Goal: Task Accomplishment & Management: Complete application form

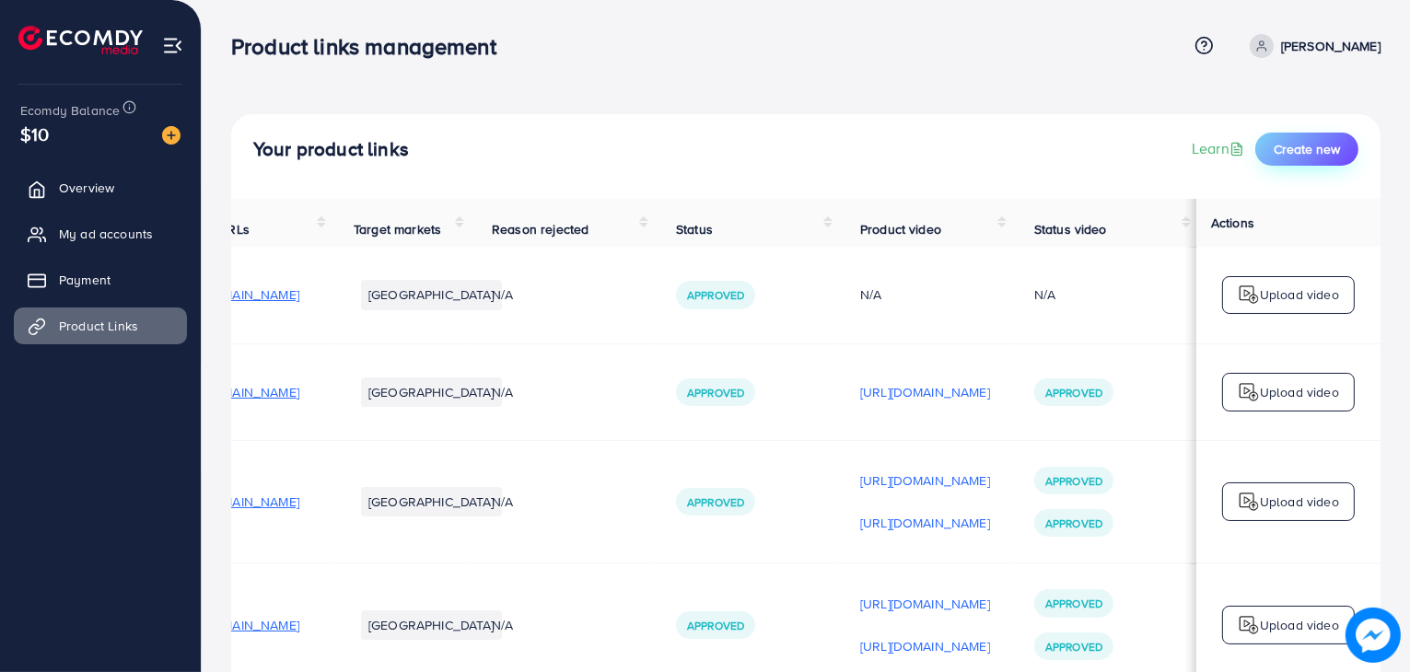
click at [1340, 153] on button "Create new" at bounding box center [1306, 149] width 103 height 33
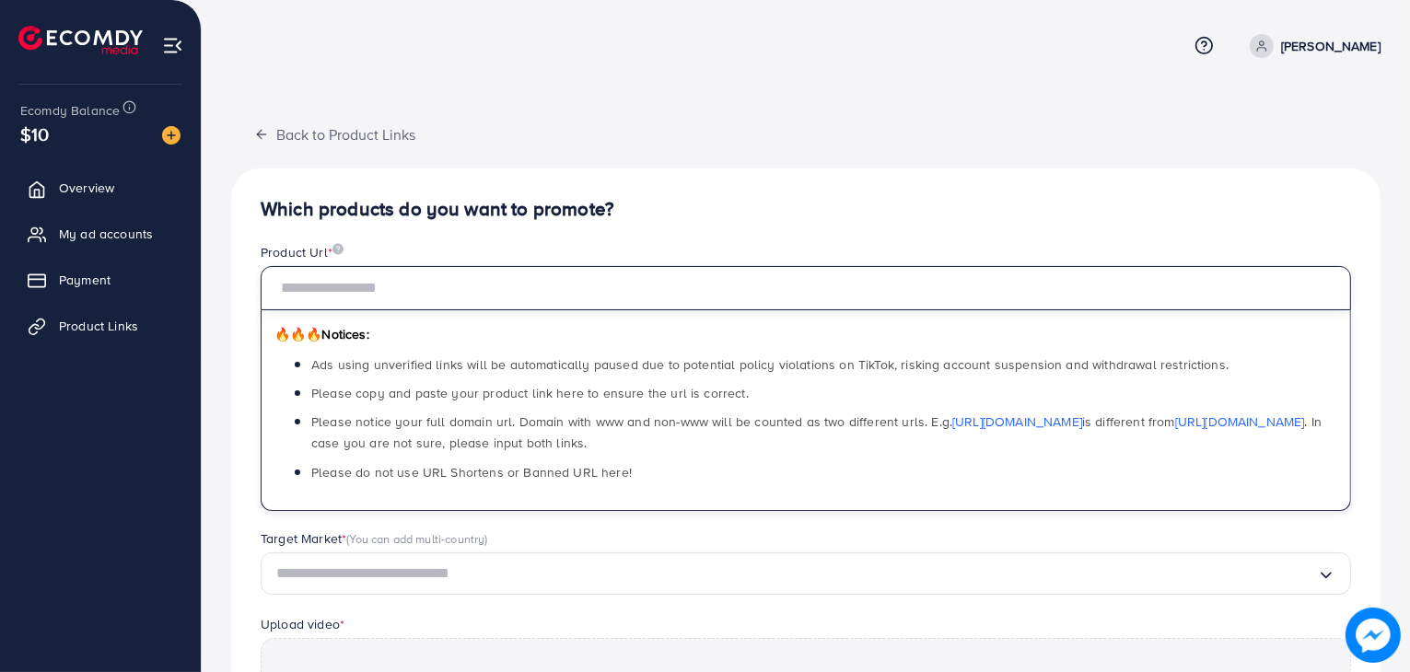
click at [779, 277] on input "text" at bounding box center [806, 288] width 1090 height 44
paste input "**********"
type input "**********"
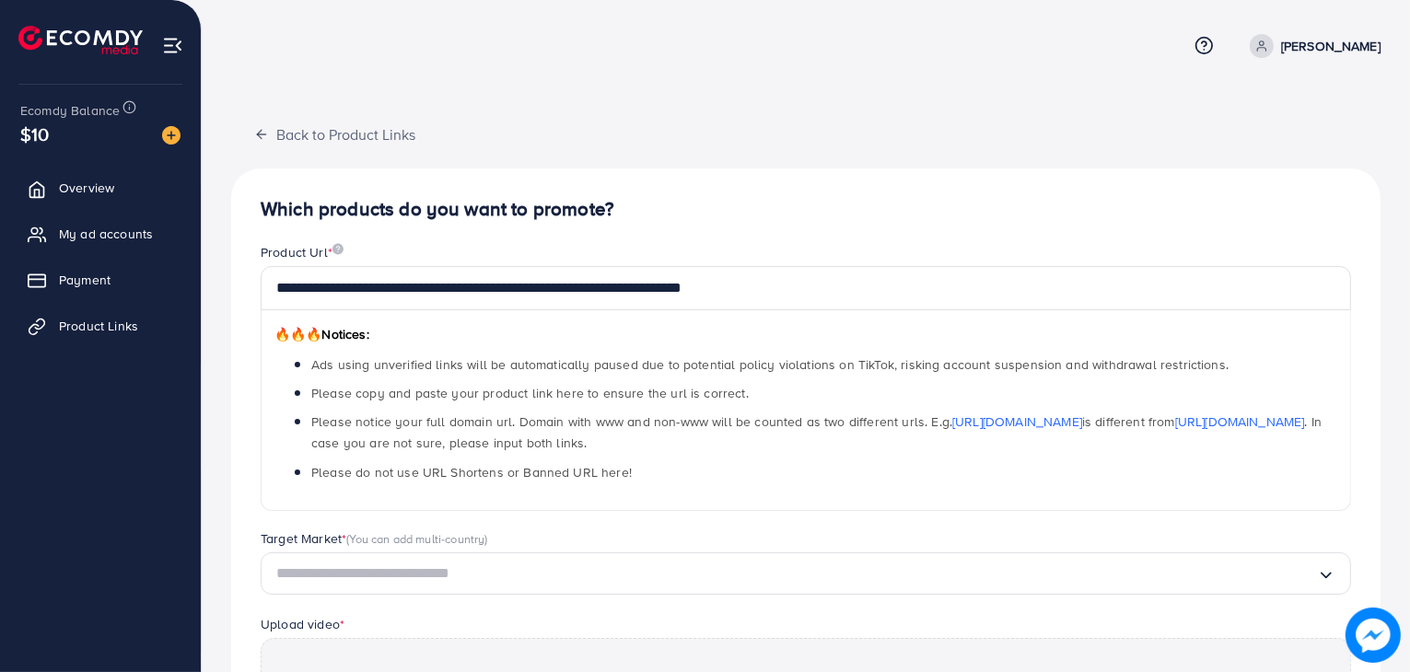
click at [822, 329] on div "🔥🔥🔥 Notices: Ads using unverified links will be automatically paused due to pot…" at bounding box center [806, 410] width 1090 height 201
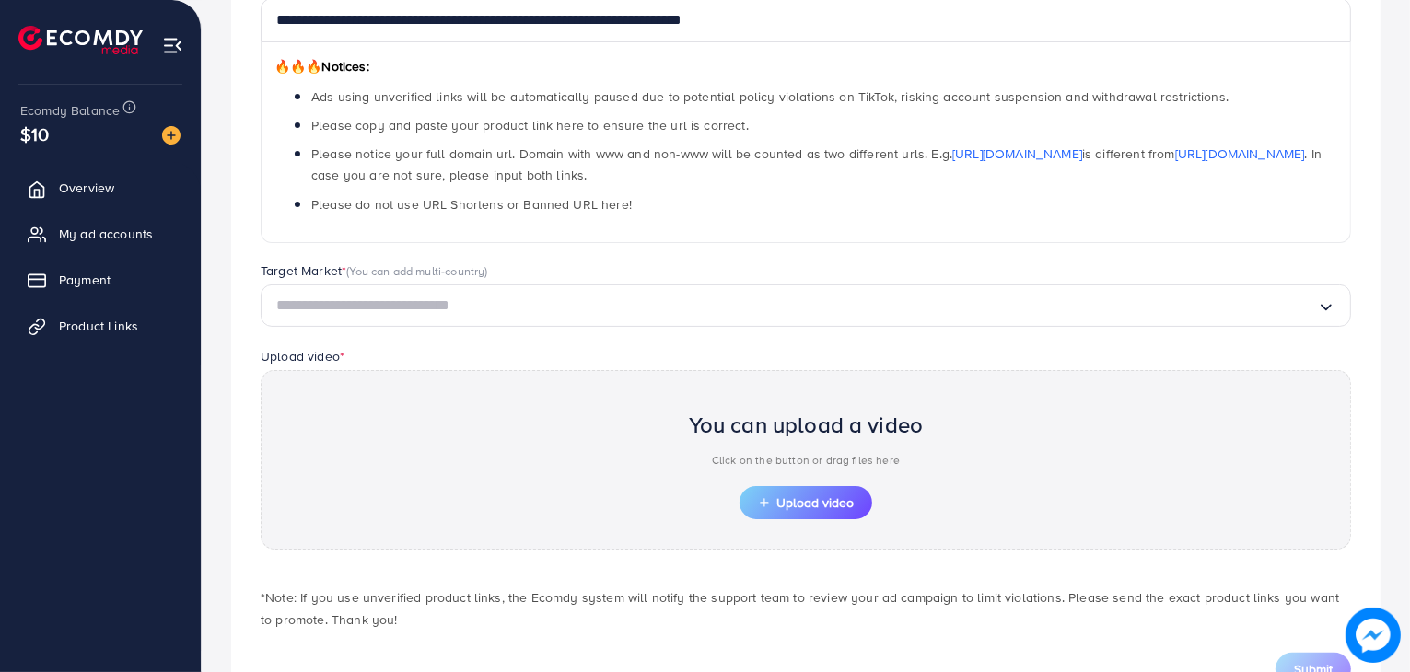
scroll to position [340, 0]
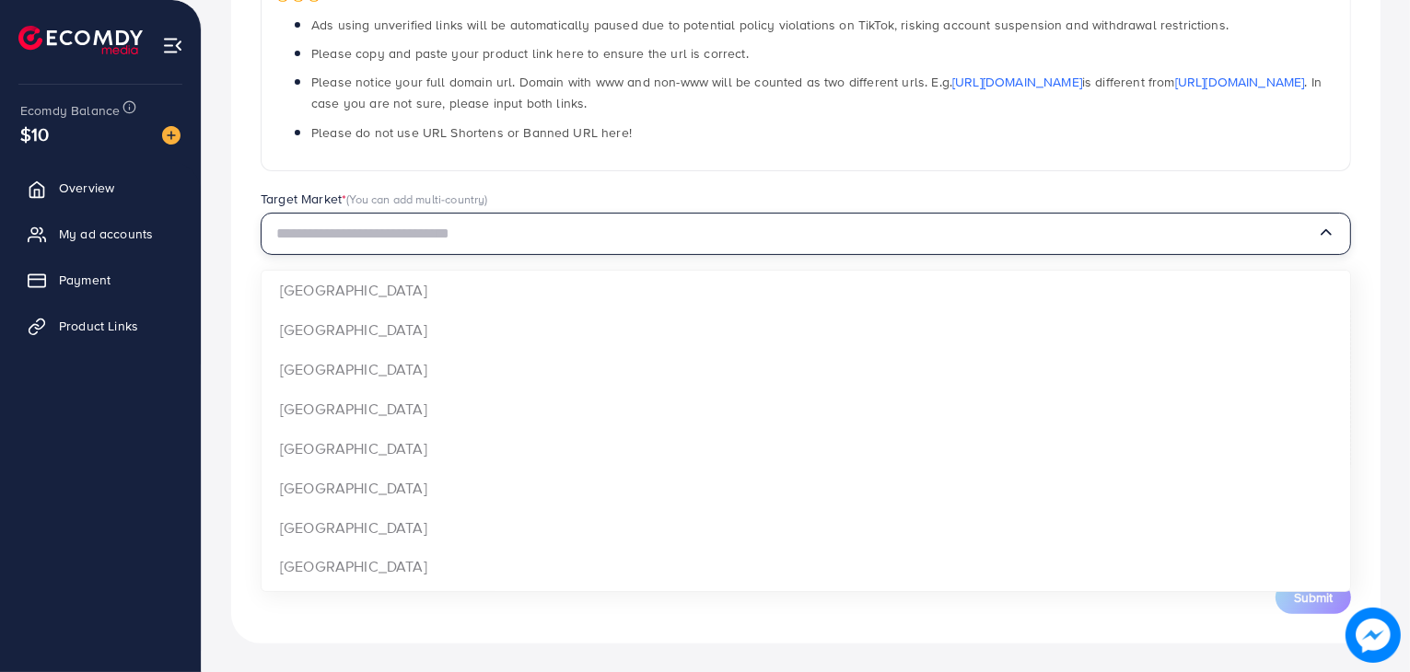
click at [911, 227] on input "Search for option" at bounding box center [796, 234] width 1040 height 29
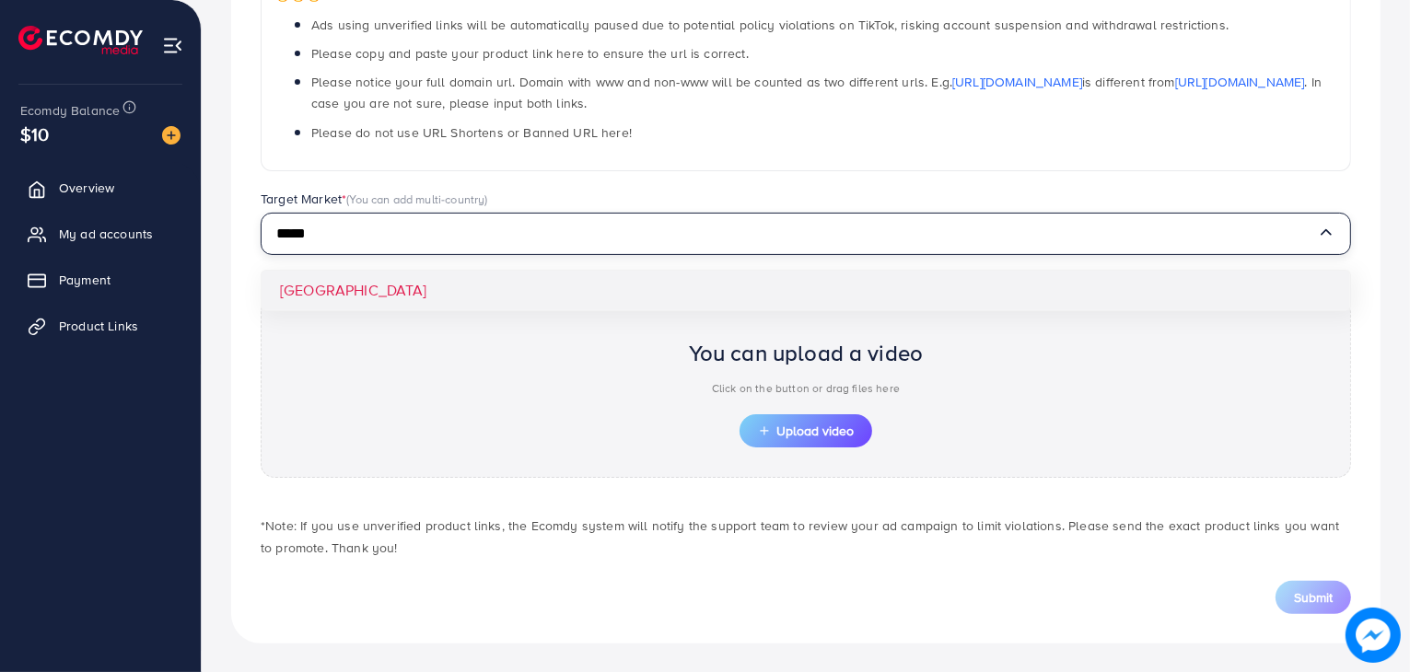
type input "*****"
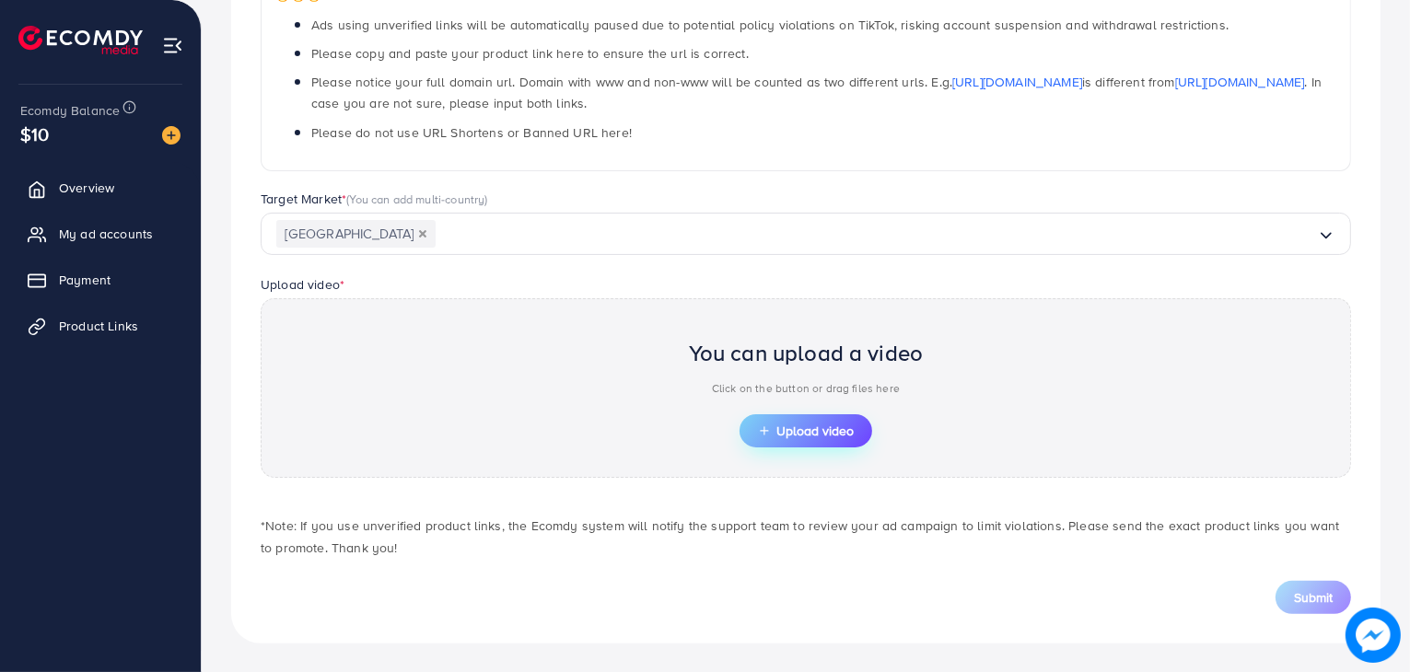
click at [794, 440] on button "Upload video" at bounding box center [805, 430] width 133 height 33
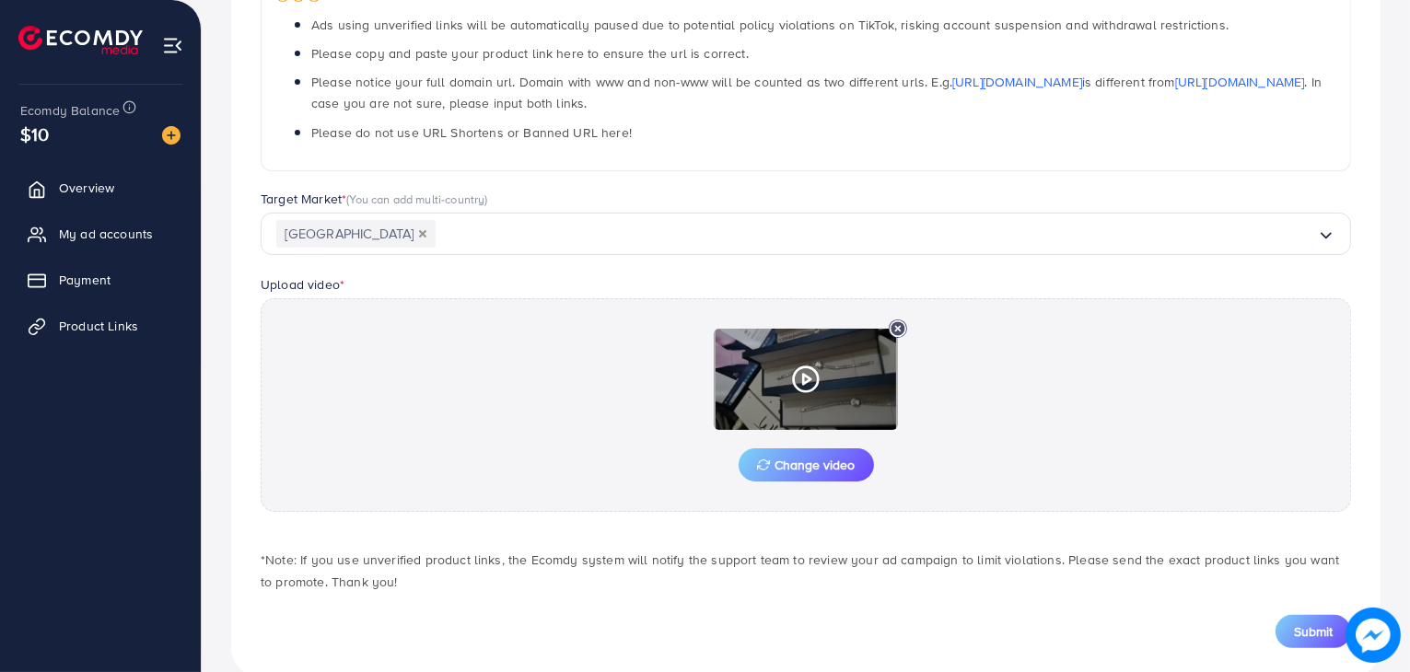
click at [812, 375] on icon at bounding box center [805, 379] width 29 height 29
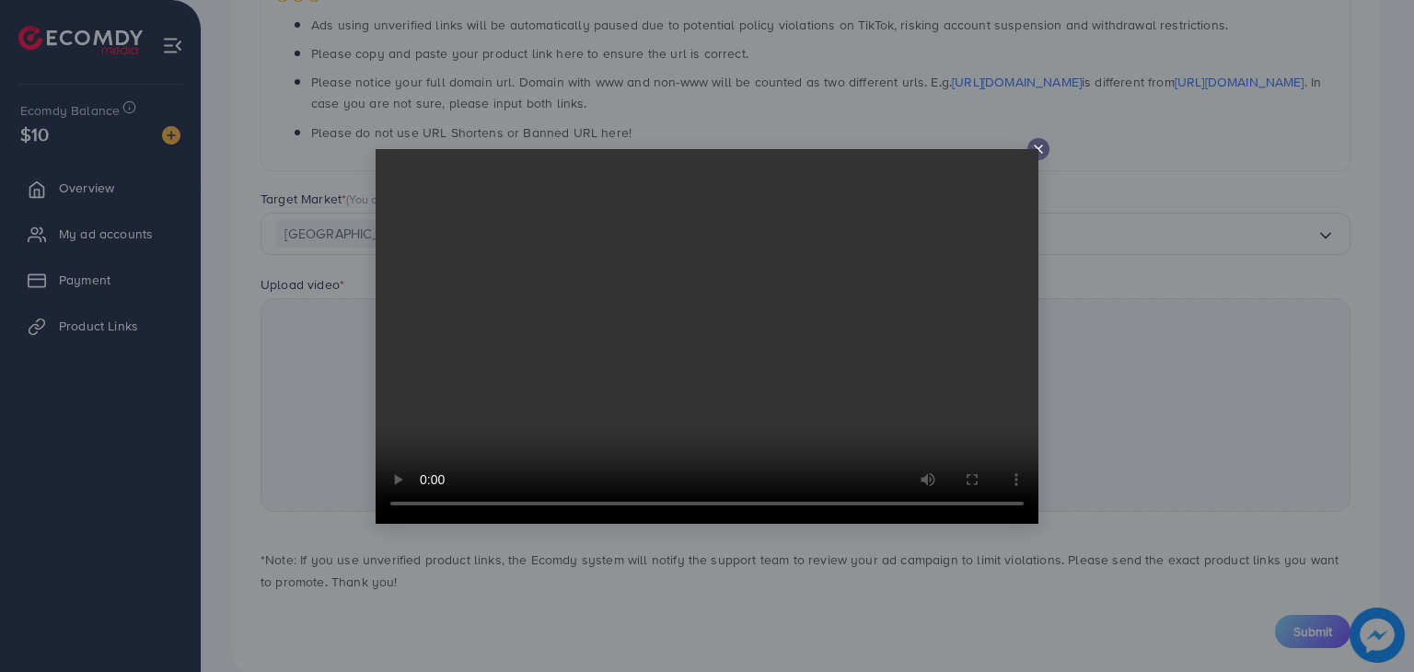
click at [1035, 146] on icon at bounding box center [1038, 149] width 15 height 15
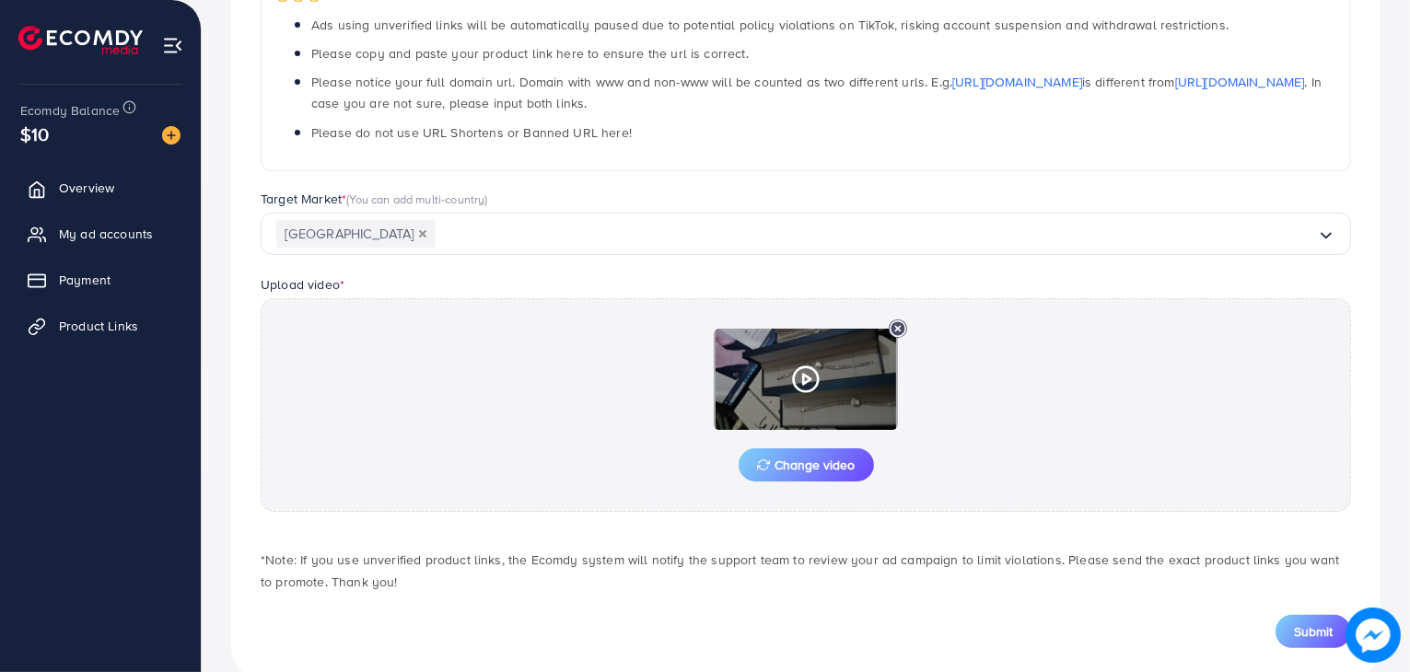
click at [897, 330] on icon at bounding box center [897, 328] width 18 height 18
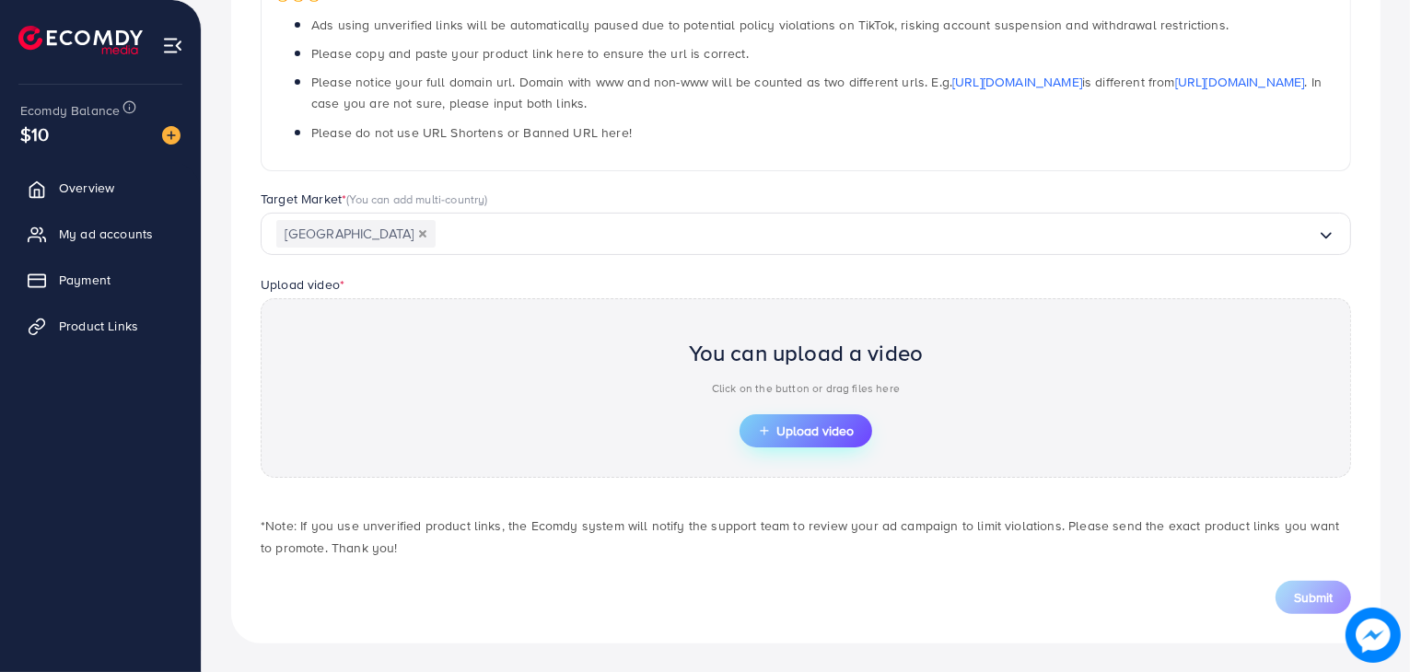
click at [814, 434] on span "Upload video" at bounding box center [806, 430] width 96 height 13
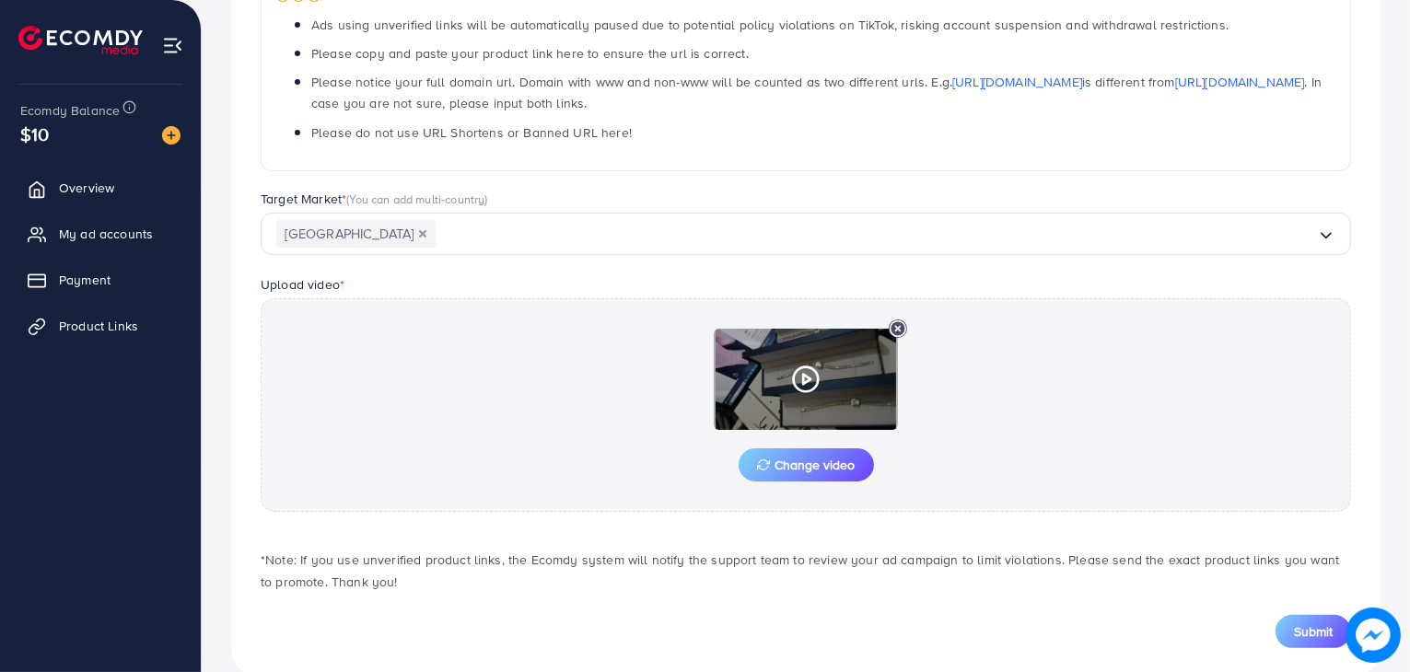
click at [810, 377] on polygon at bounding box center [806, 380] width 7 height 10
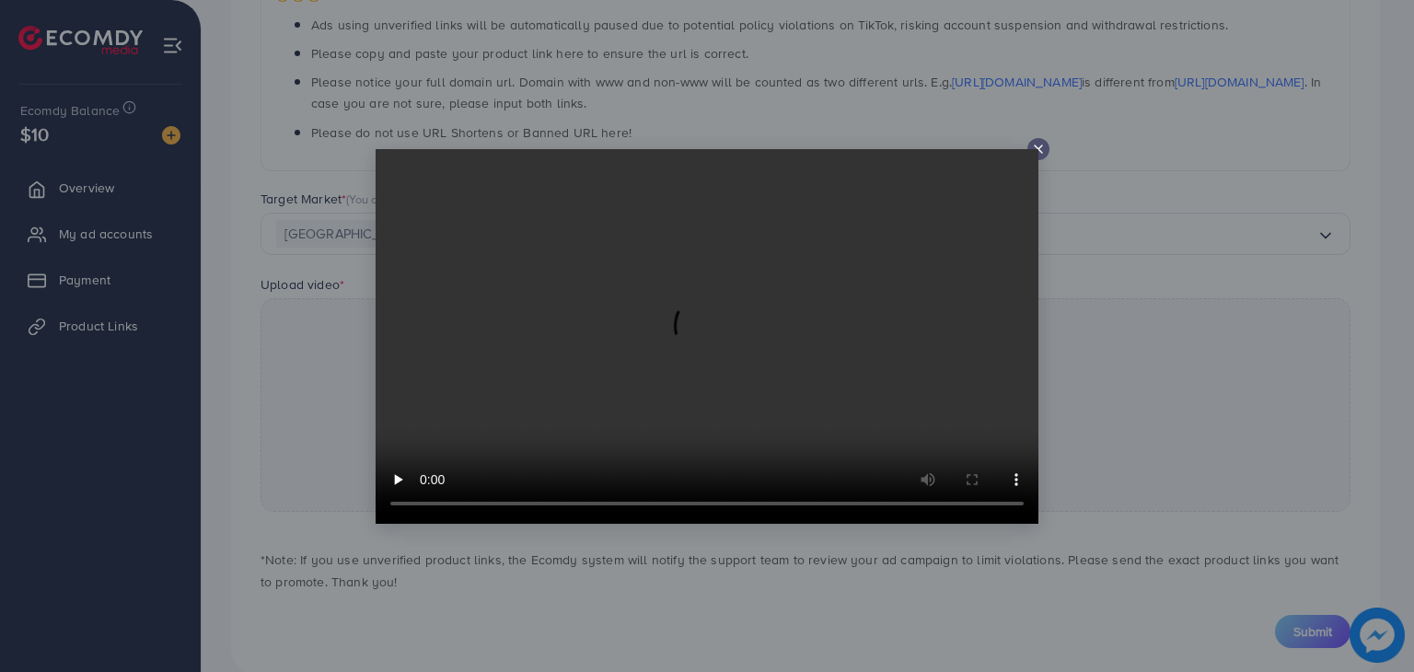
click at [1043, 145] on icon at bounding box center [1038, 149] width 15 height 15
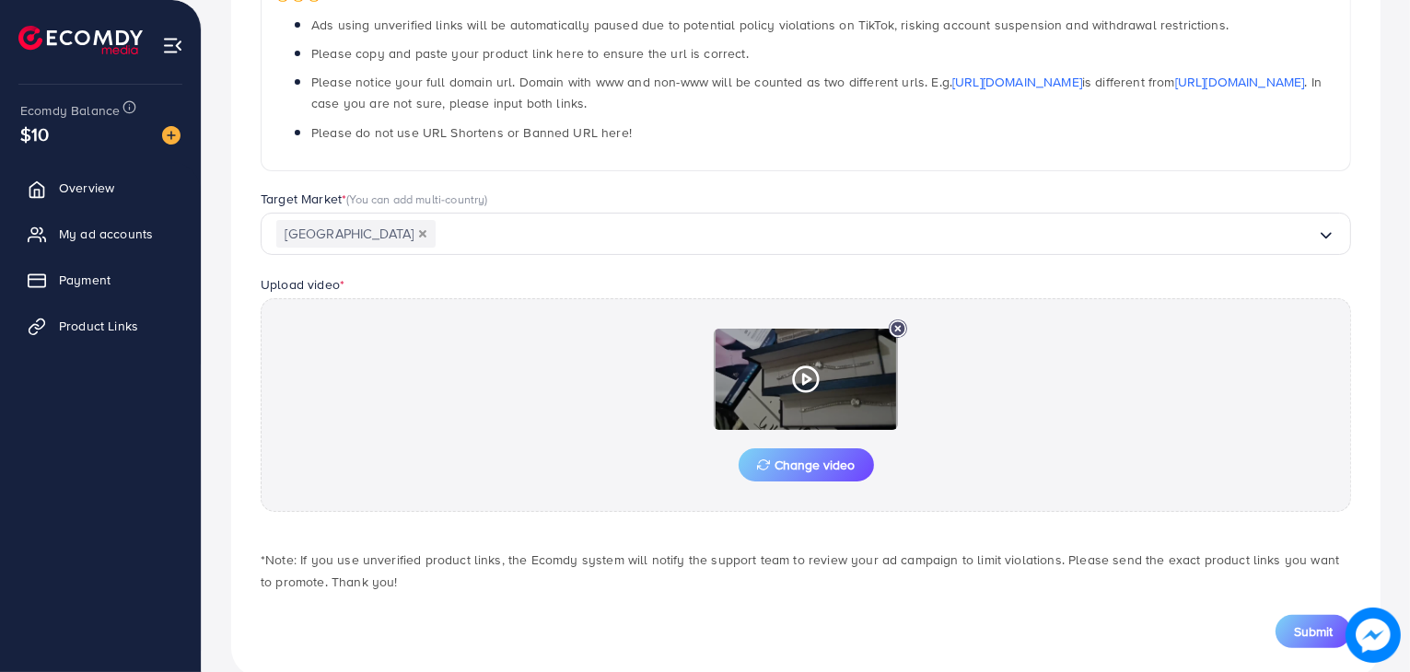
click at [896, 329] on line at bounding box center [898, 329] width 5 height 5
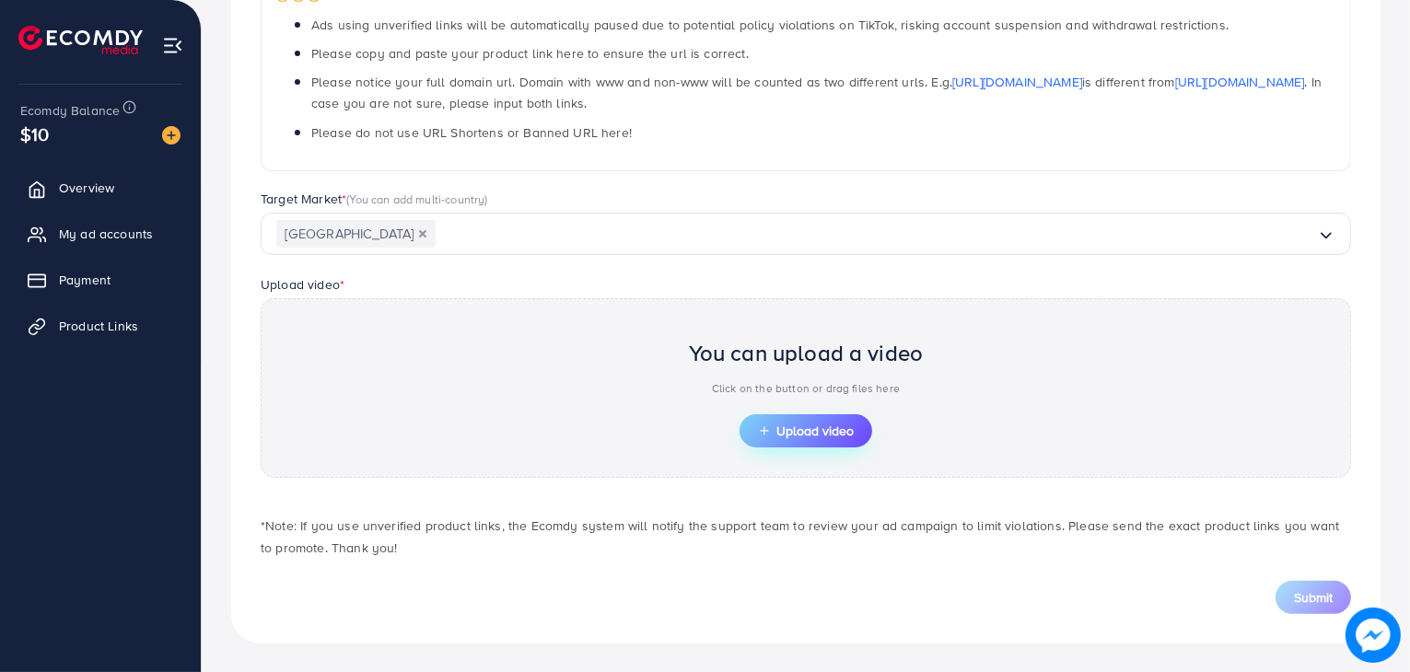
click at [833, 424] on span "Upload video" at bounding box center [806, 430] width 96 height 13
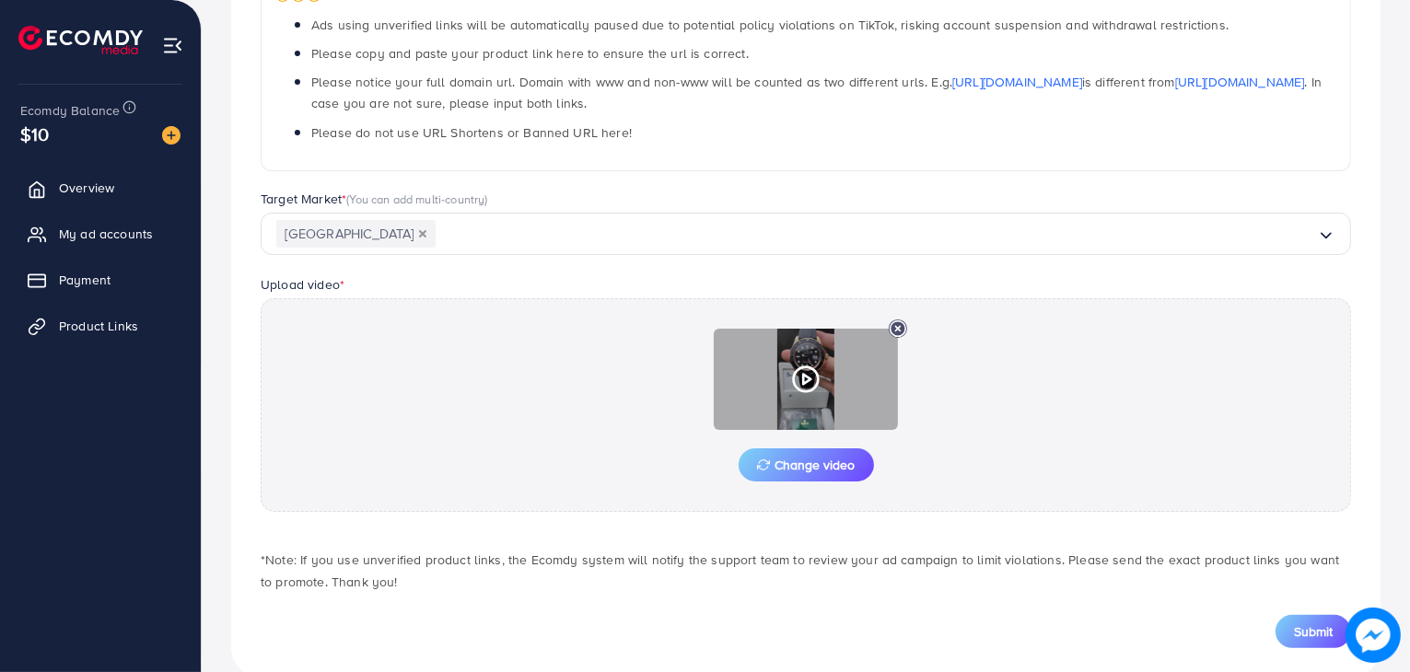
click at [897, 325] on icon at bounding box center [897, 328] width 18 height 18
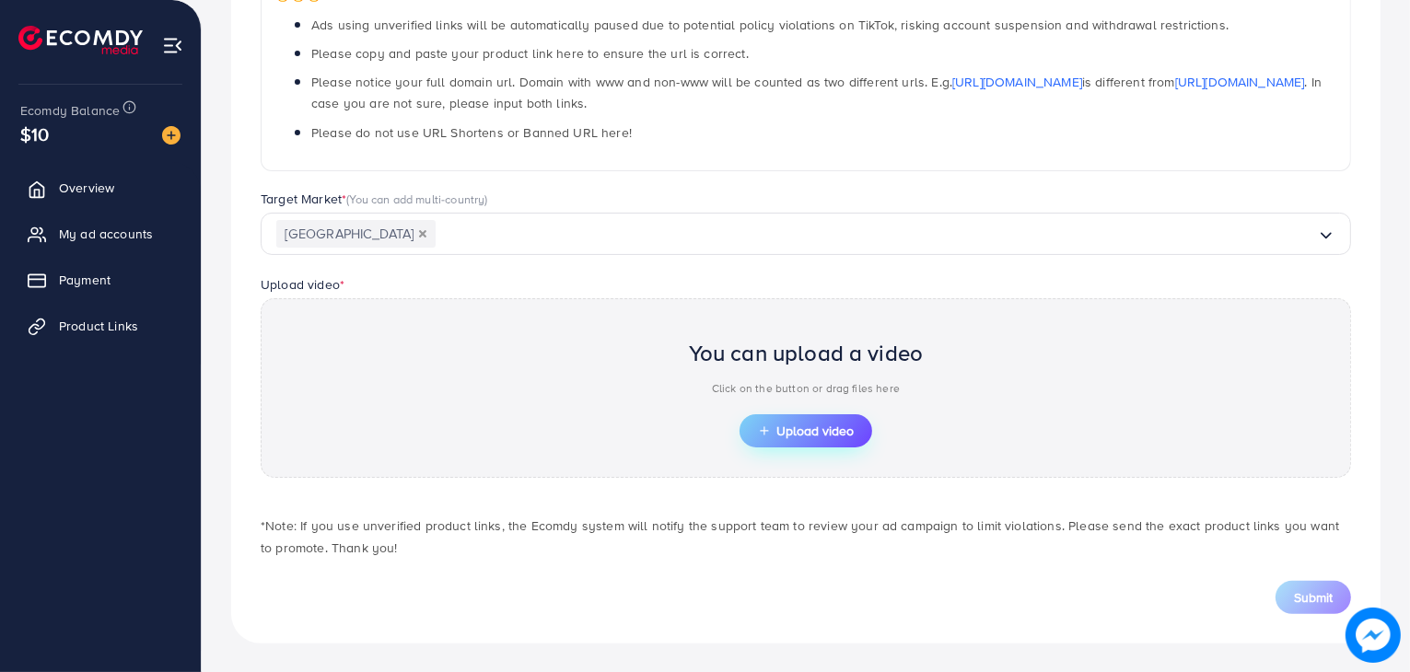
click at [822, 430] on span "Upload video" at bounding box center [806, 430] width 96 height 13
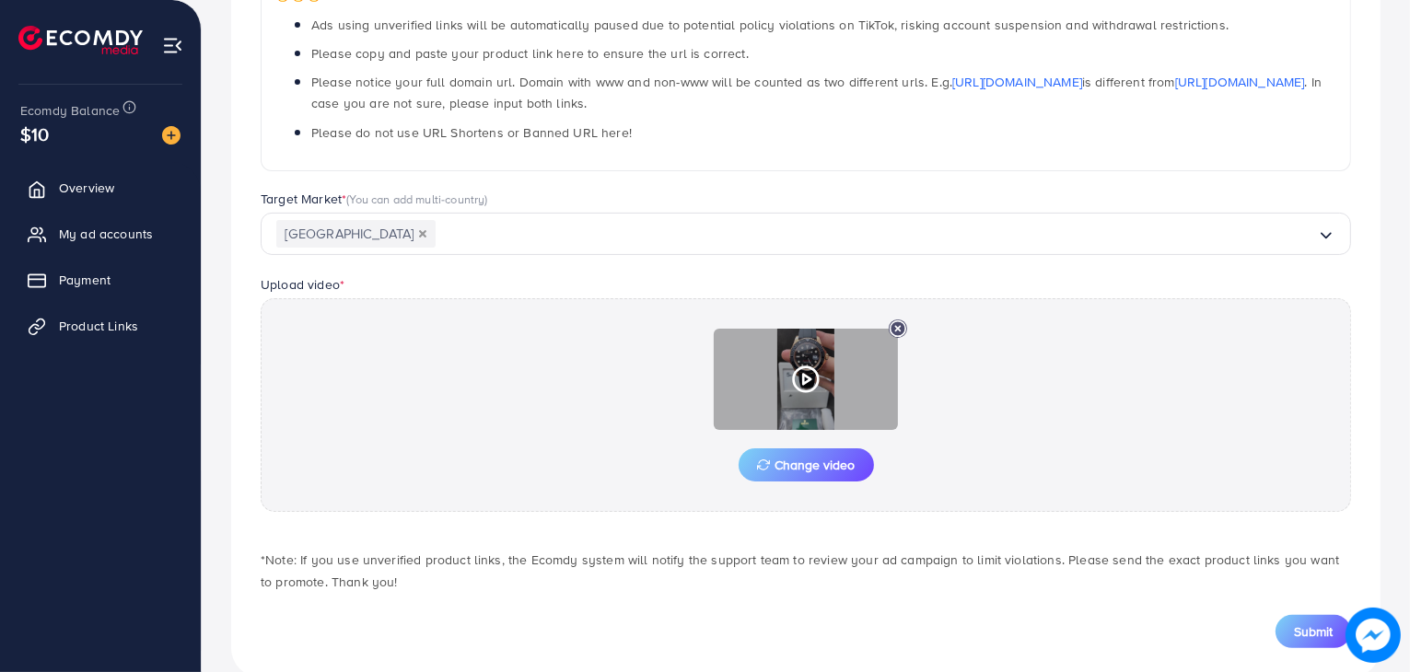
click at [898, 329] on icon at bounding box center [897, 328] width 18 height 18
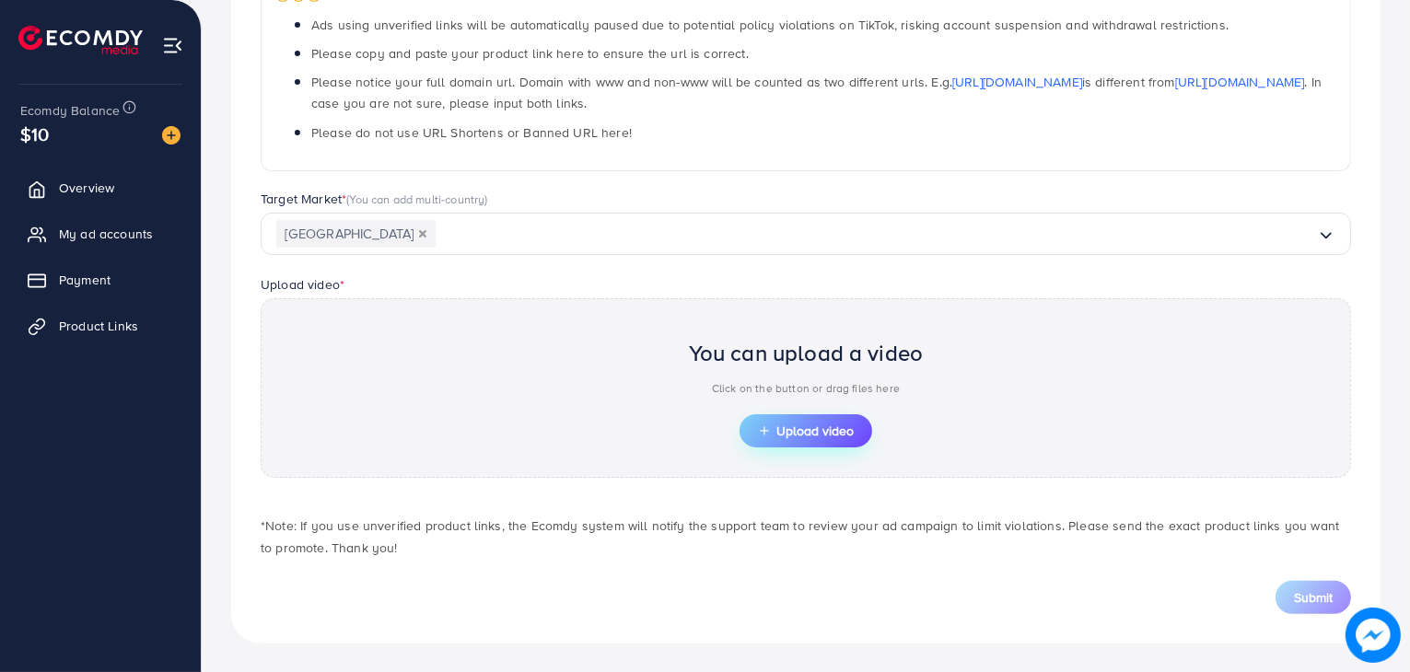
click at [829, 437] on span "Upload video" at bounding box center [806, 430] width 96 height 13
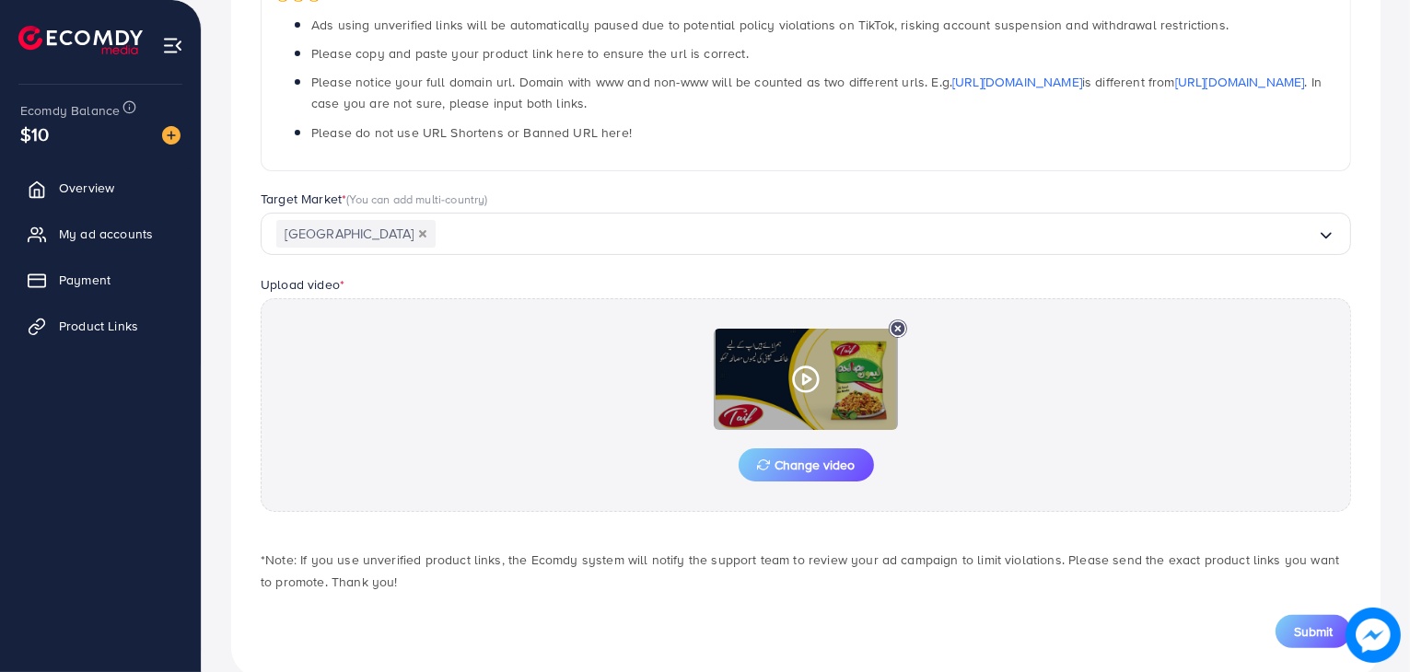
click at [895, 327] on icon at bounding box center [897, 328] width 18 height 18
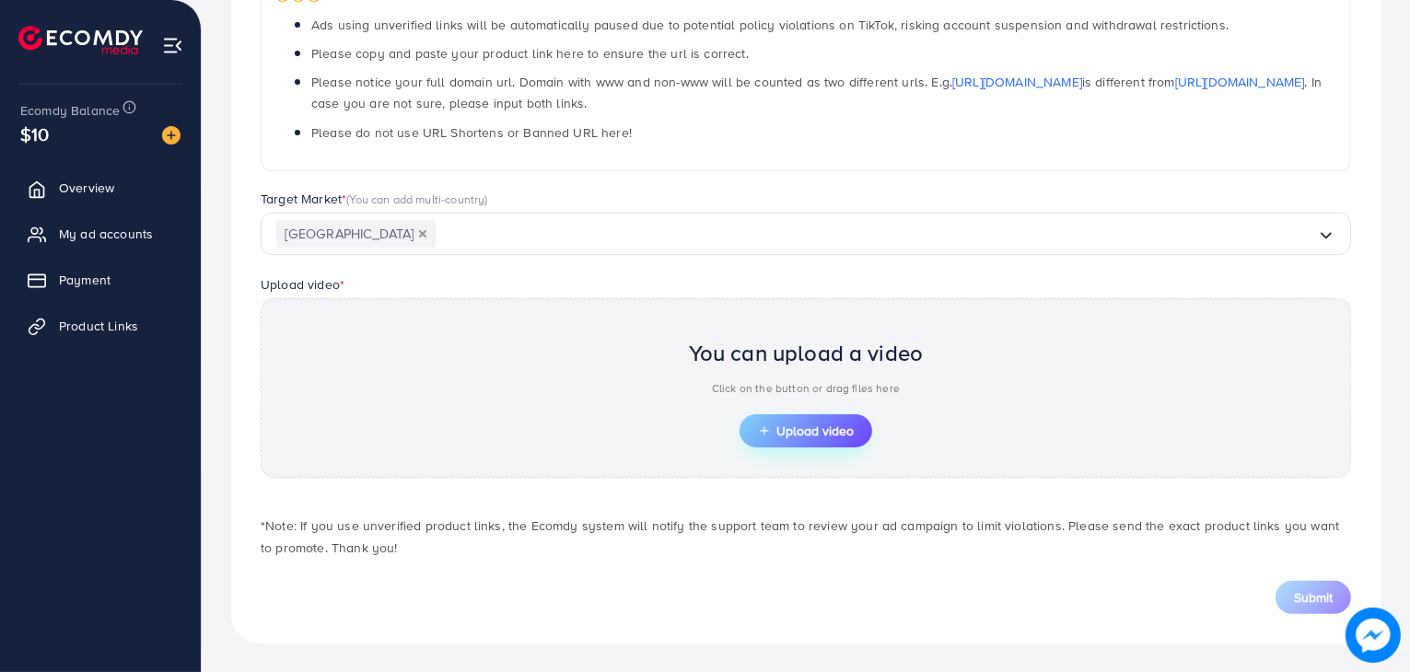
click at [830, 438] on button "Upload video" at bounding box center [805, 430] width 133 height 33
click at [818, 424] on span "Upload video" at bounding box center [806, 430] width 96 height 13
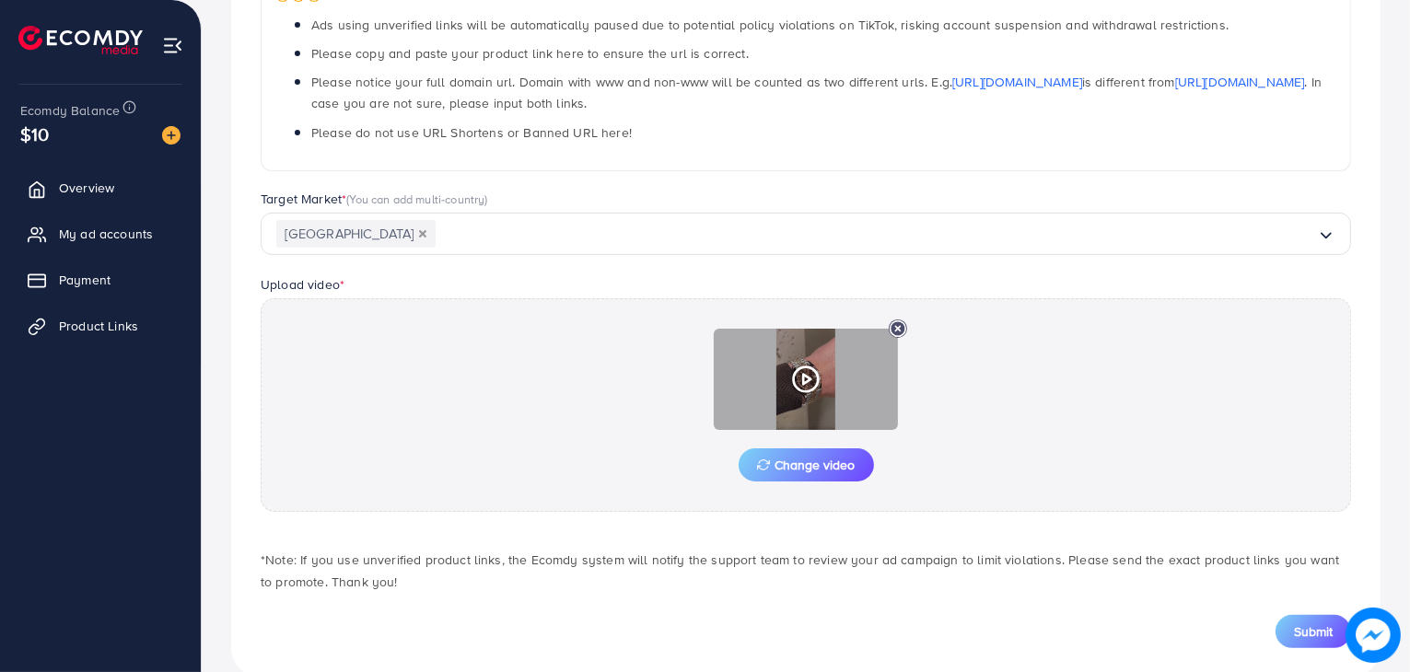
click at [798, 382] on icon at bounding box center [805, 379] width 29 height 29
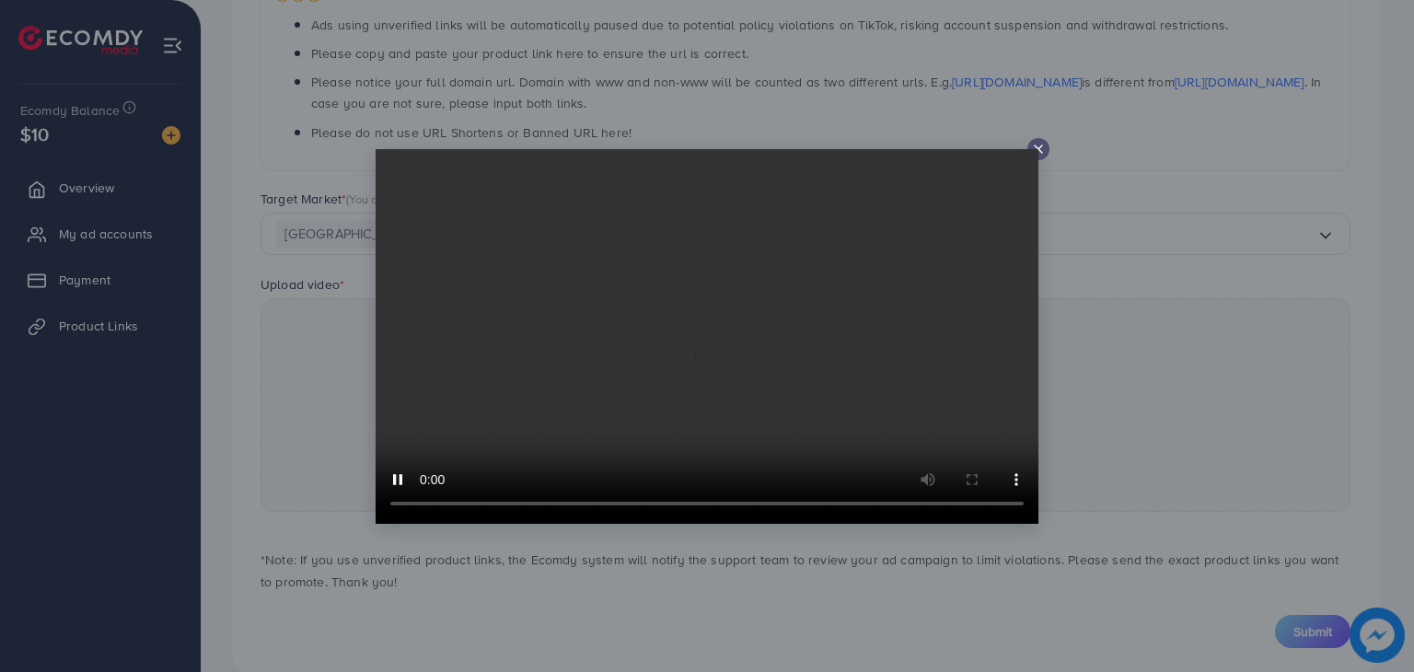
click at [1043, 148] on icon at bounding box center [1038, 149] width 15 height 15
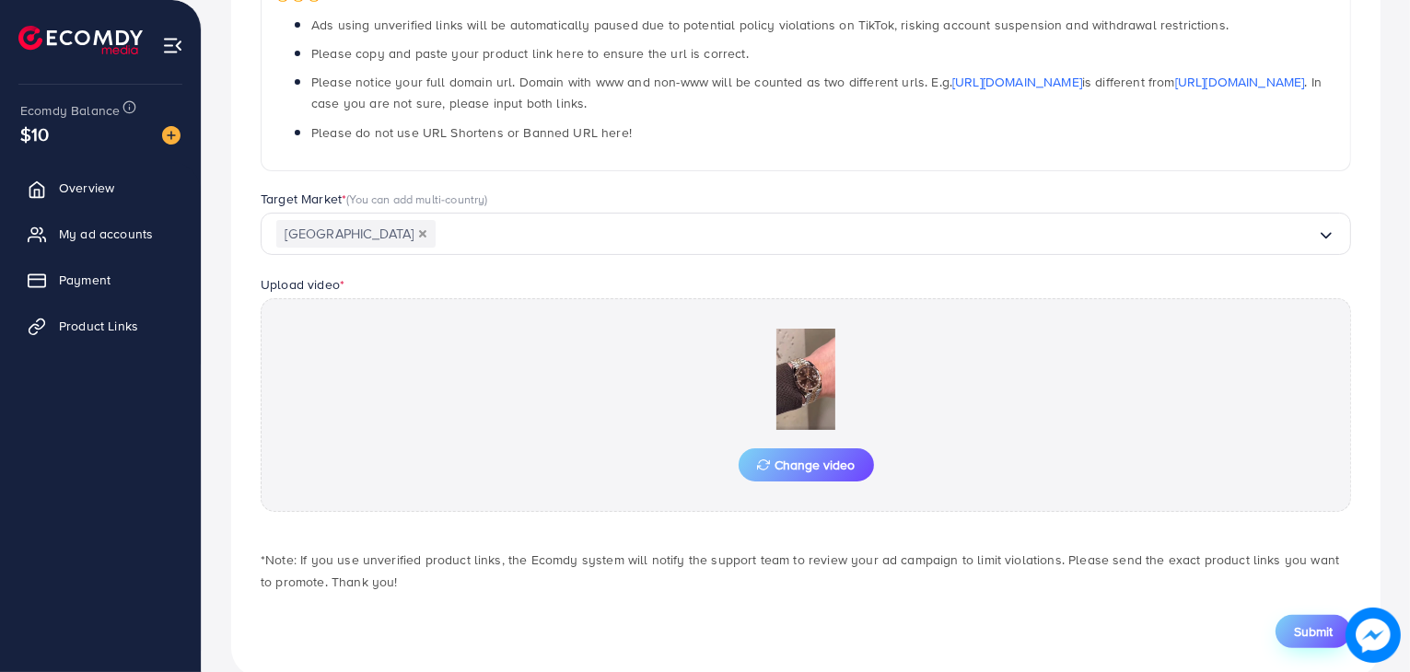
click at [1307, 634] on span "Submit" at bounding box center [1313, 631] width 39 height 18
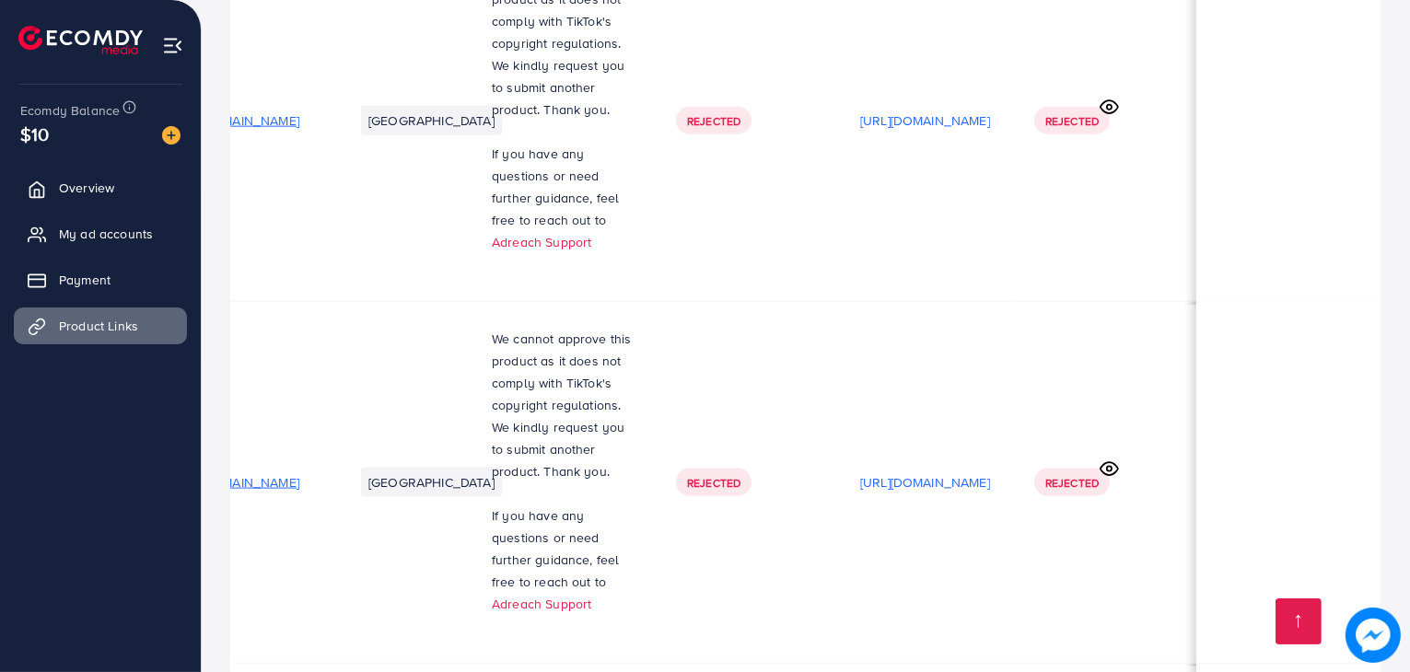
scroll to position [2772, 0]
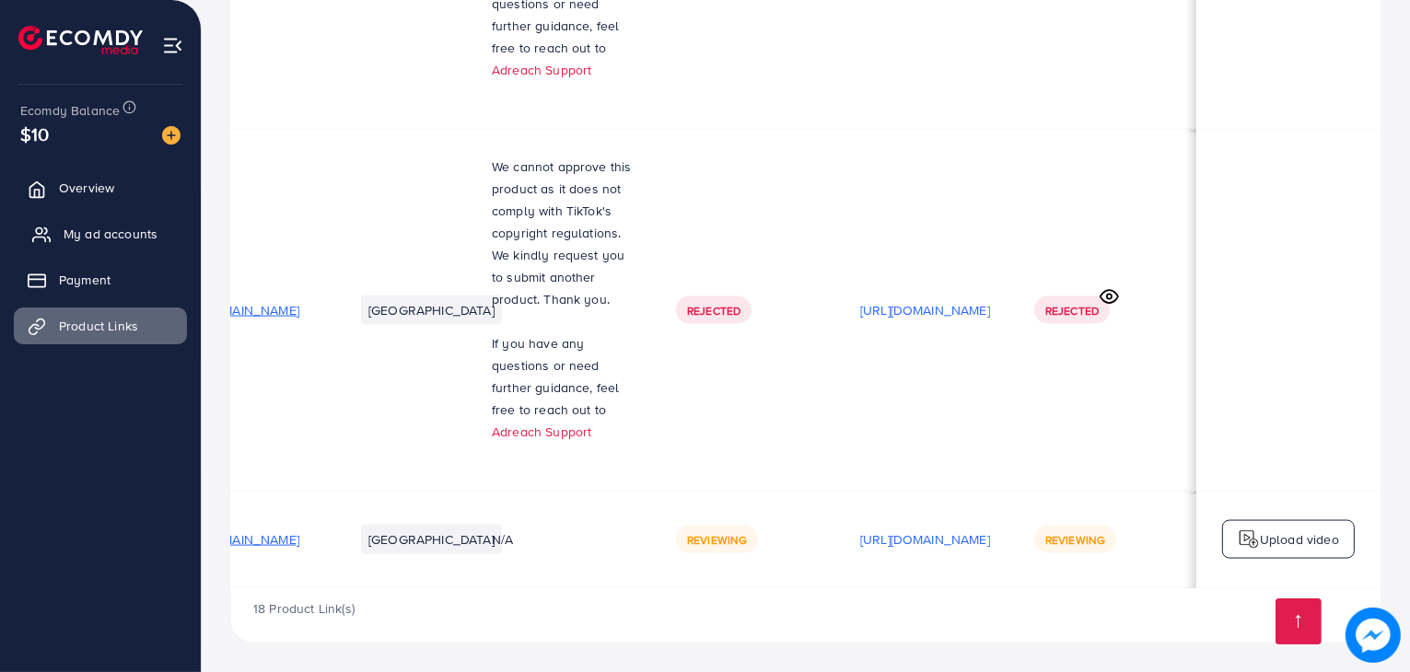
click at [133, 246] on link "My ad accounts" at bounding box center [100, 233] width 173 height 37
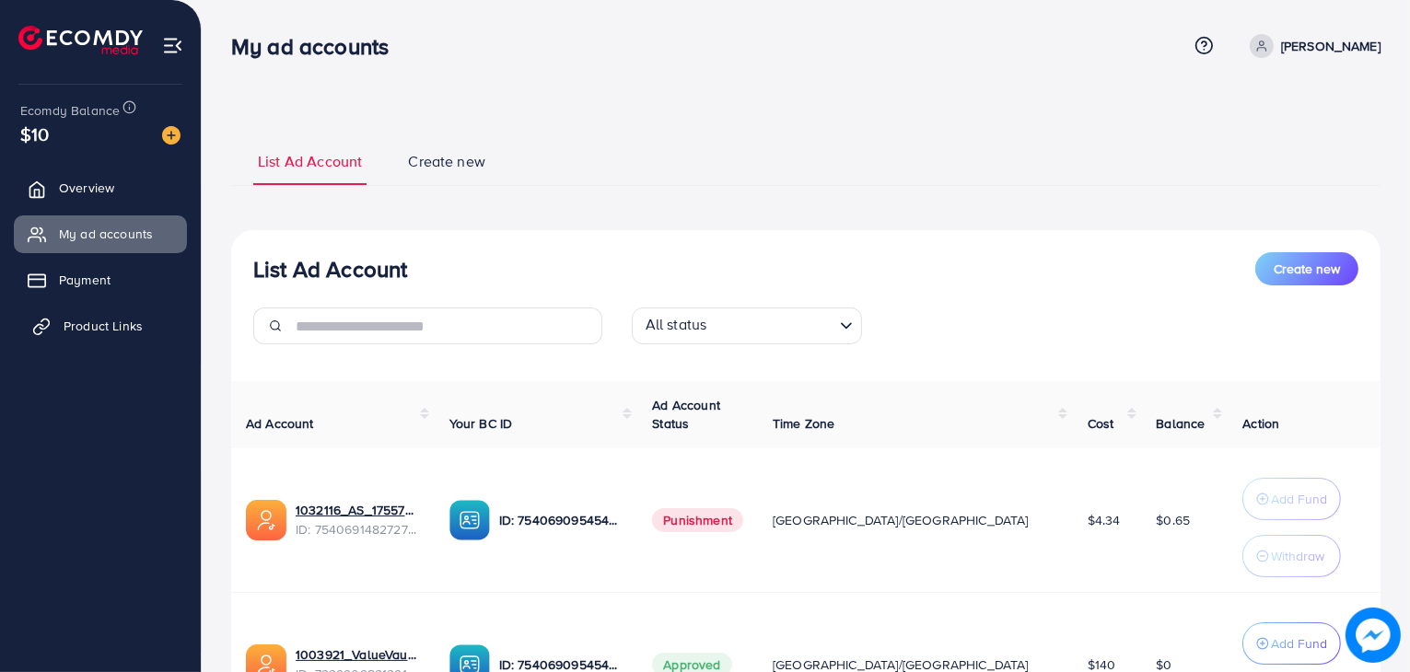
click at [106, 321] on span "Product Links" at bounding box center [103, 326] width 79 height 18
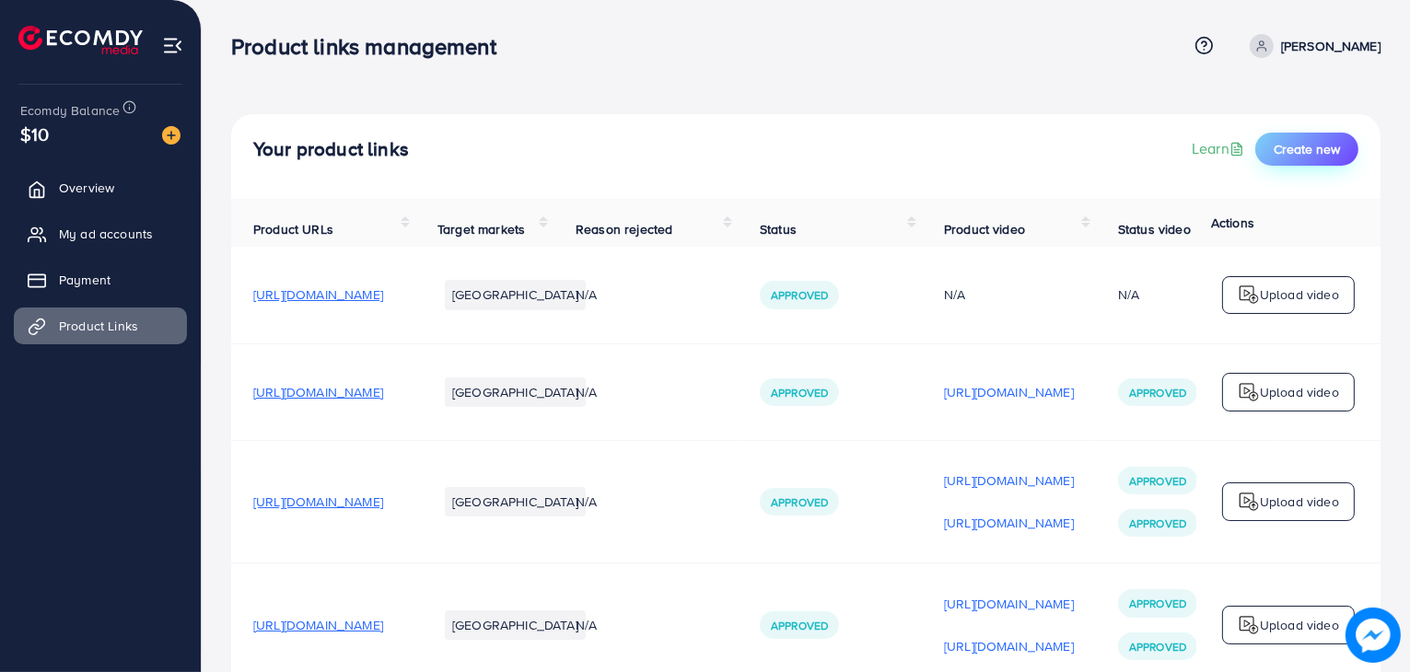
click at [1295, 145] on span "Create new" at bounding box center [1306, 149] width 66 height 18
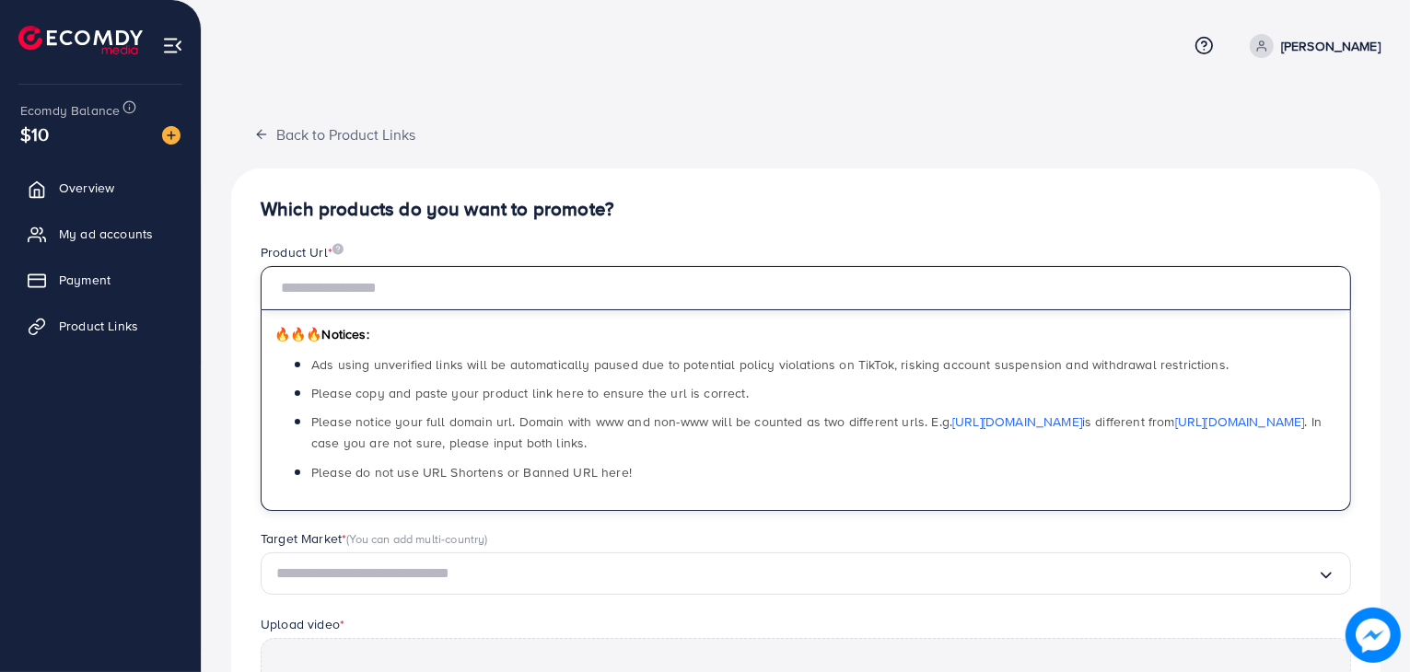
click at [895, 300] on input "text" at bounding box center [806, 288] width 1090 height 44
paste input "**********"
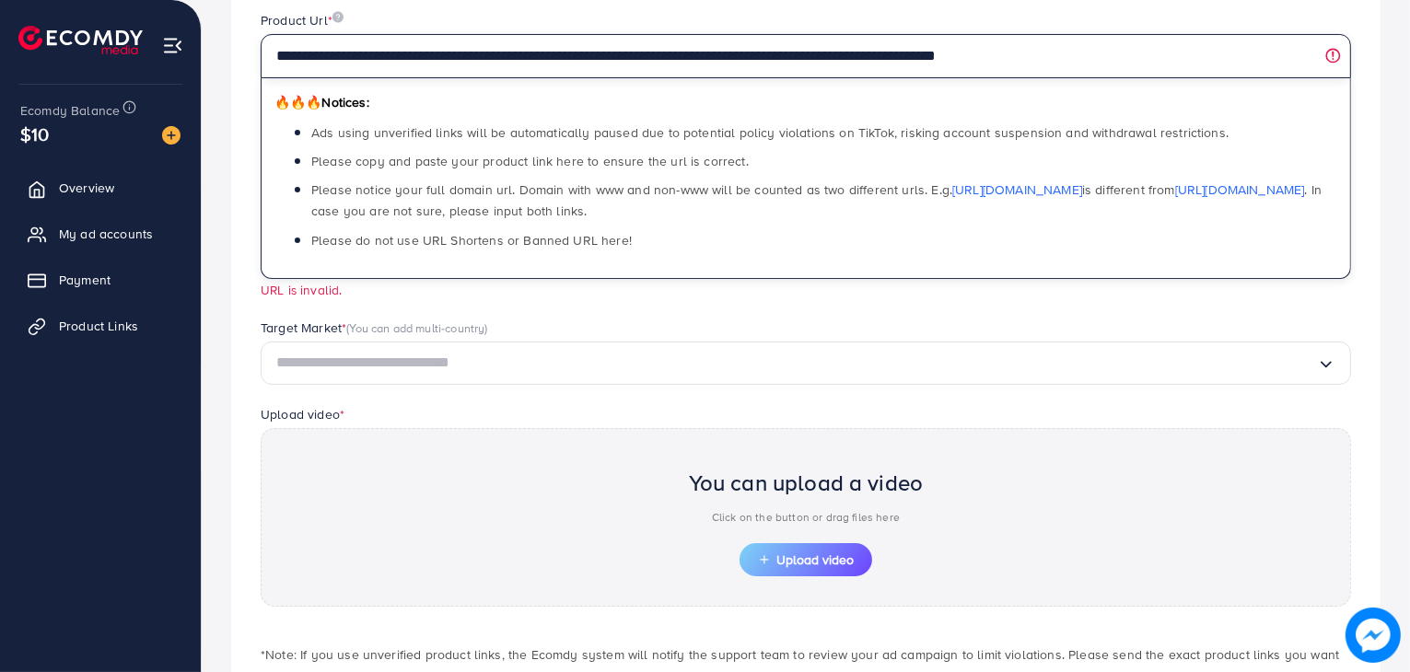
scroll to position [232, 0]
type input "**********"
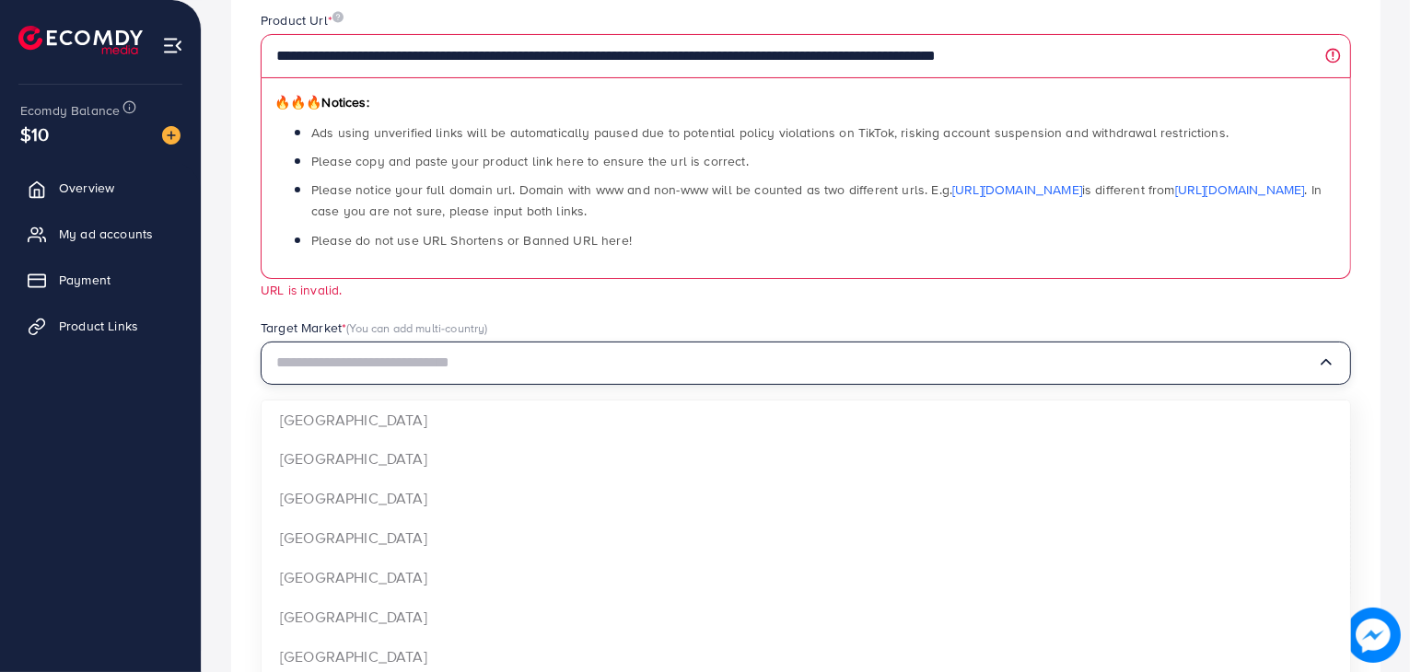
click at [932, 367] on input "Search for option" at bounding box center [796, 363] width 1040 height 29
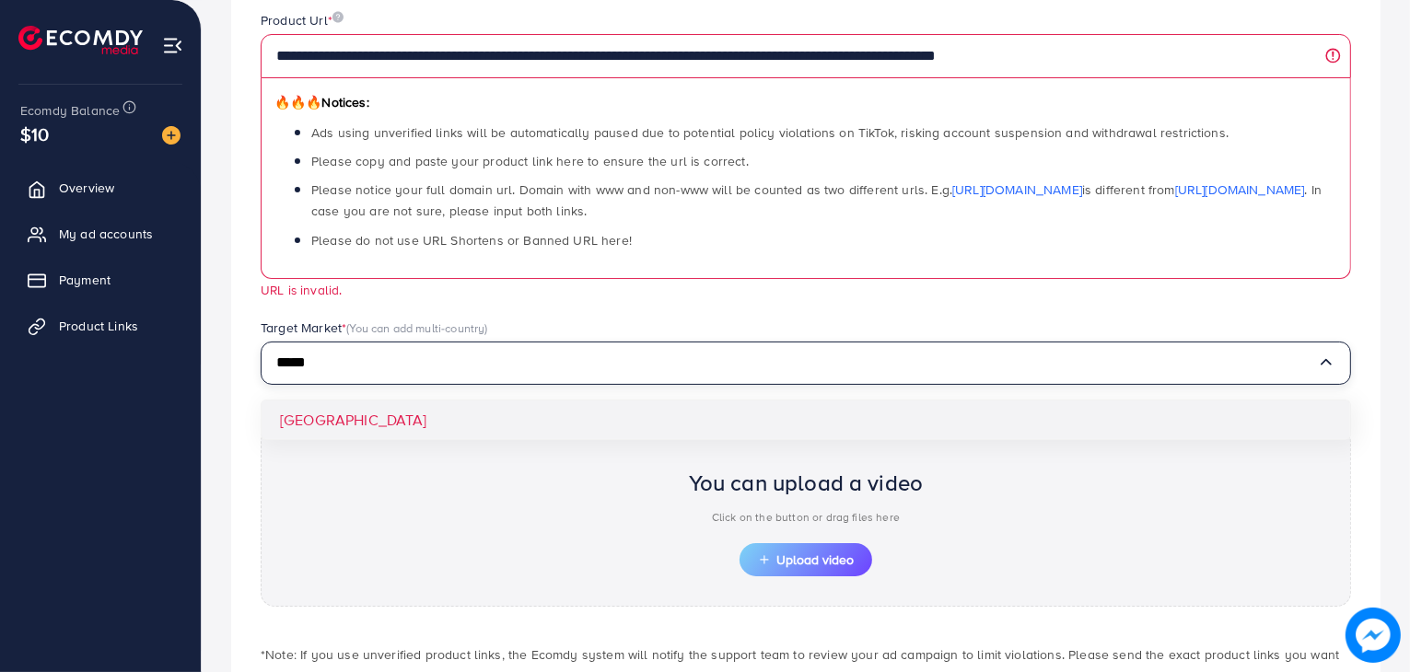
type input "*****"
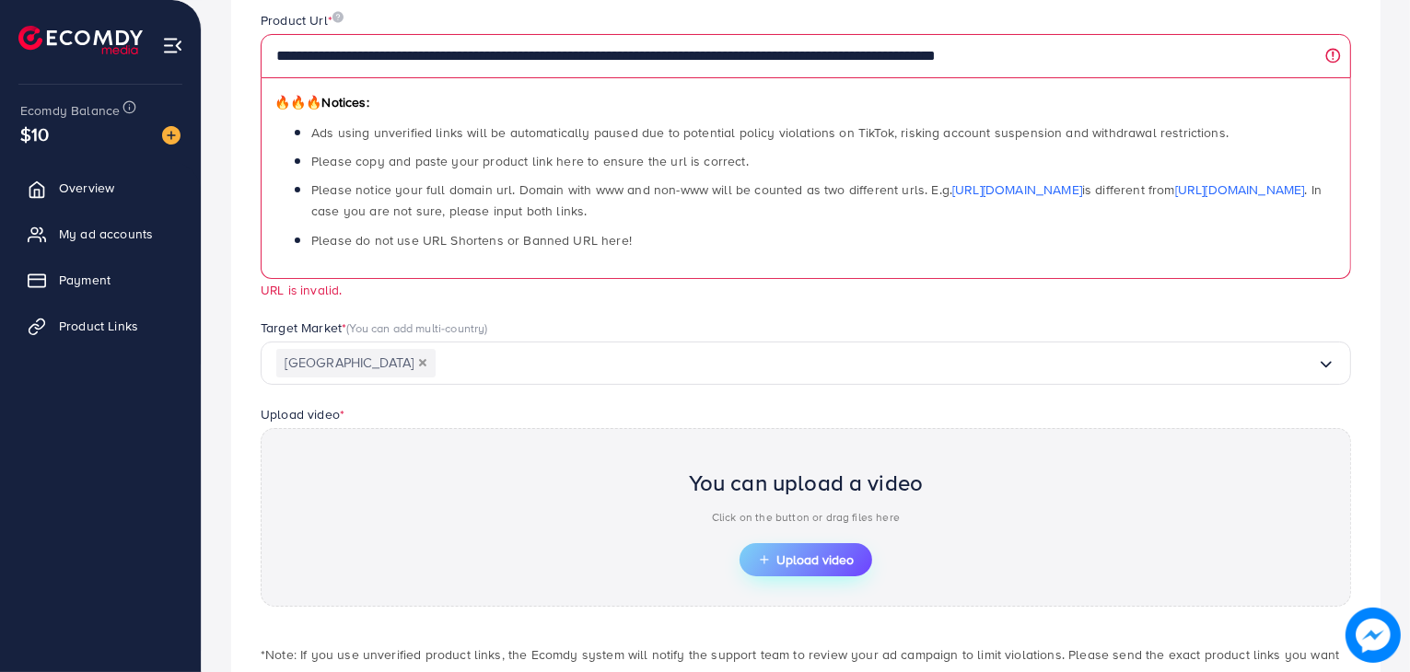
click at [813, 555] on span "Upload video" at bounding box center [806, 559] width 96 height 13
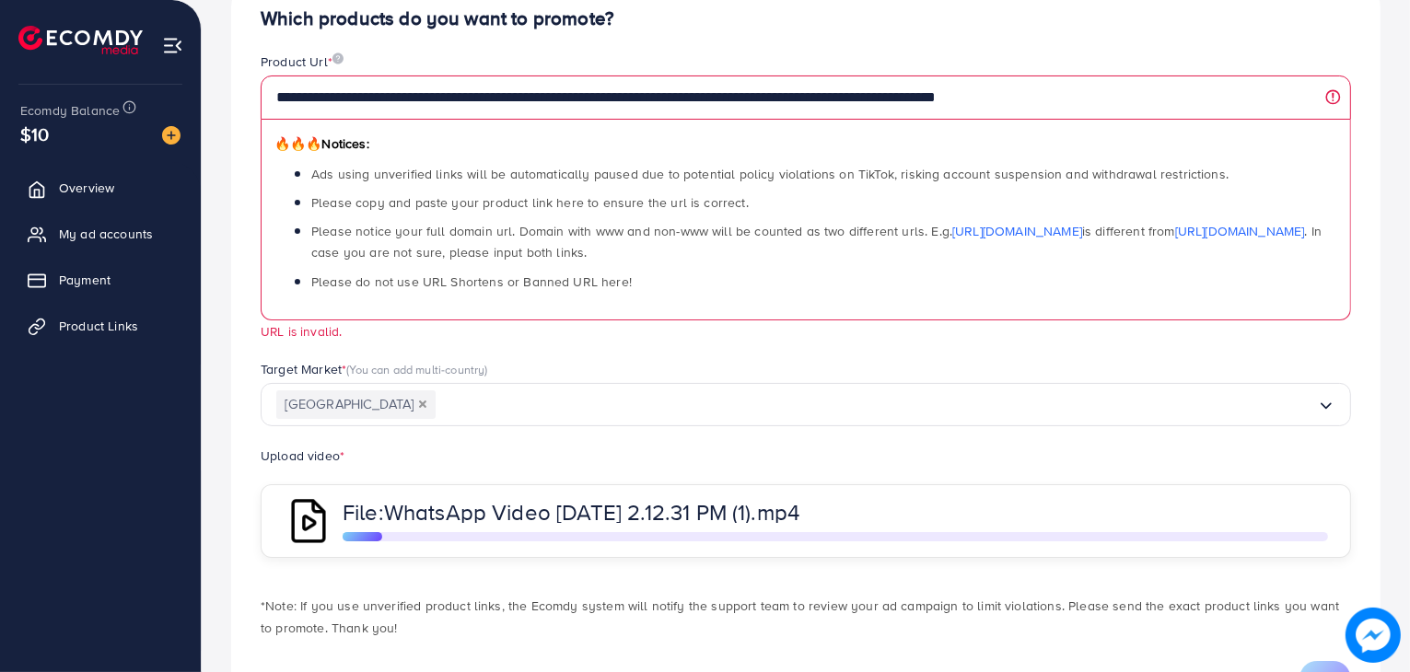
scroll to position [189, 0]
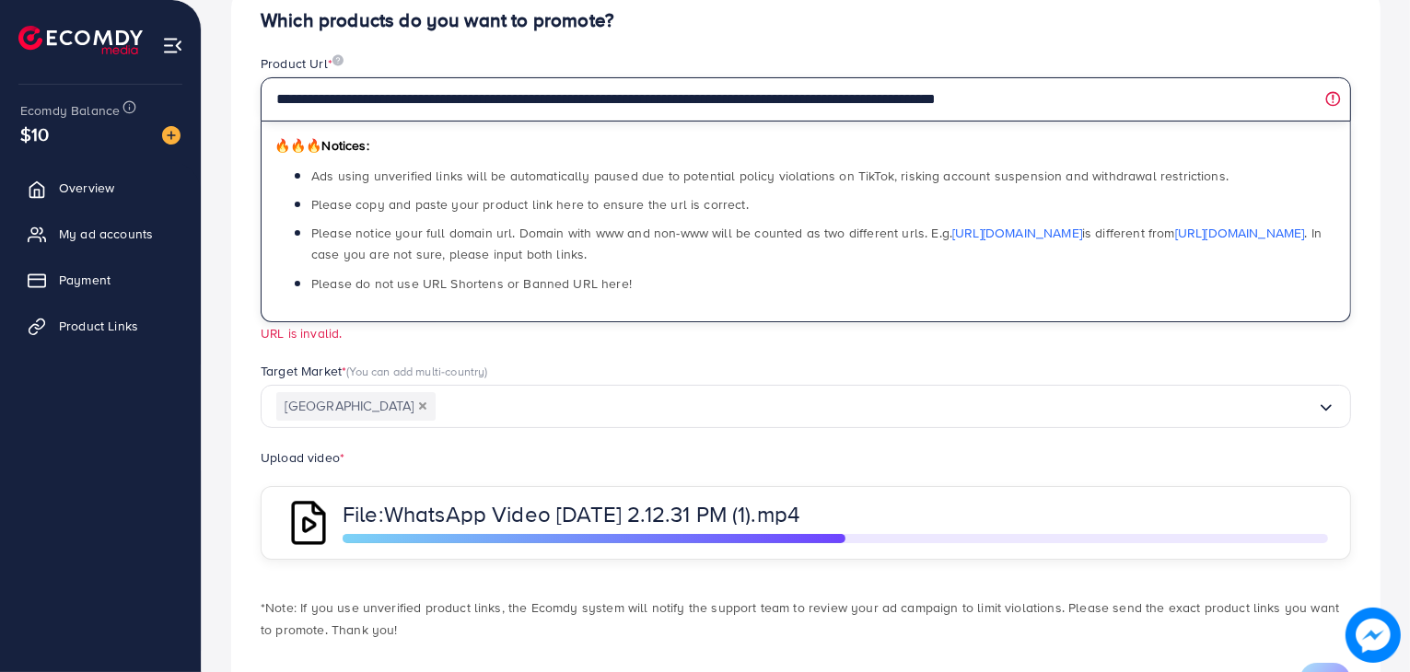
click at [728, 110] on input "**********" at bounding box center [806, 99] width 1090 height 44
paste input "text"
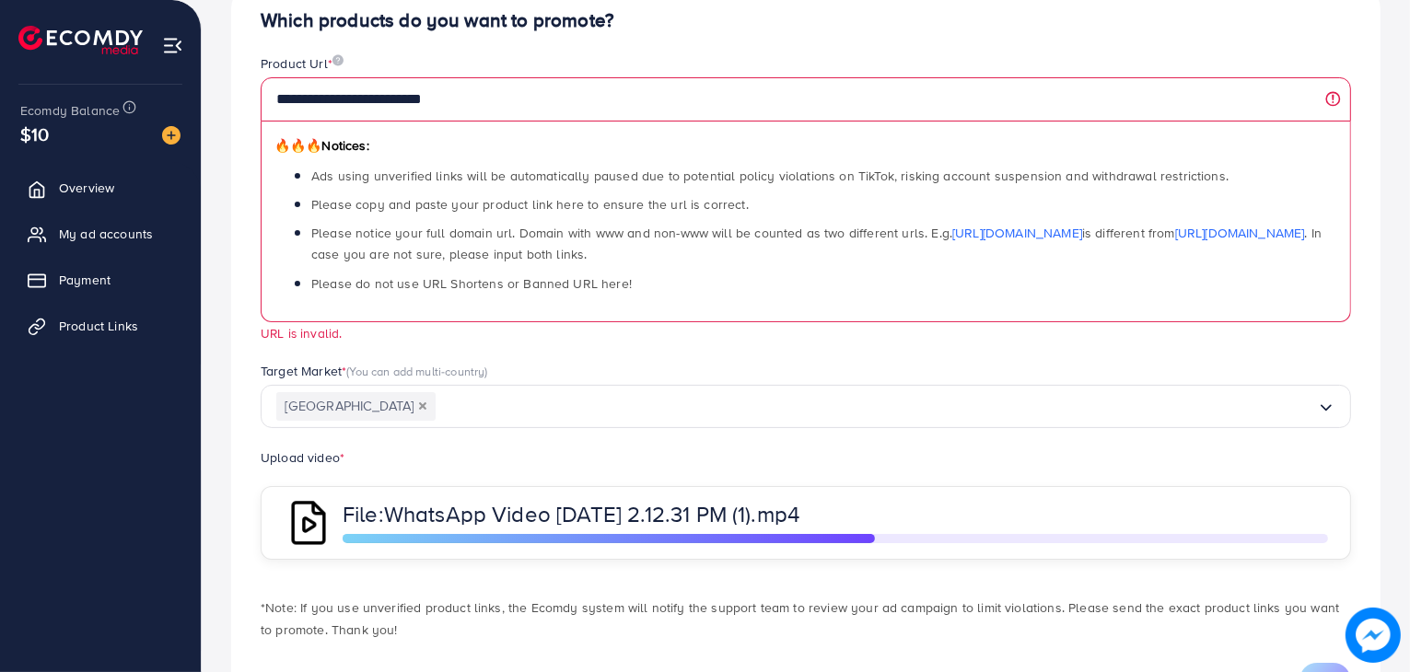
click at [746, 172] on span "Ads using unverified links will be automatically paused due to potential policy…" at bounding box center [769, 176] width 917 height 18
click at [795, 334] on div "**********" at bounding box center [806, 198] width 1090 height 289
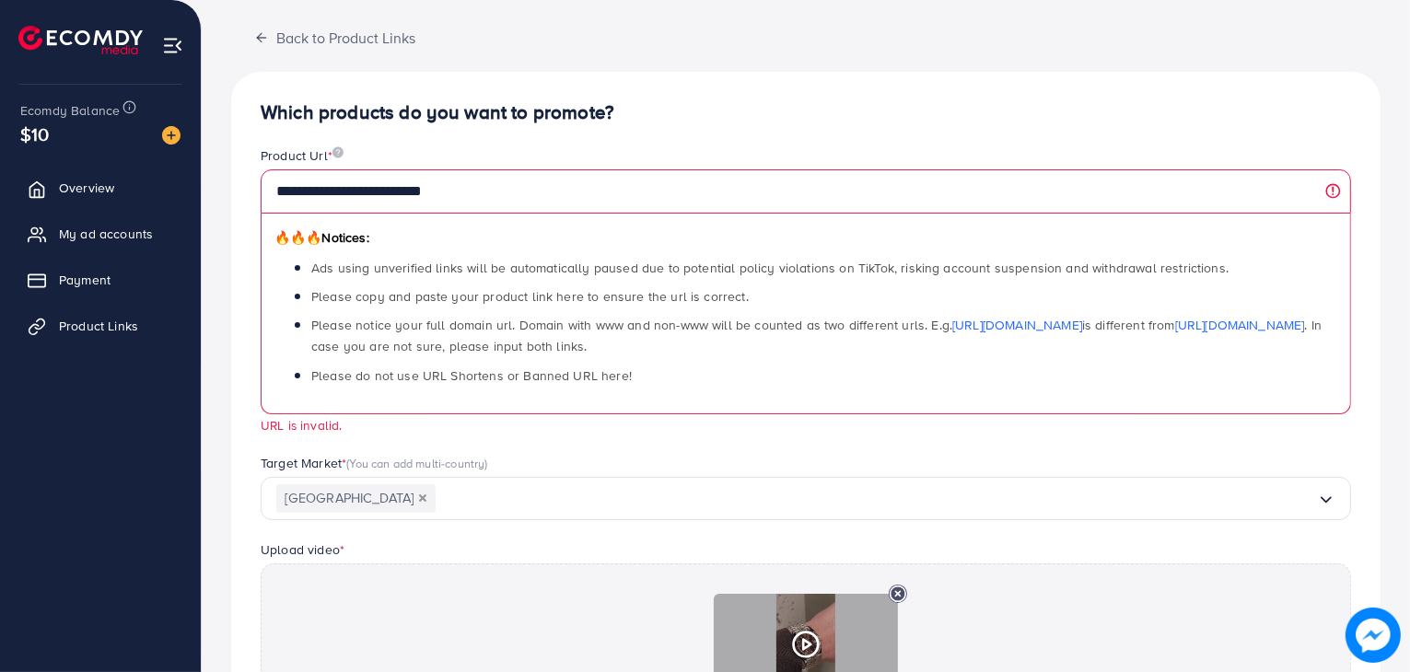
scroll to position [0, 0]
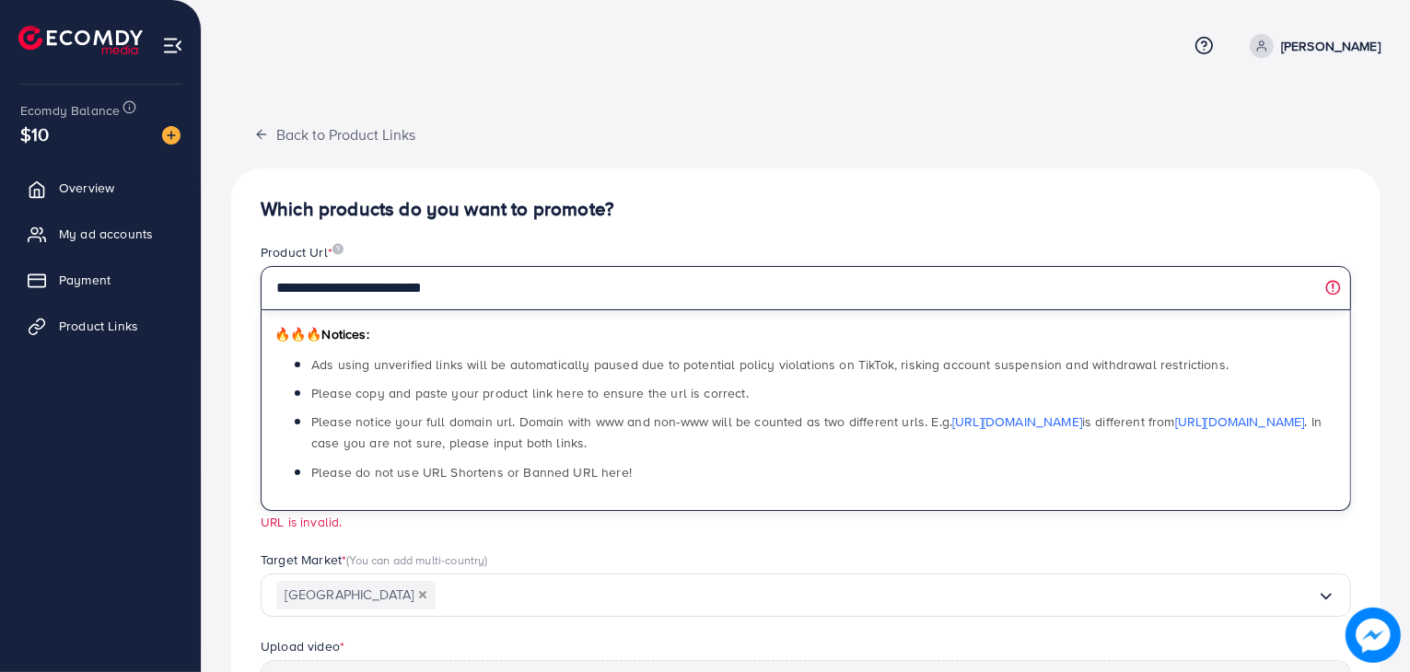
click at [706, 296] on input "**********" at bounding box center [806, 288] width 1090 height 44
type input "*"
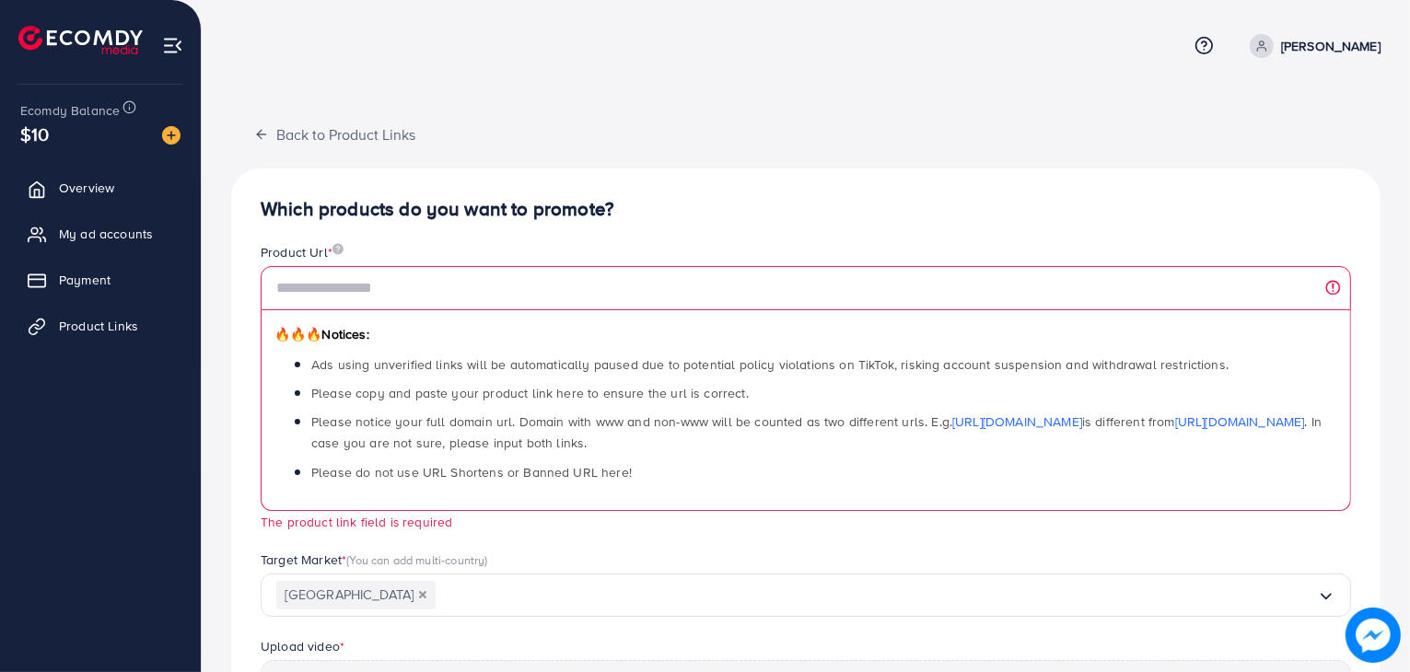
click at [718, 250] on div "Product Url *" at bounding box center [806, 254] width 1090 height 23
click at [256, 135] on icon "button" at bounding box center [261, 134] width 15 height 15
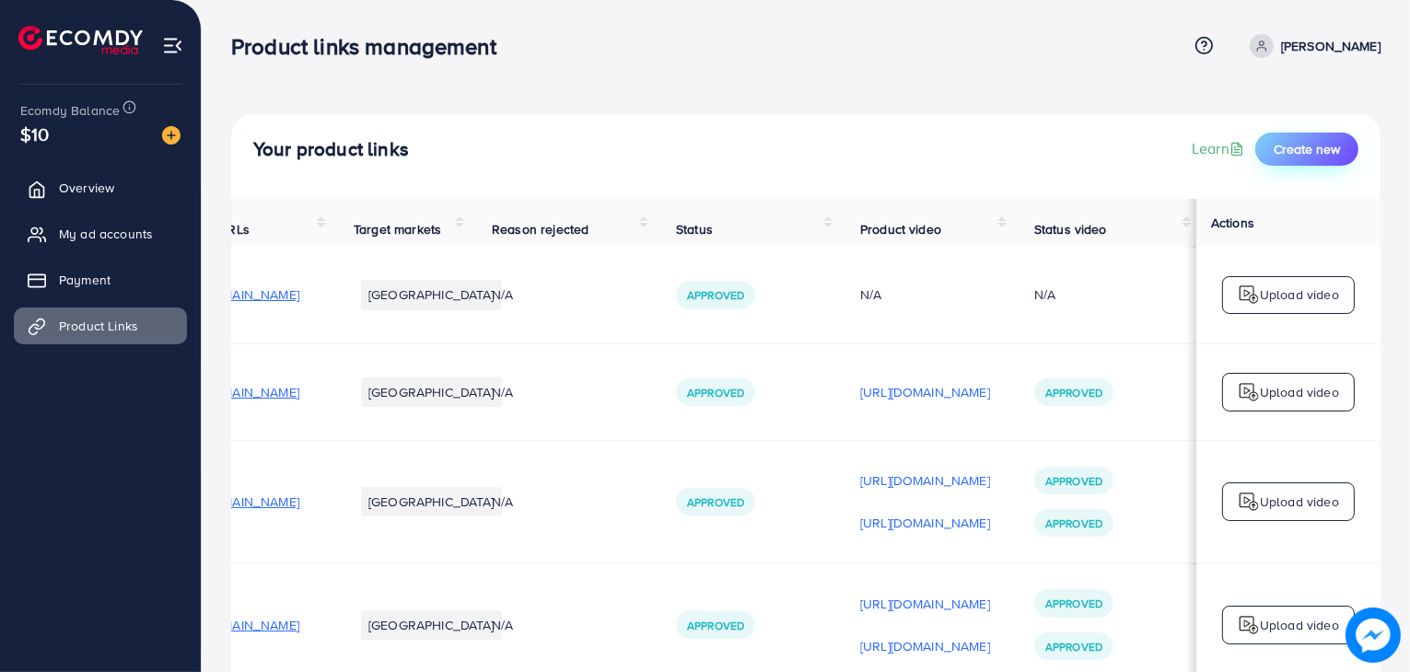
click at [1328, 156] on span "Create new" at bounding box center [1306, 149] width 66 height 18
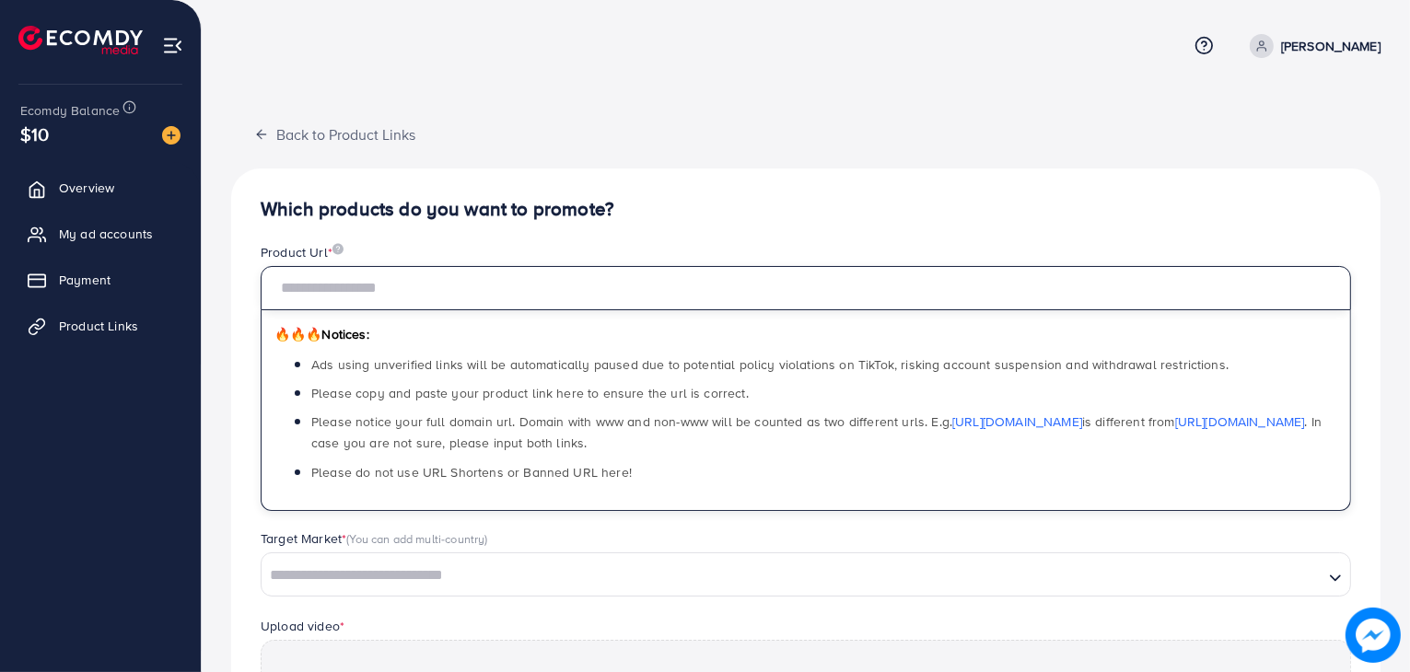
click at [606, 295] on input "text" at bounding box center [806, 288] width 1090 height 44
paste input "**********"
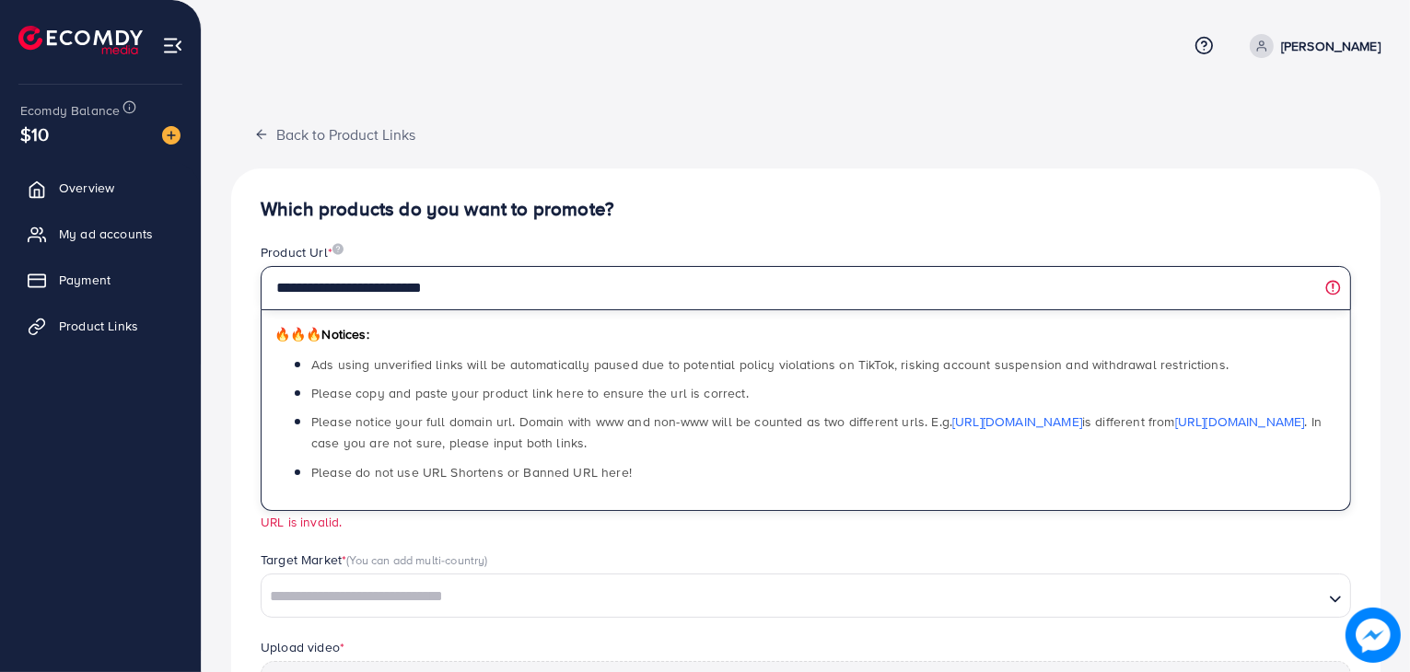
click at [418, 284] on input "**********" at bounding box center [806, 288] width 1090 height 44
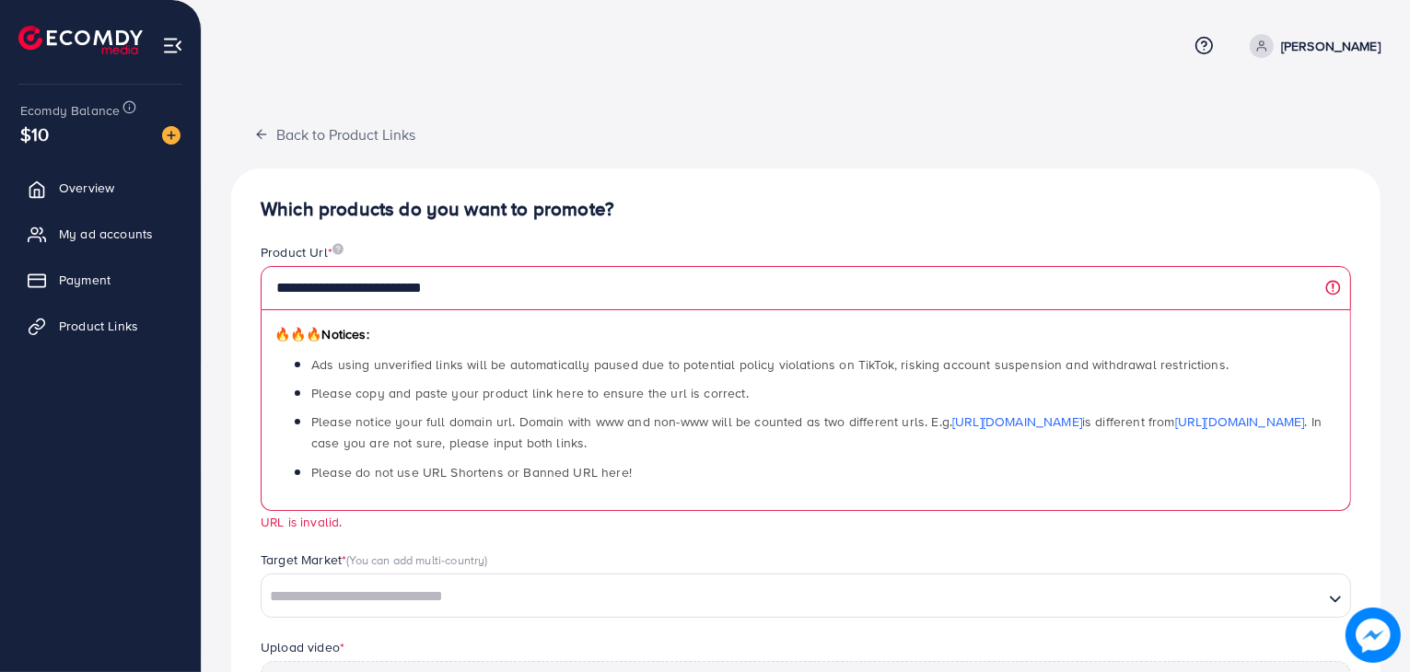
click at [596, 424] on span "Please notice your full domain url. Domain with www and non-www will be counted…" at bounding box center [816, 432] width 1010 height 40
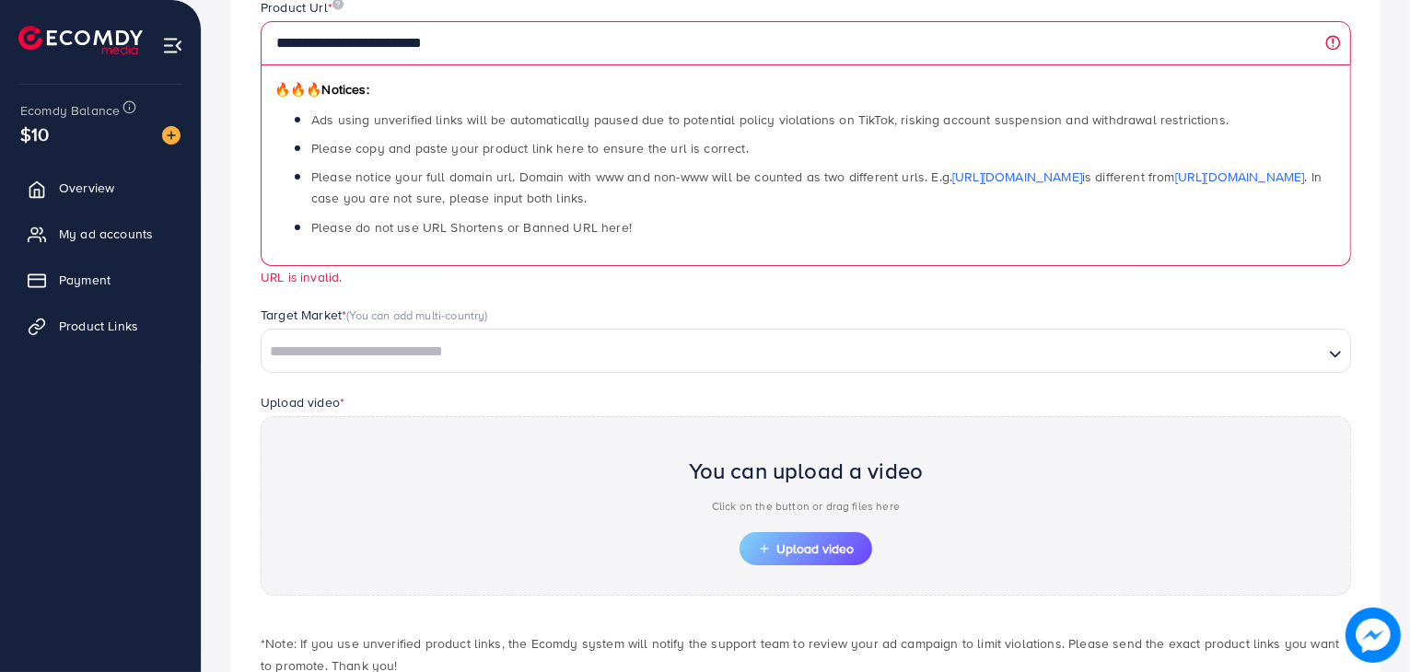
scroll to position [363, 0]
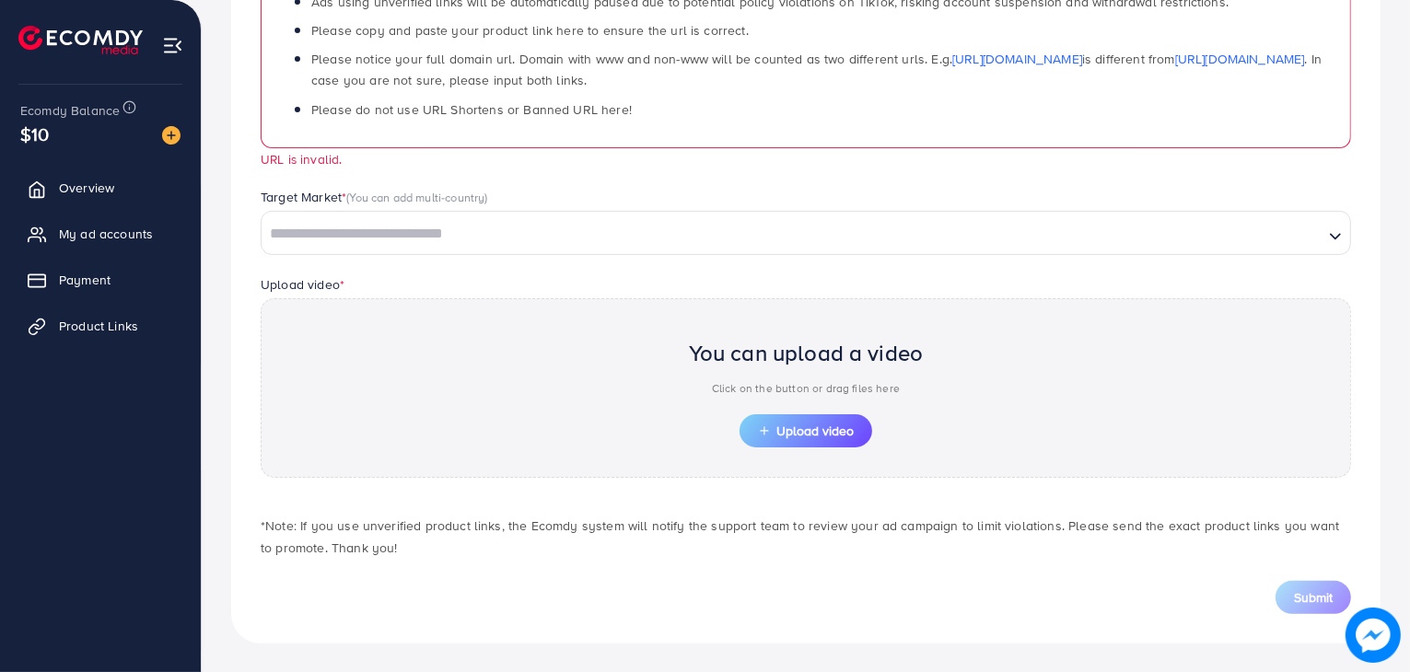
click at [485, 231] on input "Search for option" at bounding box center [792, 234] width 1058 height 29
click at [826, 432] on span "Upload video" at bounding box center [806, 430] width 96 height 13
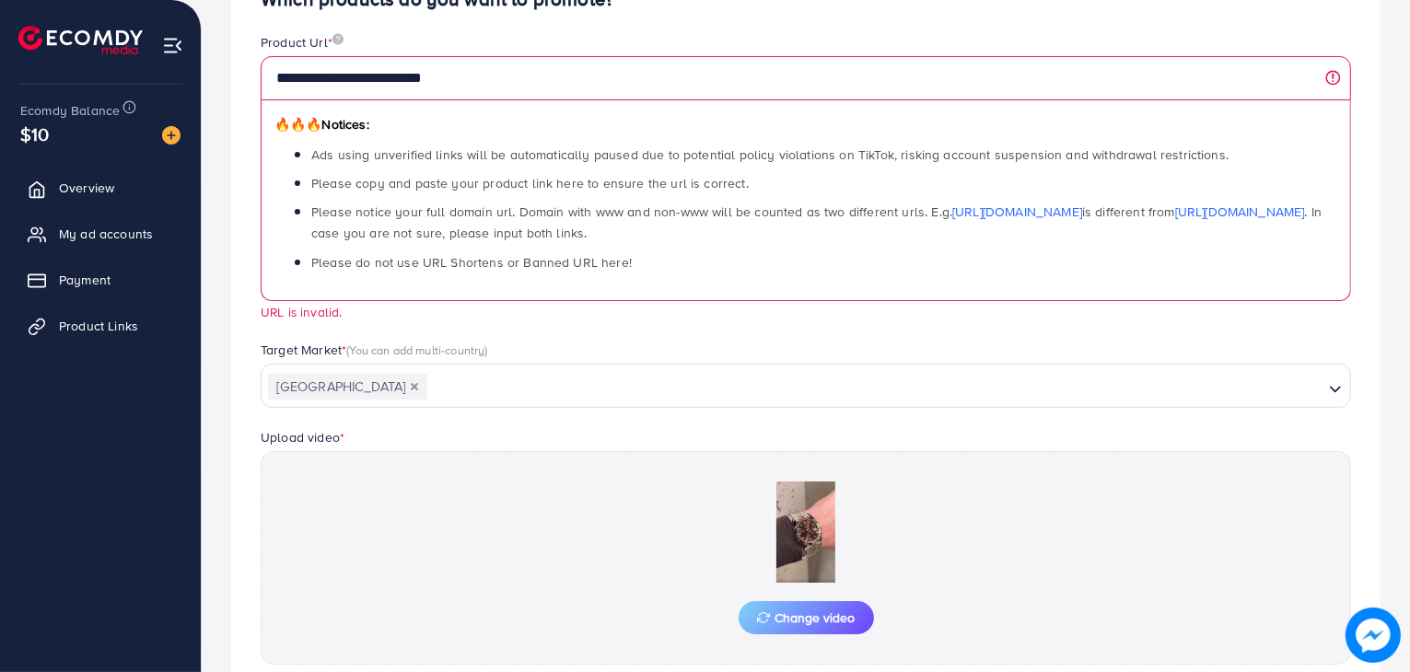
scroll to position [205, 0]
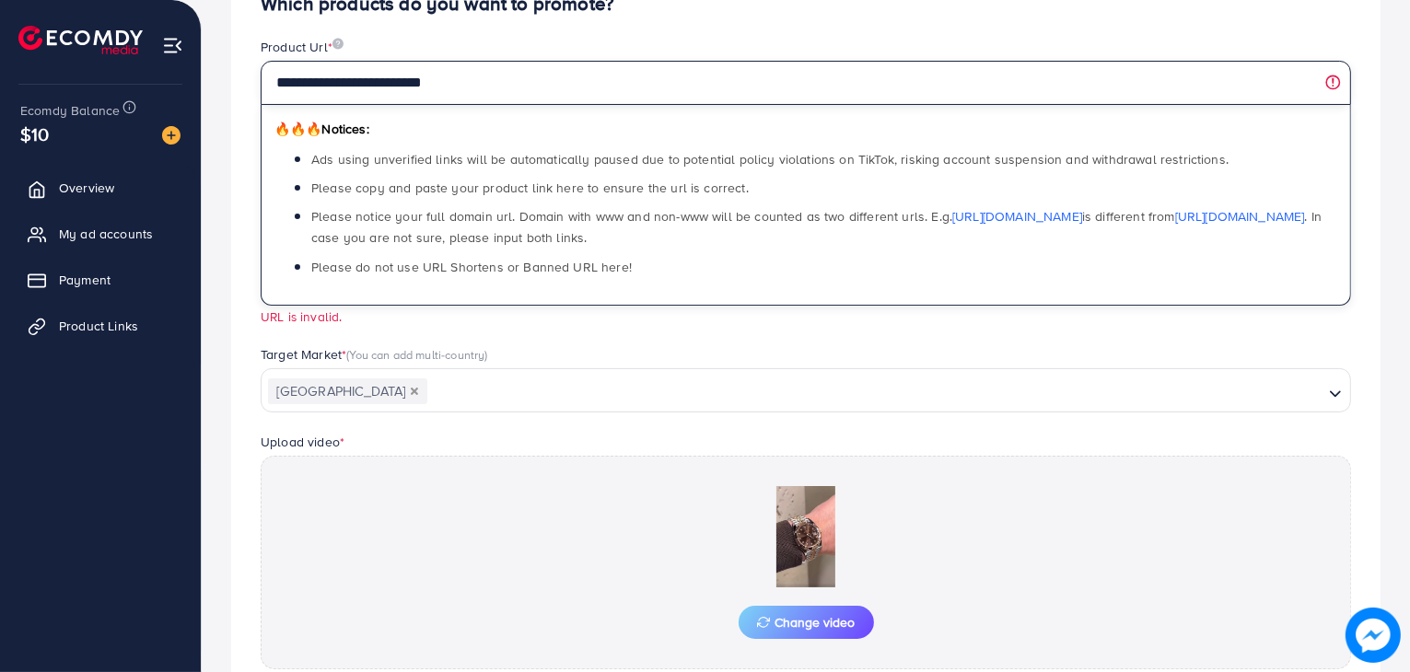
click at [980, 81] on input "**********" at bounding box center [806, 83] width 1090 height 44
paste input "**********"
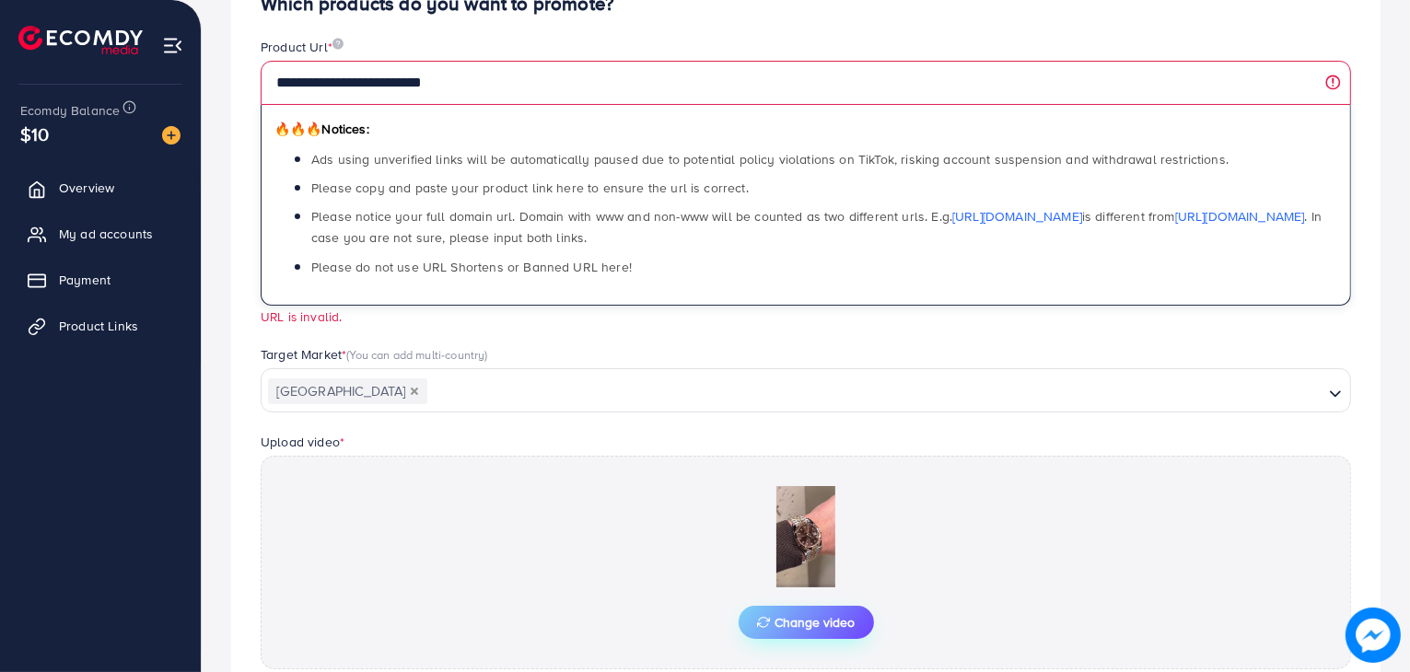
click at [807, 621] on span "Change video" at bounding box center [806, 622] width 99 height 13
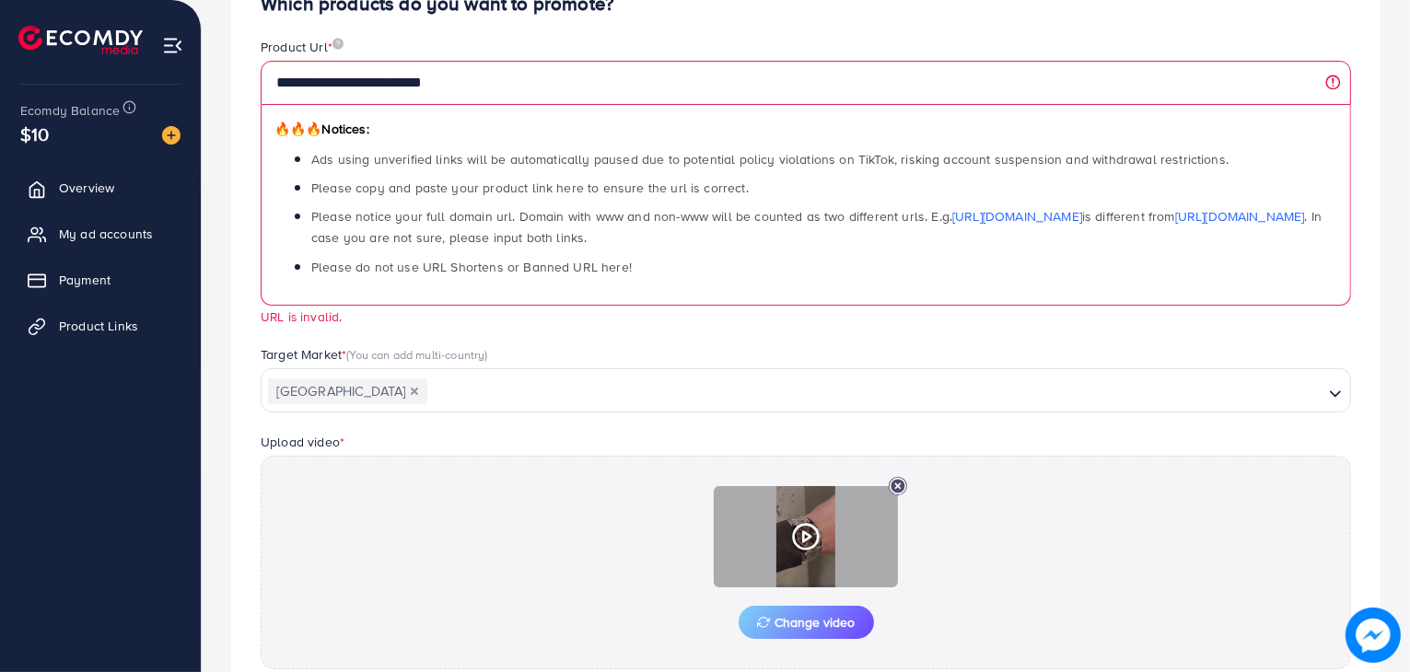
click at [901, 484] on icon at bounding box center [897, 486] width 18 height 18
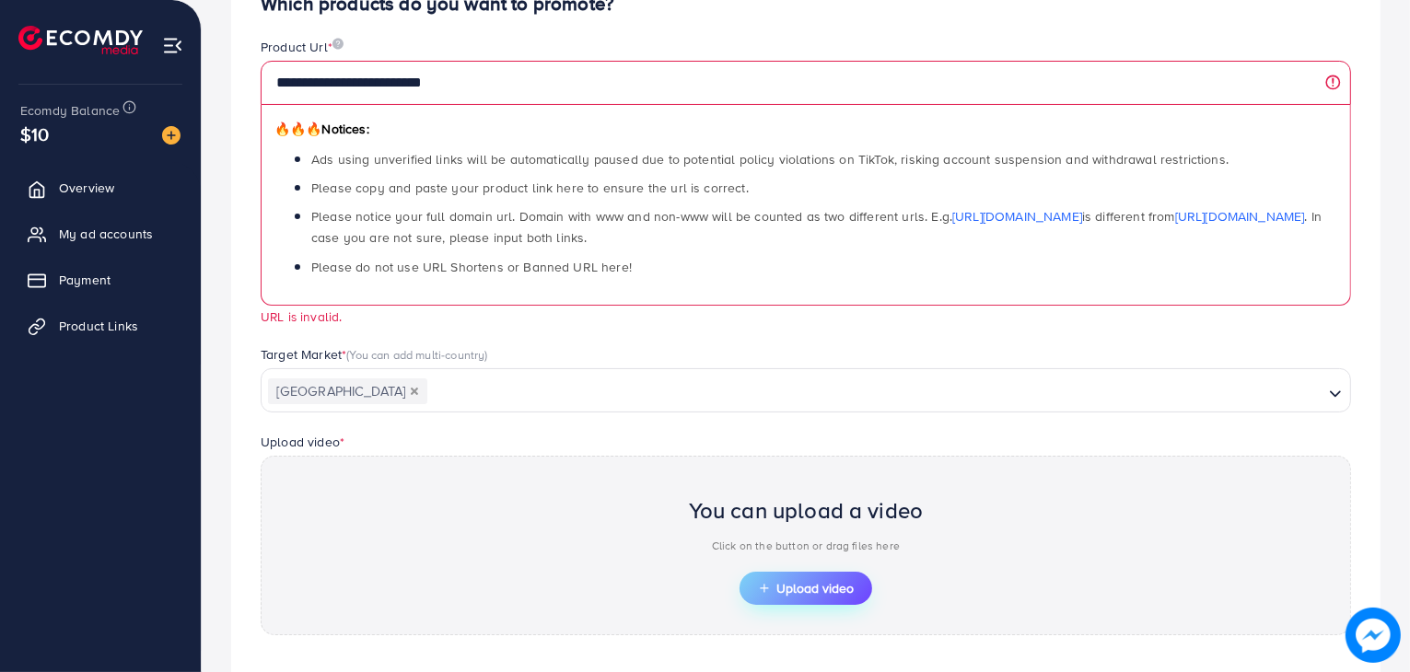
click at [817, 590] on span "Upload video" at bounding box center [806, 588] width 96 height 13
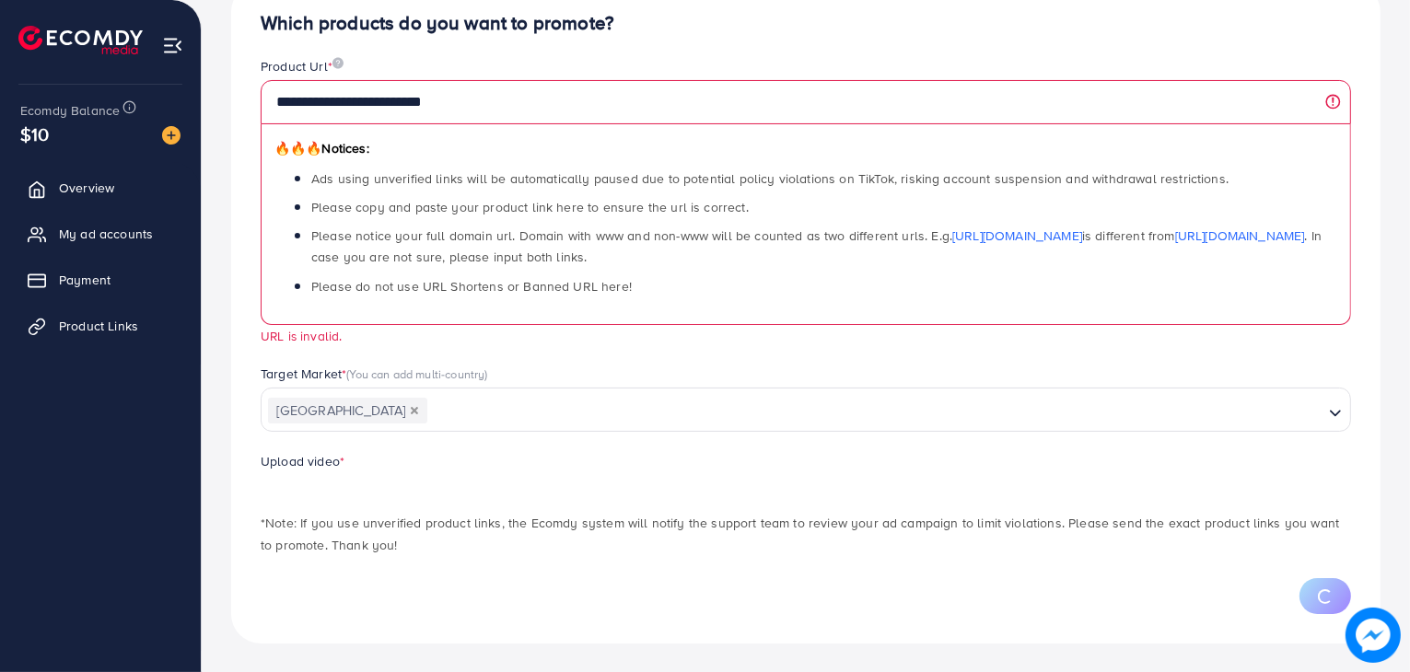
scroll to position [0, 0]
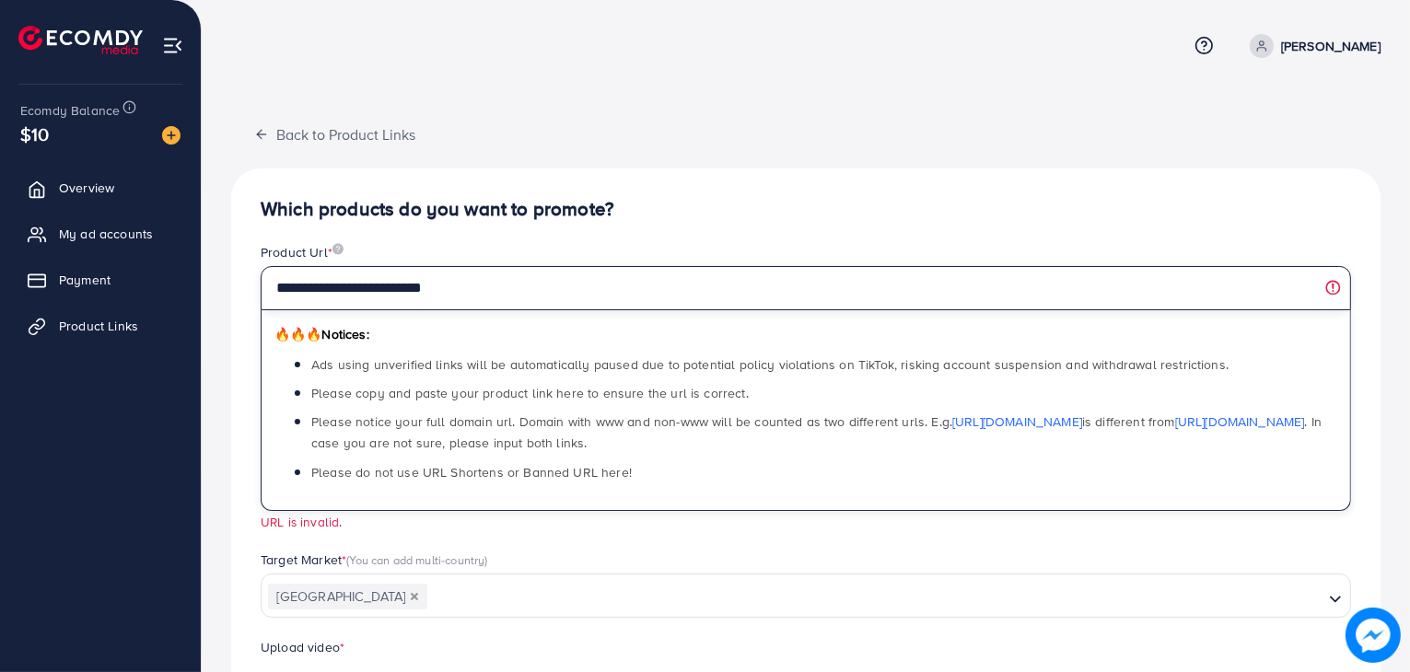
click at [716, 282] on input "**********" at bounding box center [806, 288] width 1090 height 44
paste input "**********"
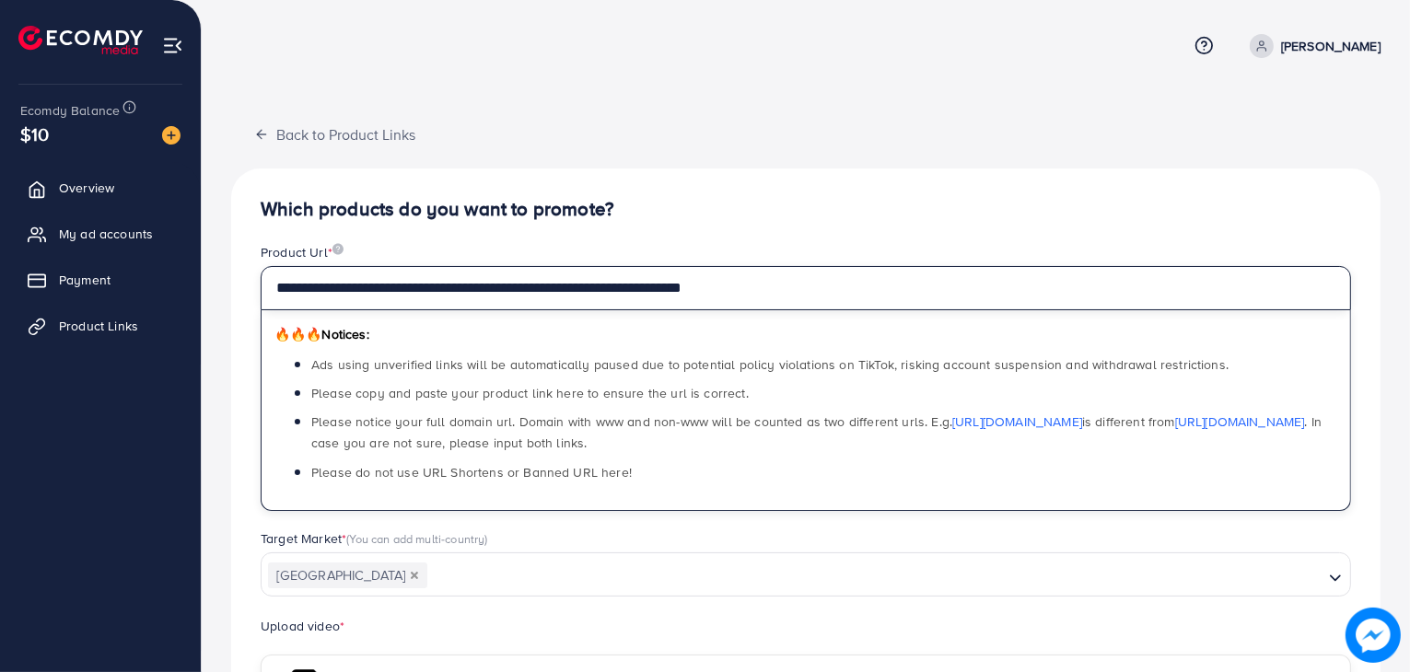
type input "**********"
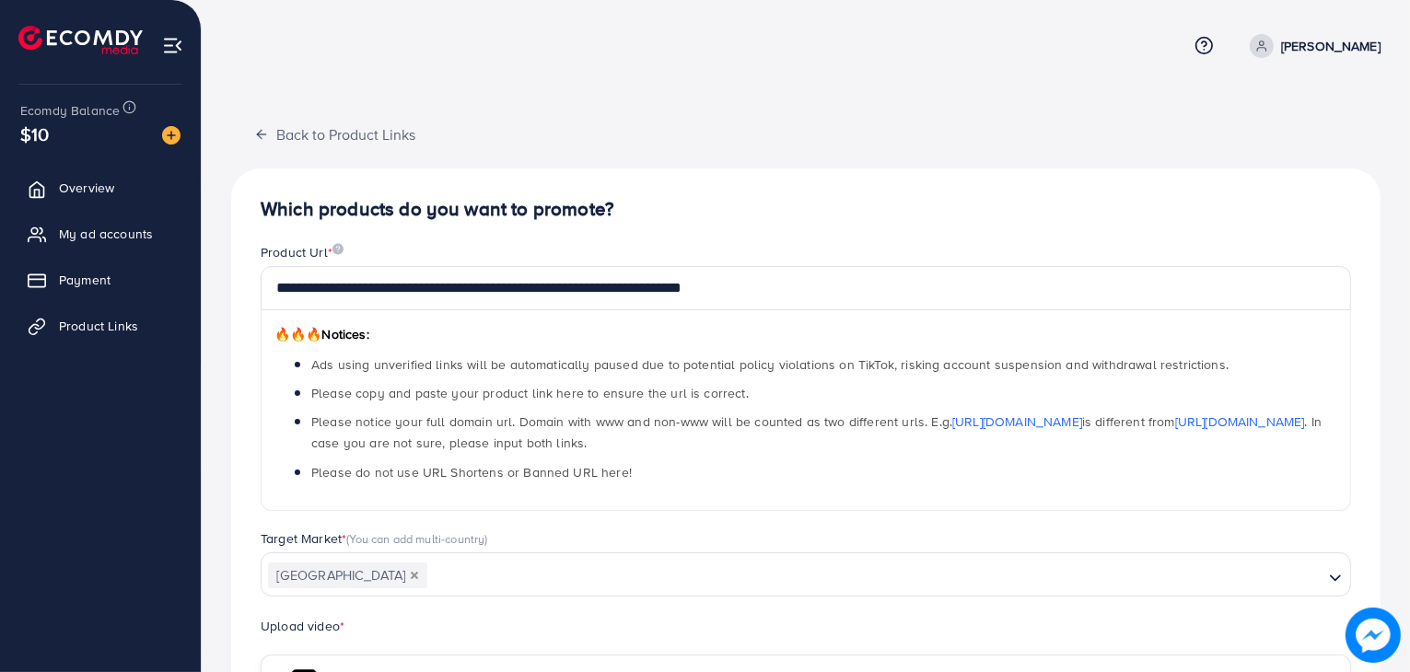
click at [823, 334] on div "🔥🔥🔥 Notices: Ads using unverified links will be automatically paused due to pot…" at bounding box center [806, 410] width 1090 height 201
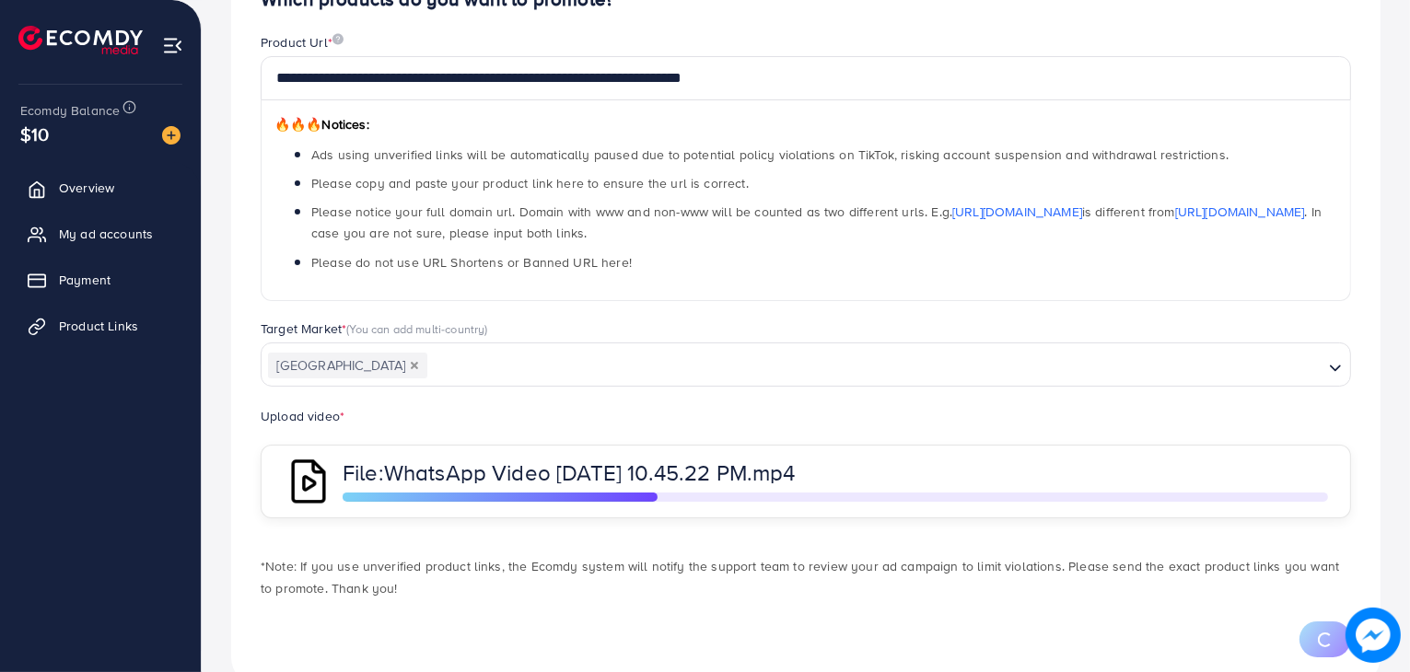
scroll to position [253, 0]
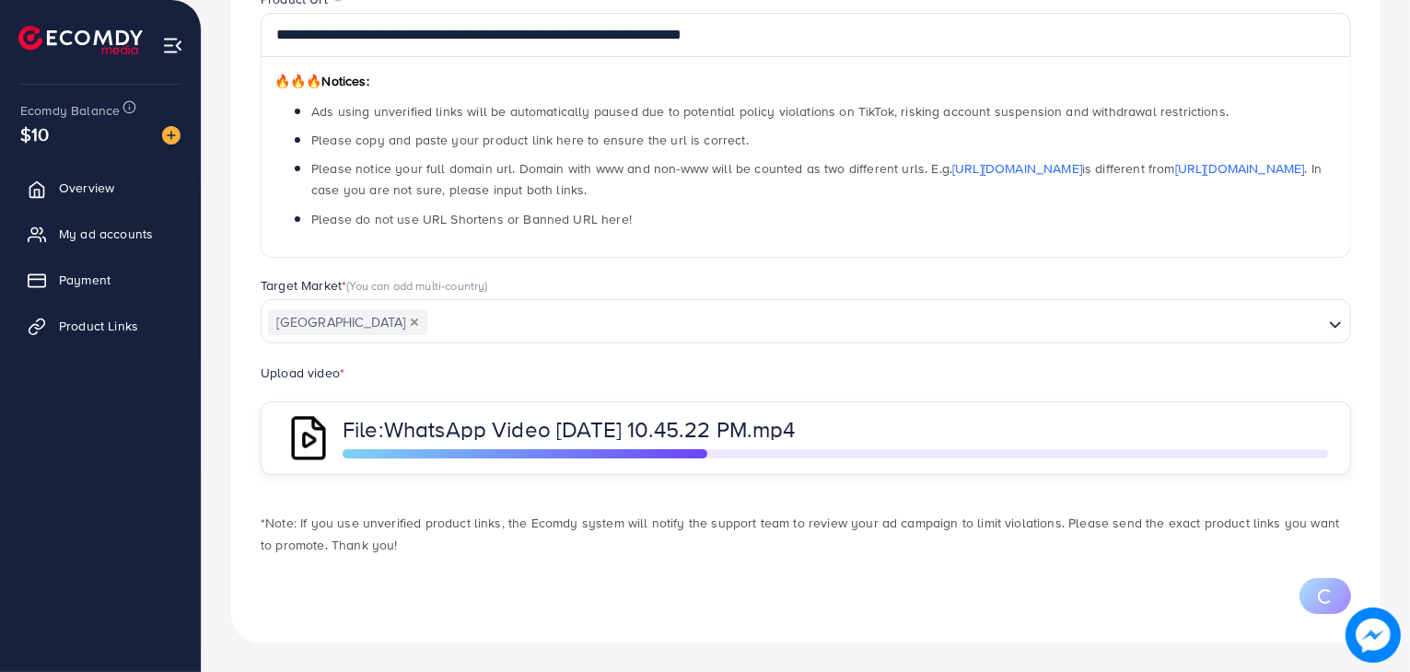
click at [930, 283] on div "Target Market * (You can add multi-country)" at bounding box center [806, 287] width 1090 height 23
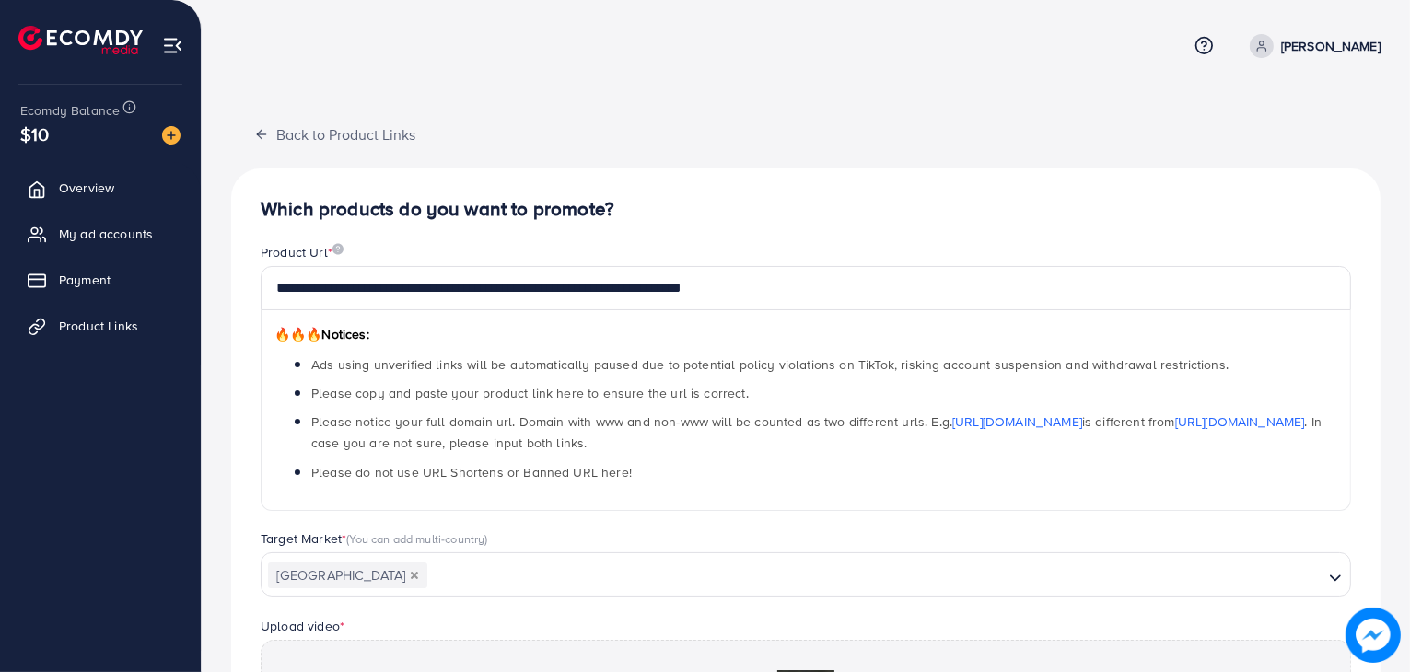
scroll to position [376, 0]
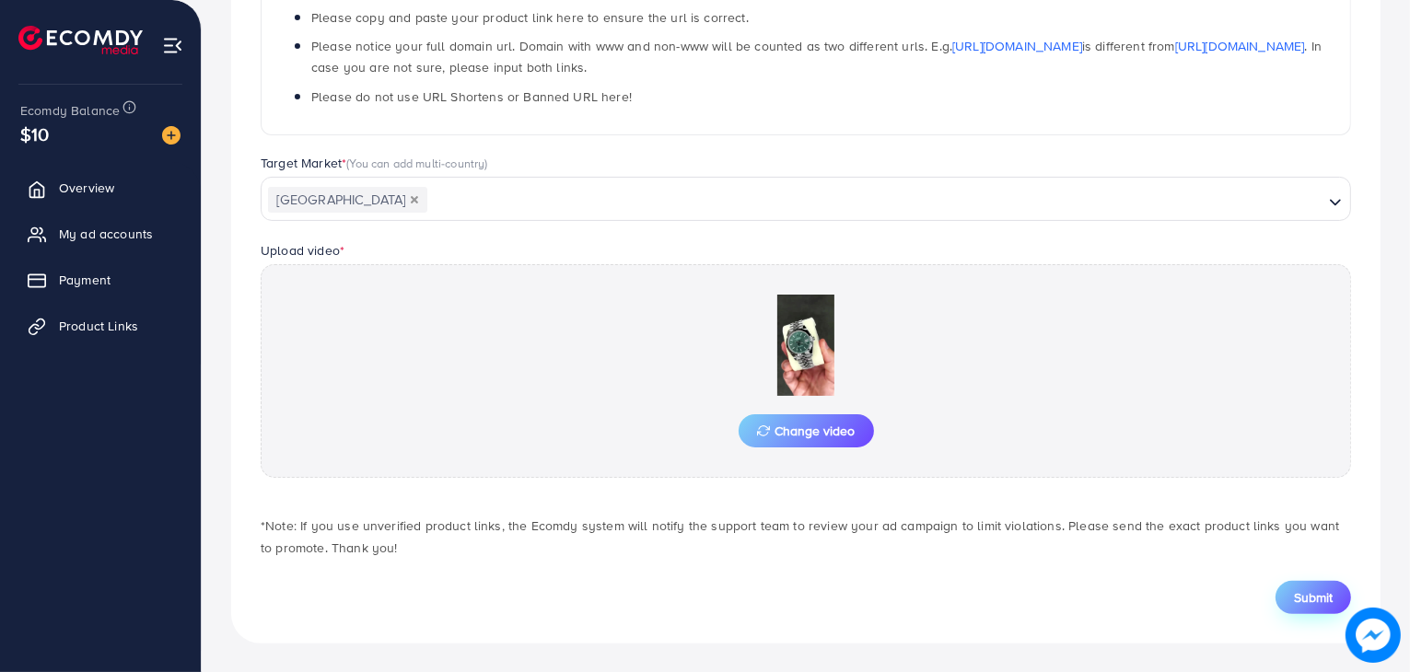
click at [1307, 608] on button "Submit" at bounding box center [1312, 597] width 75 height 33
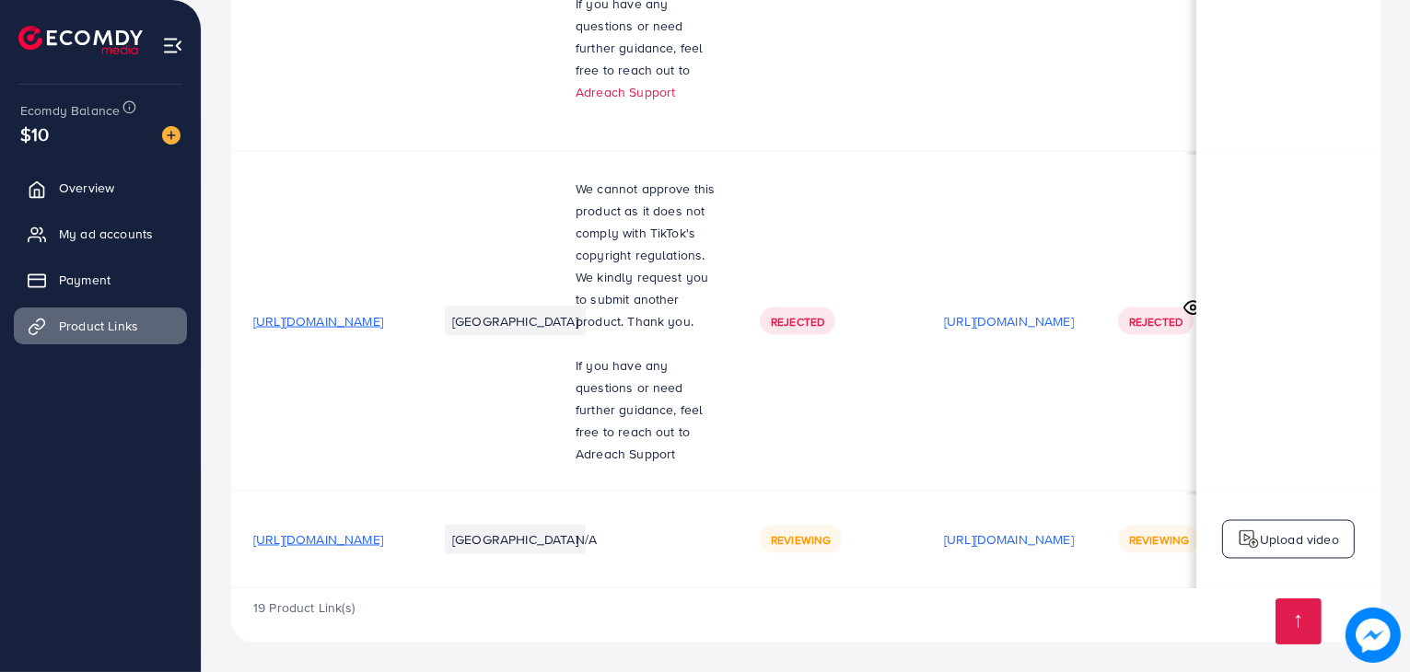
click at [409, 545] on td "[URL][DOMAIN_NAME]" at bounding box center [323, 540] width 184 height 97
click at [383, 535] on span "[URL][DOMAIN_NAME]" at bounding box center [318, 539] width 130 height 18
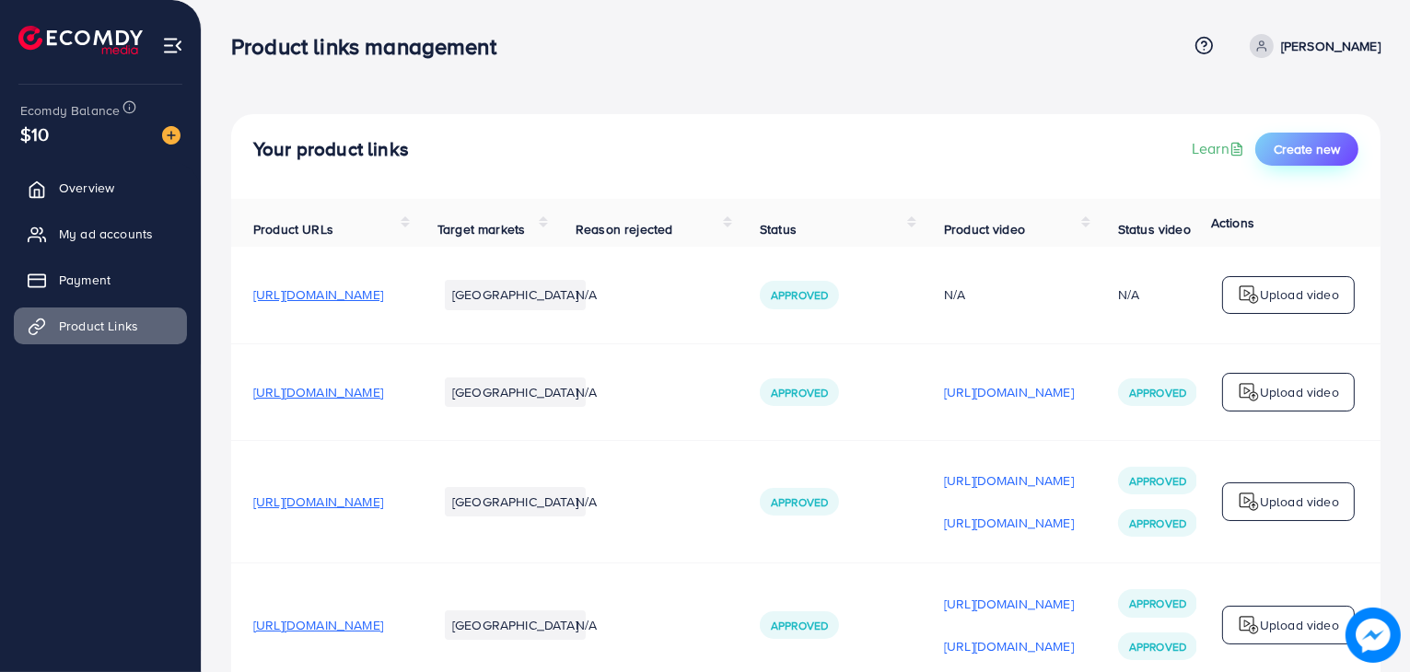
click at [1317, 162] on button "Create new" at bounding box center [1306, 149] width 103 height 33
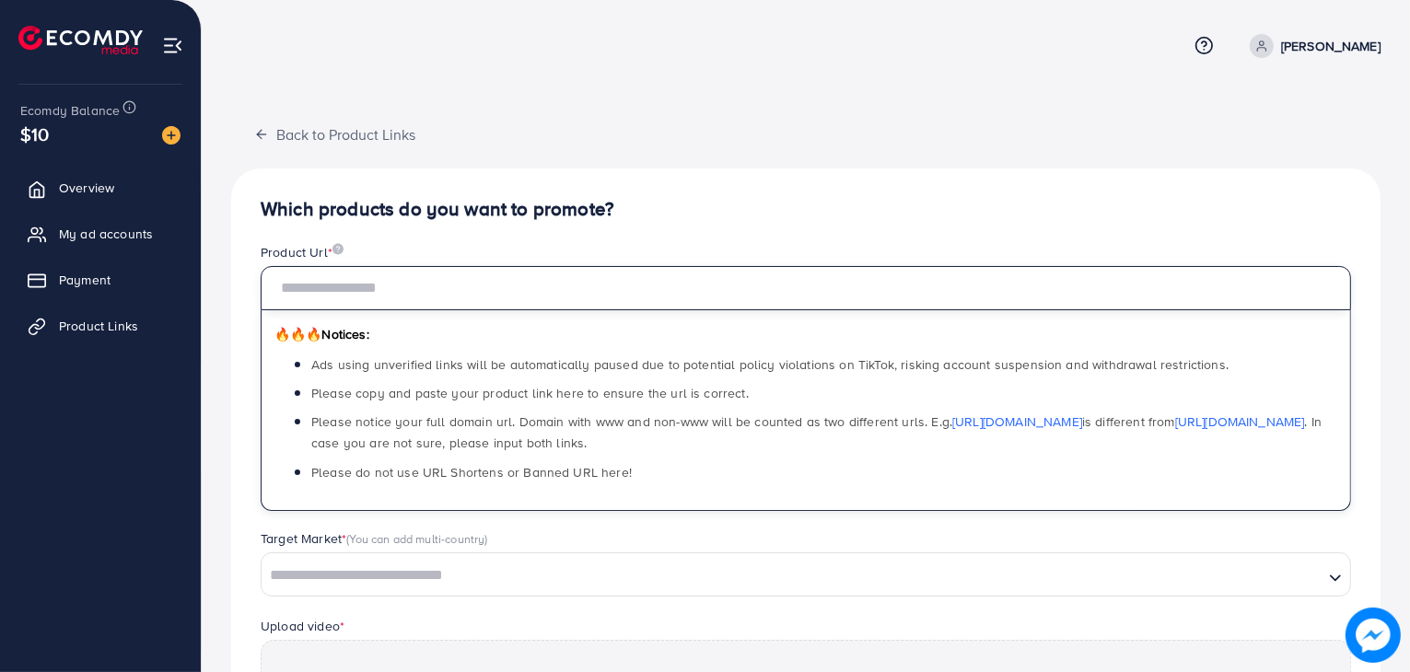
click at [870, 296] on input "text" at bounding box center [806, 288] width 1090 height 44
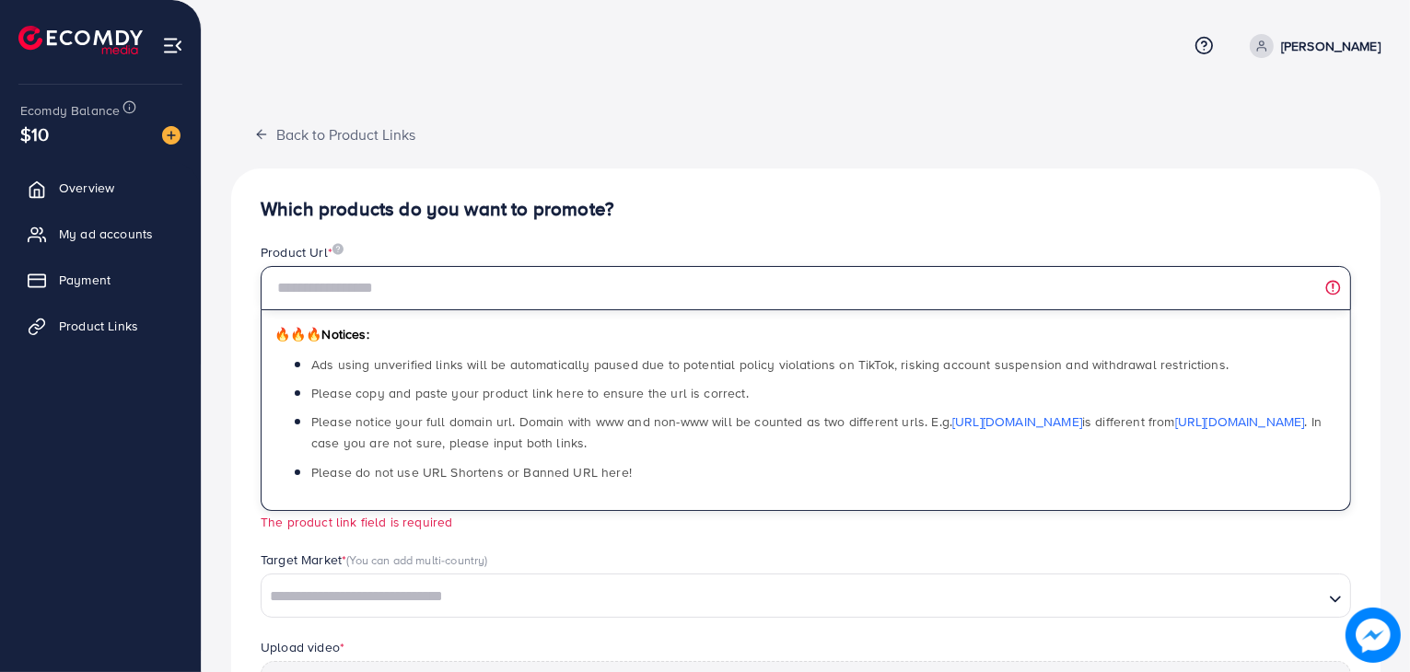
paste input "**********"
type input "**********"
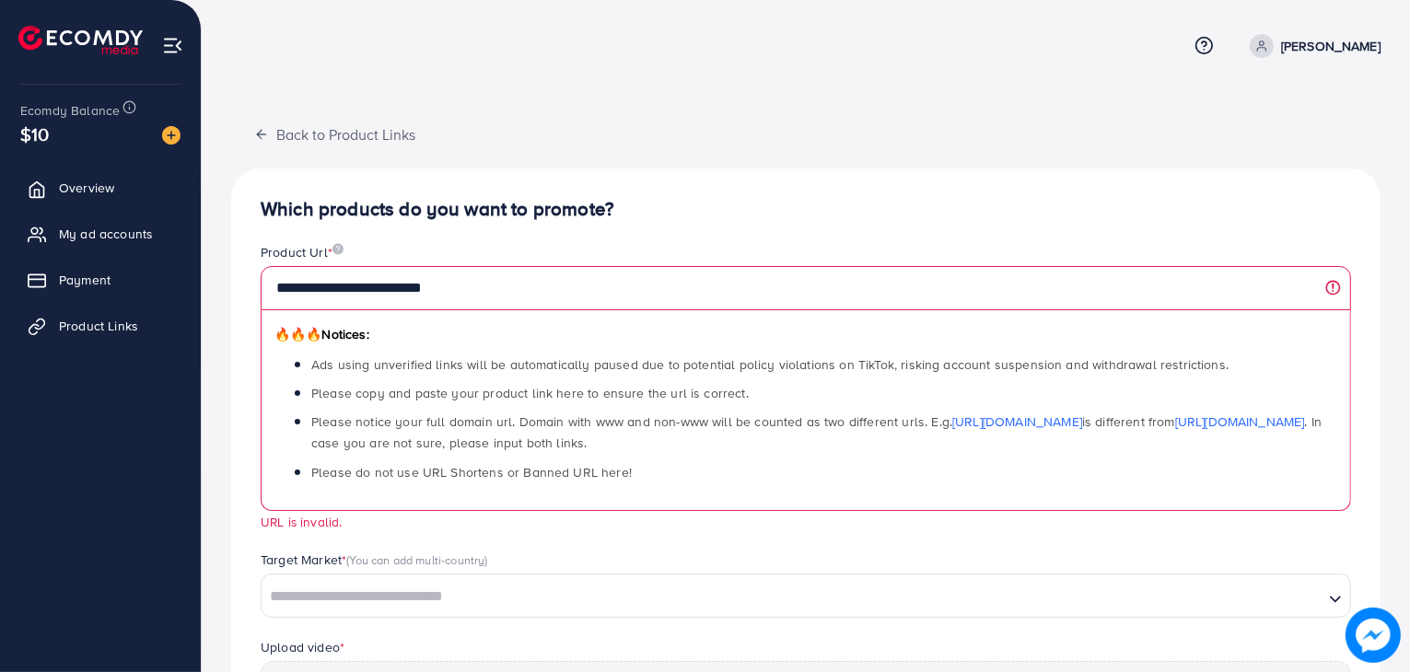
click at [769, 319] on div "🔥🔥🔥 Notices: Ads using unverified links will be automatically paused due to pot…" at bounding box center [806, 410] width 1090 height 201
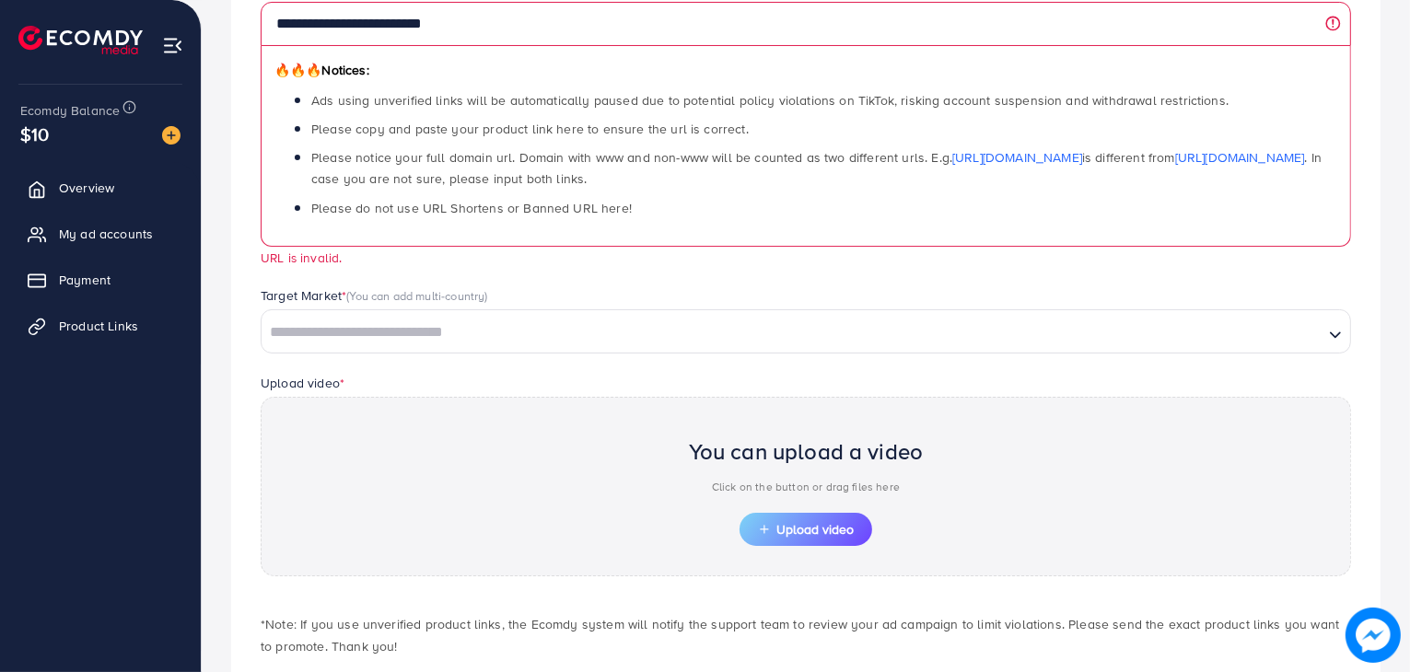
scroll to position [267, 0]
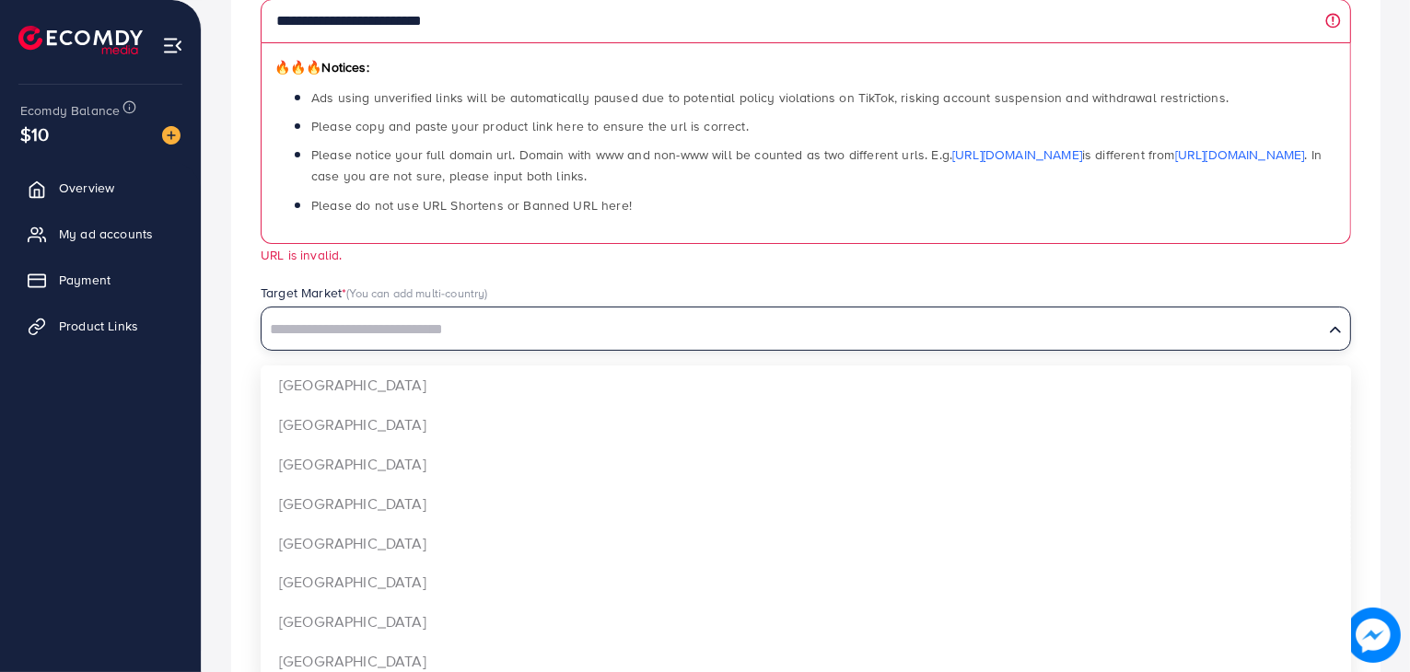
click at [783, 328] on input "Search for option" at bounding box center [792, 330] width 1058 height 29
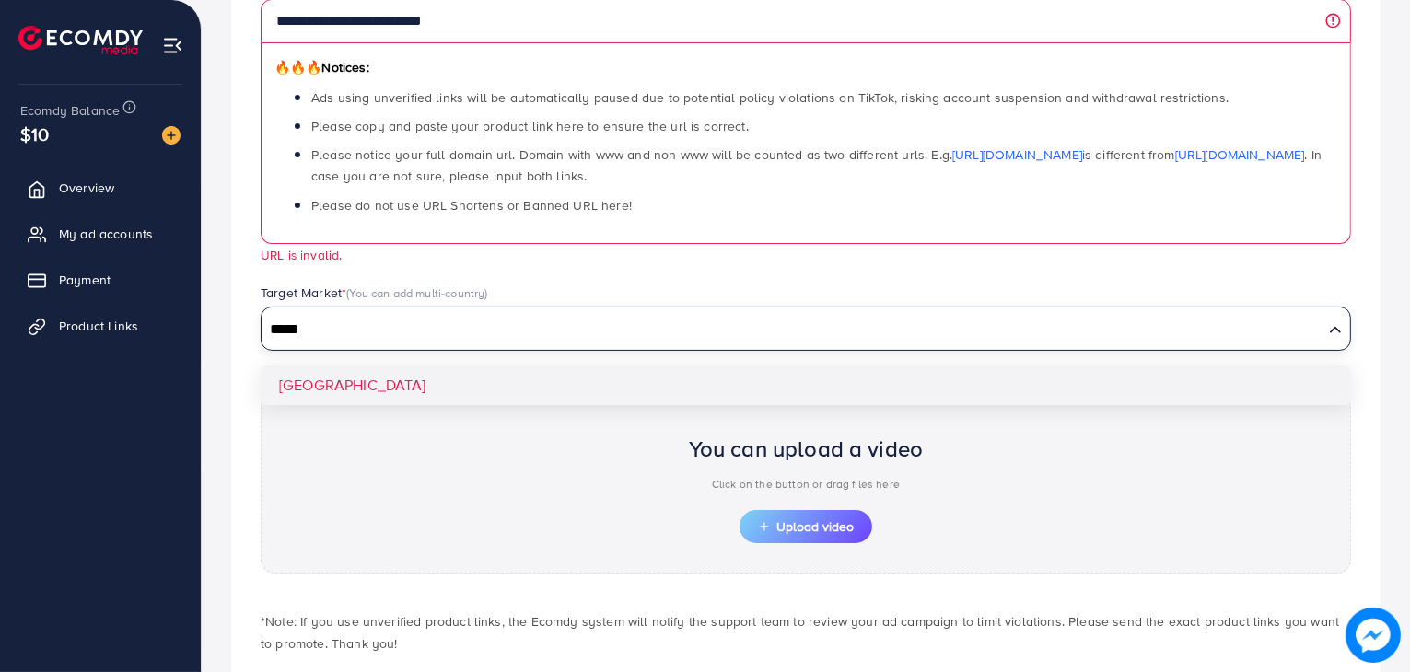
type input "*****"
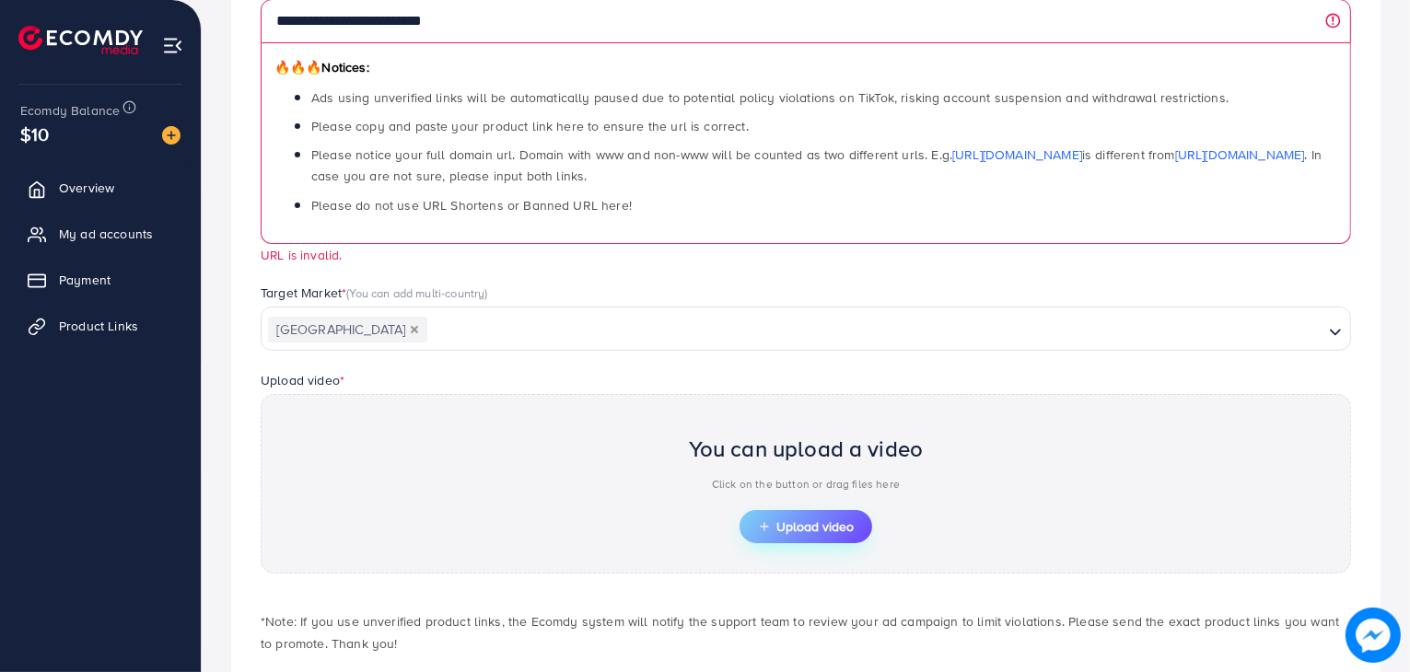
click at [787, 540] on button "Upload video" at bounding box center [805, 526] width 133 height 33
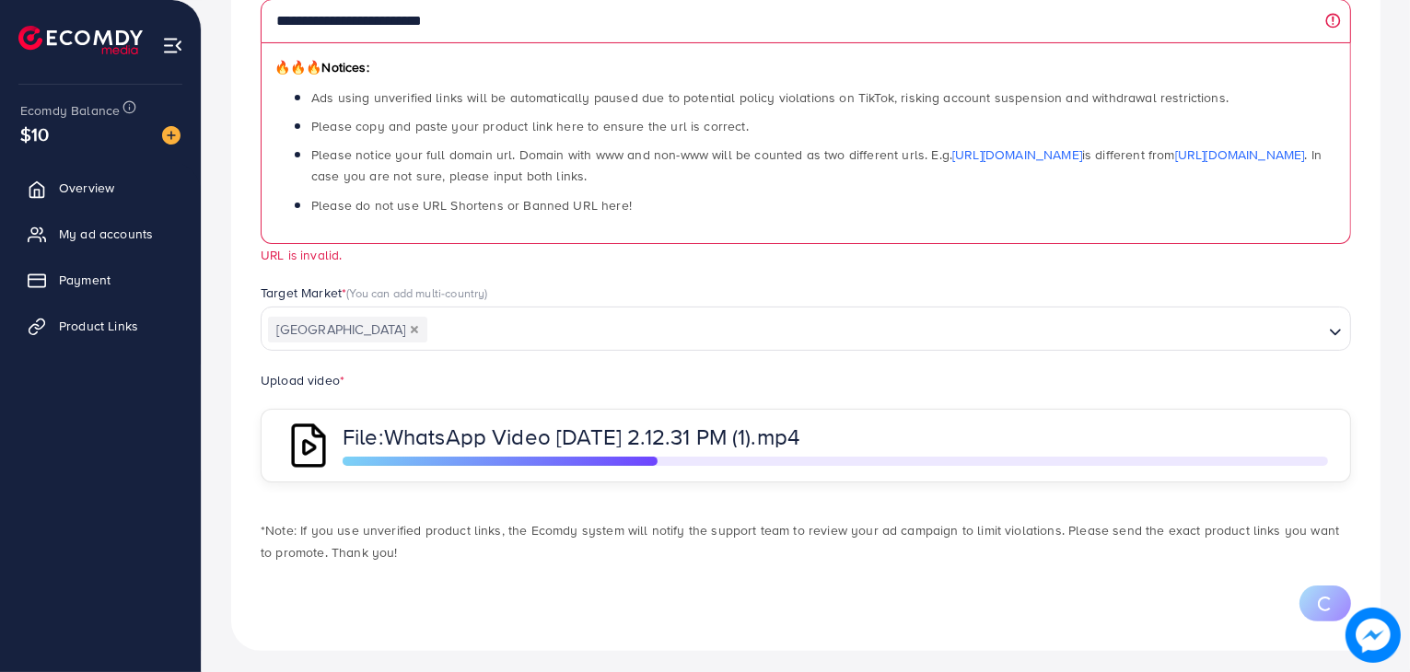
click at [415, 291] on span "(You can add multi-country)" at bounding box center [416, 292] width 141 height 17
click at [583, 278] on div "**********" at bounding box center [806, 130] width 1120 height 308
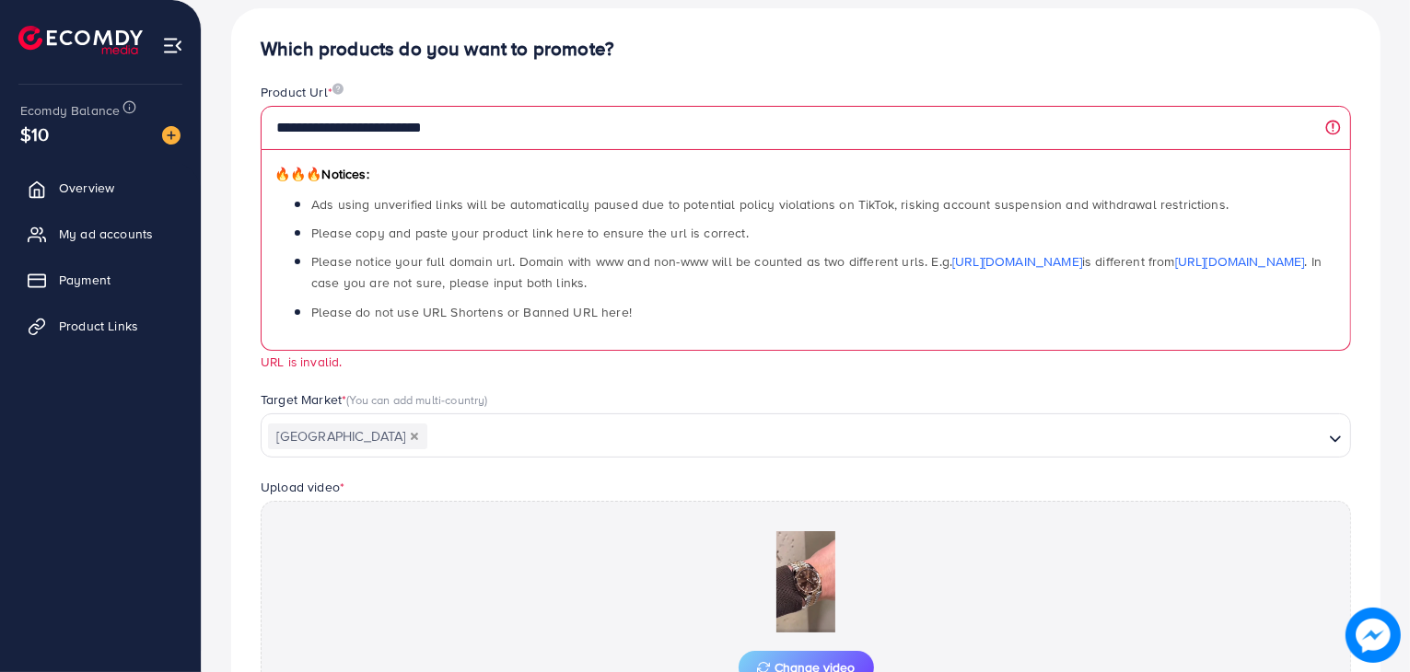
scroll to position [397, 0]
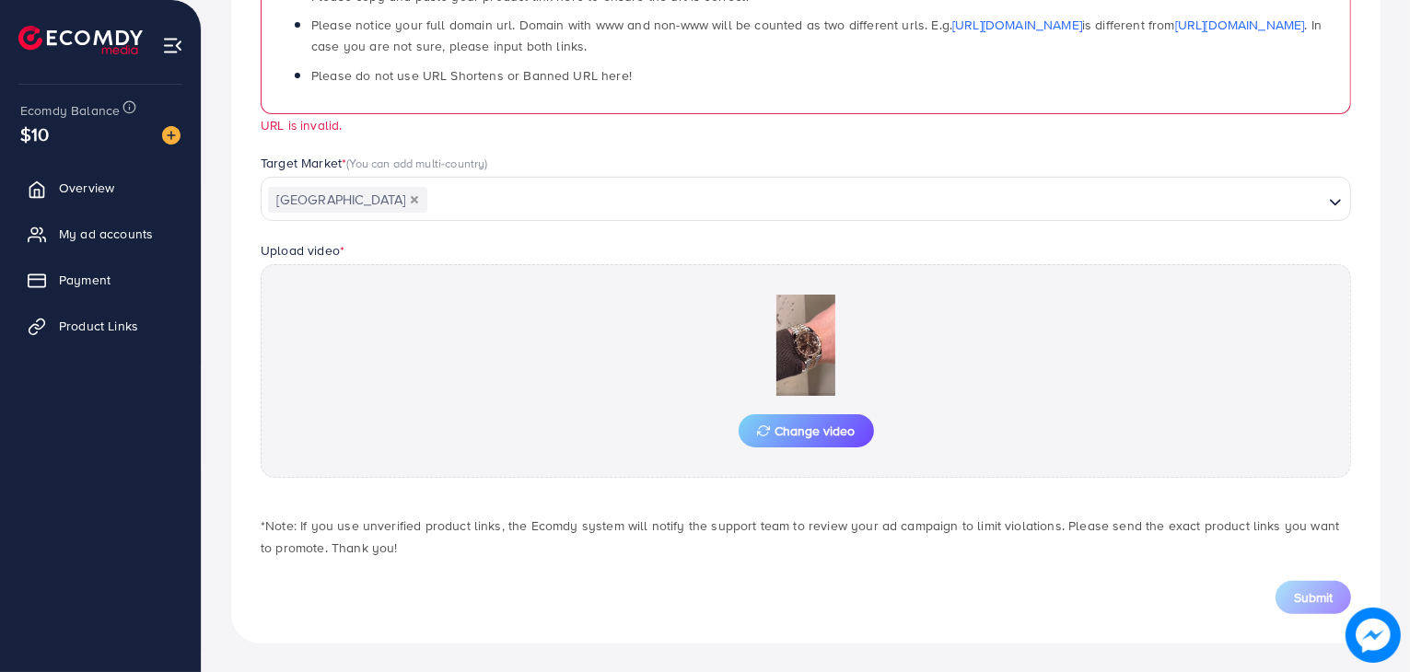
click at [808, 586] on div "Submit" at bounding box center [806, 597] width 1090 height 33
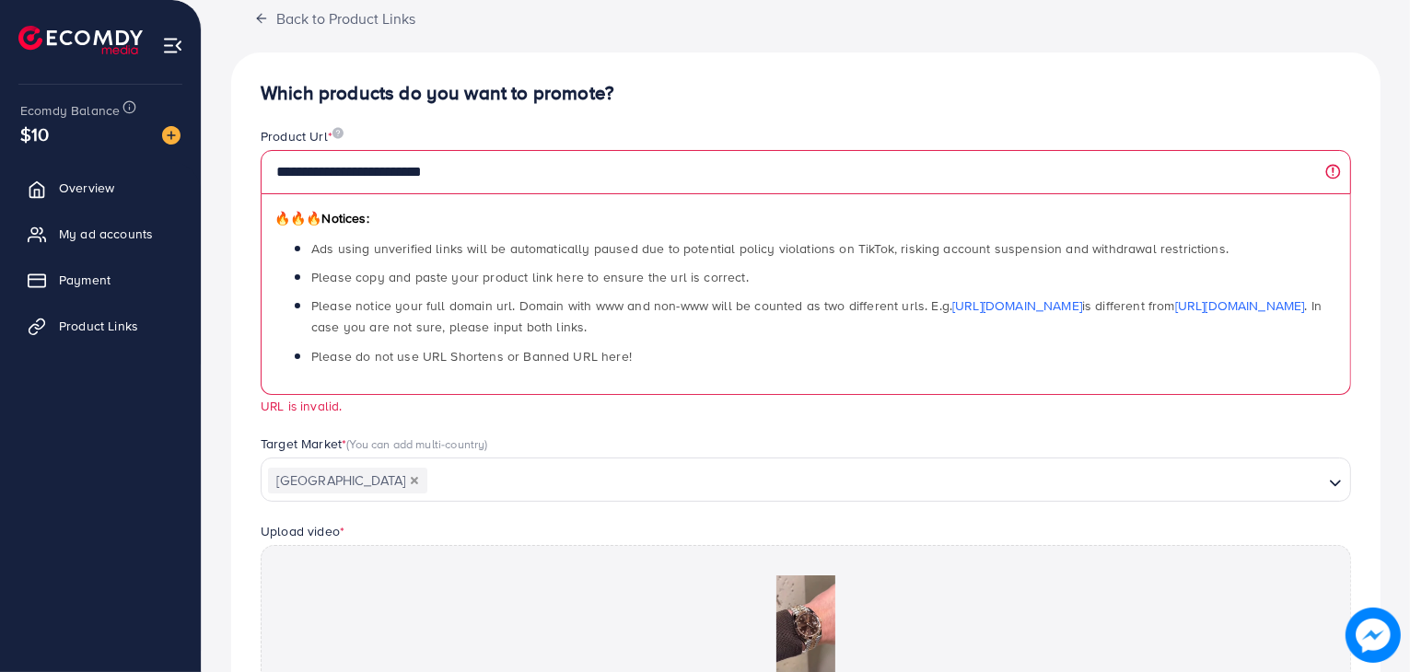
scroll to position [111, 0]
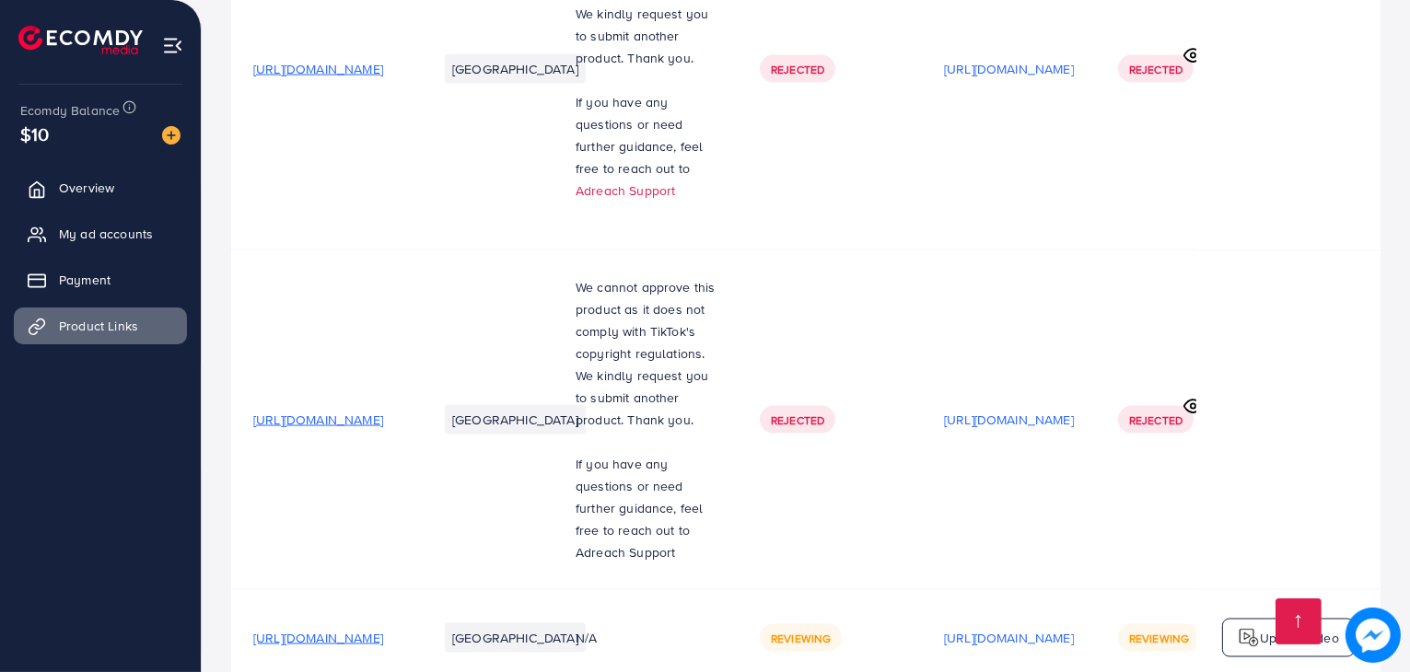
scroll to position [3112, 0]
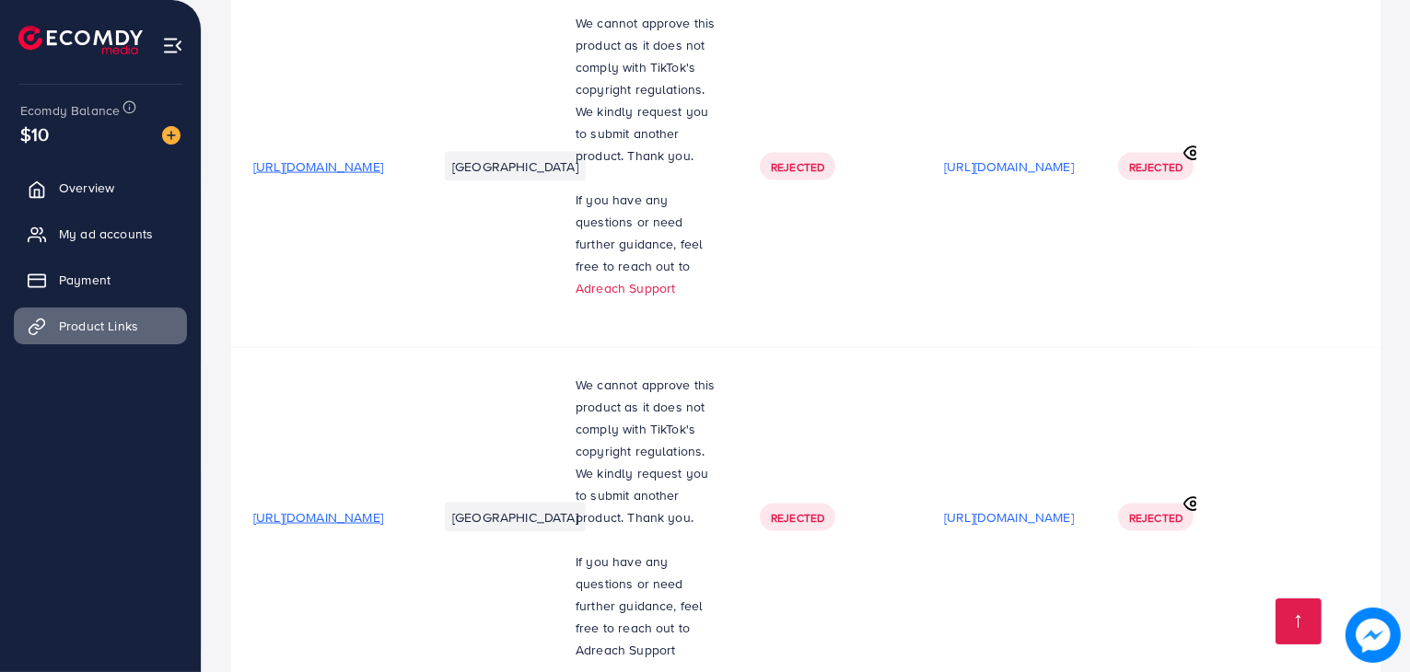
scroll to position [3112, 0]
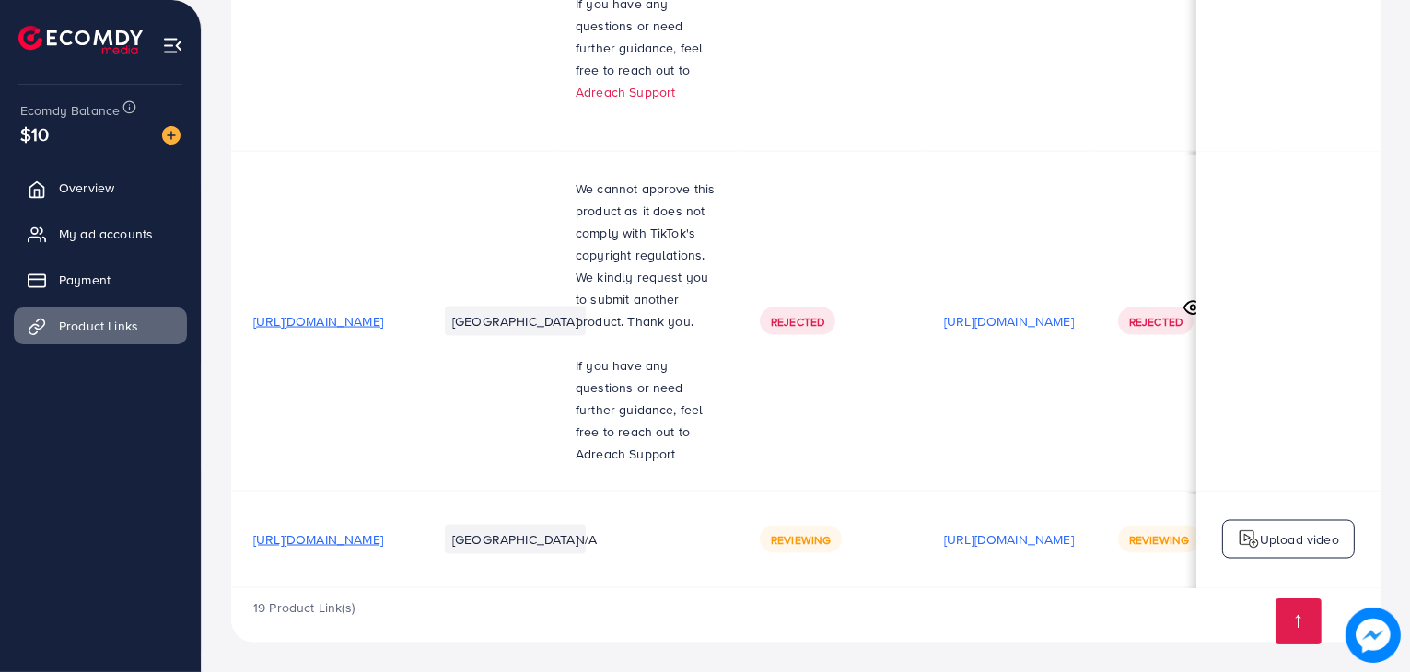
scroll to position [0, 309]
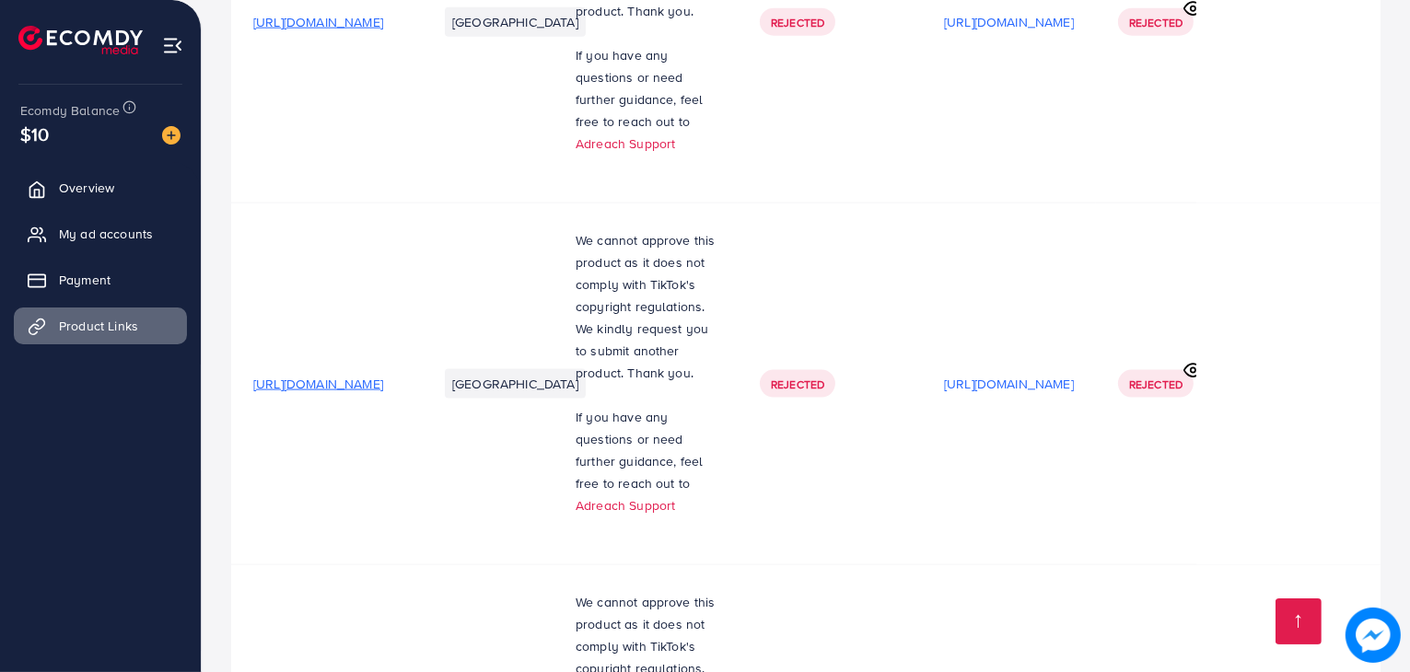
scroll to position [3112, 0]
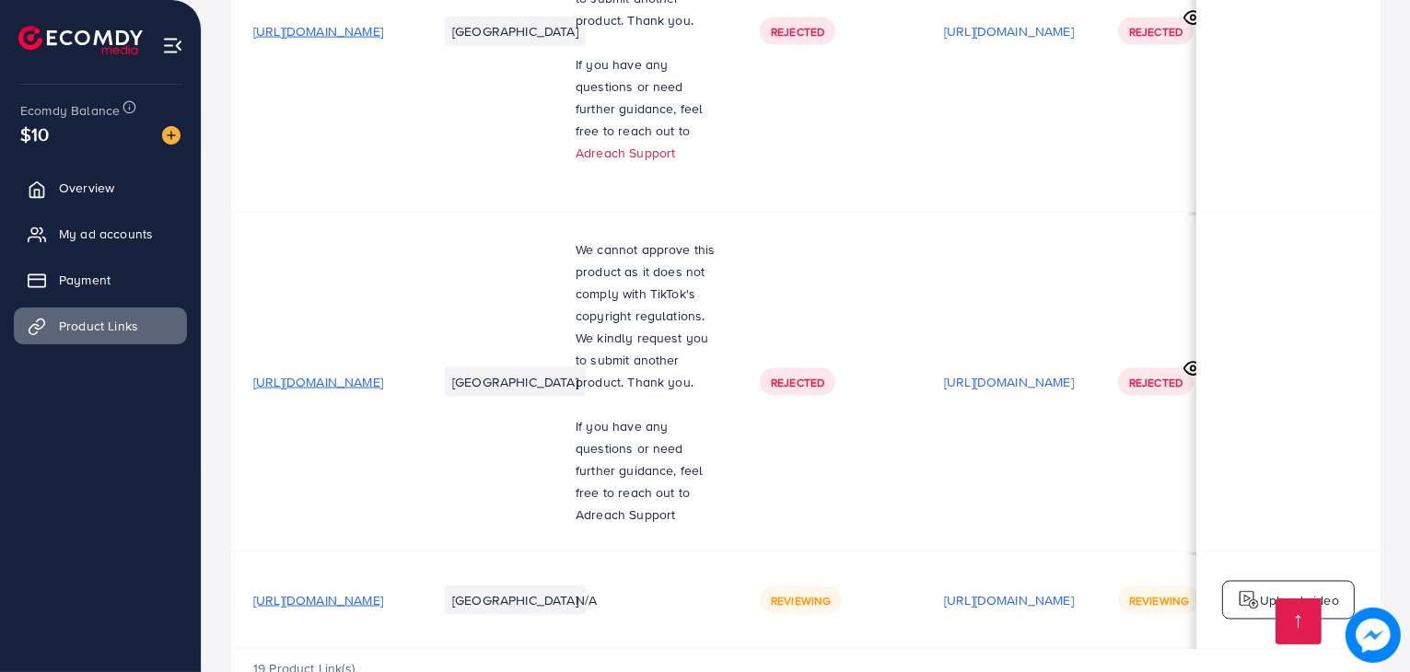
click at [715, 254] on p "We cannot approve this product as it does not comply with TikTok's copyright re…" at bounding box center [645, 315] width 140 height 155
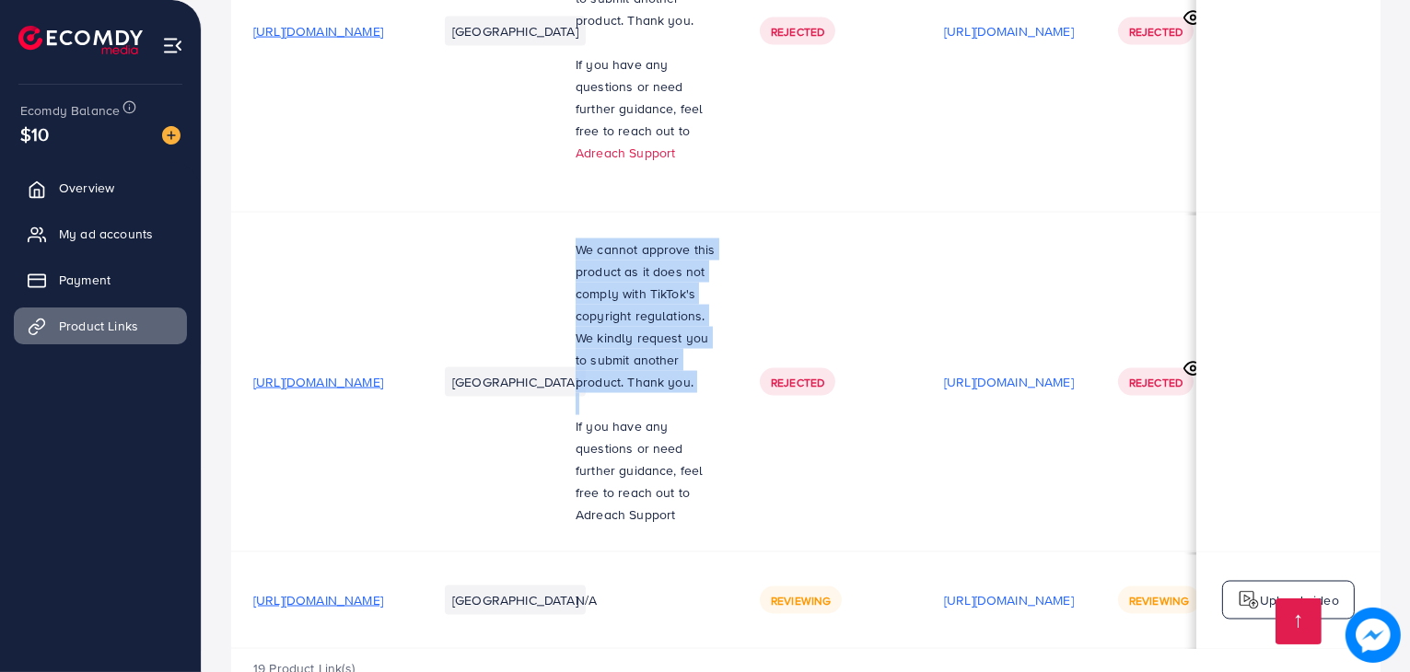
click at [715, 254] on p "We cannot approve this product as it does not comply with TikTok's copyright re…" at bounding box center [645, 315] width 140 height 155
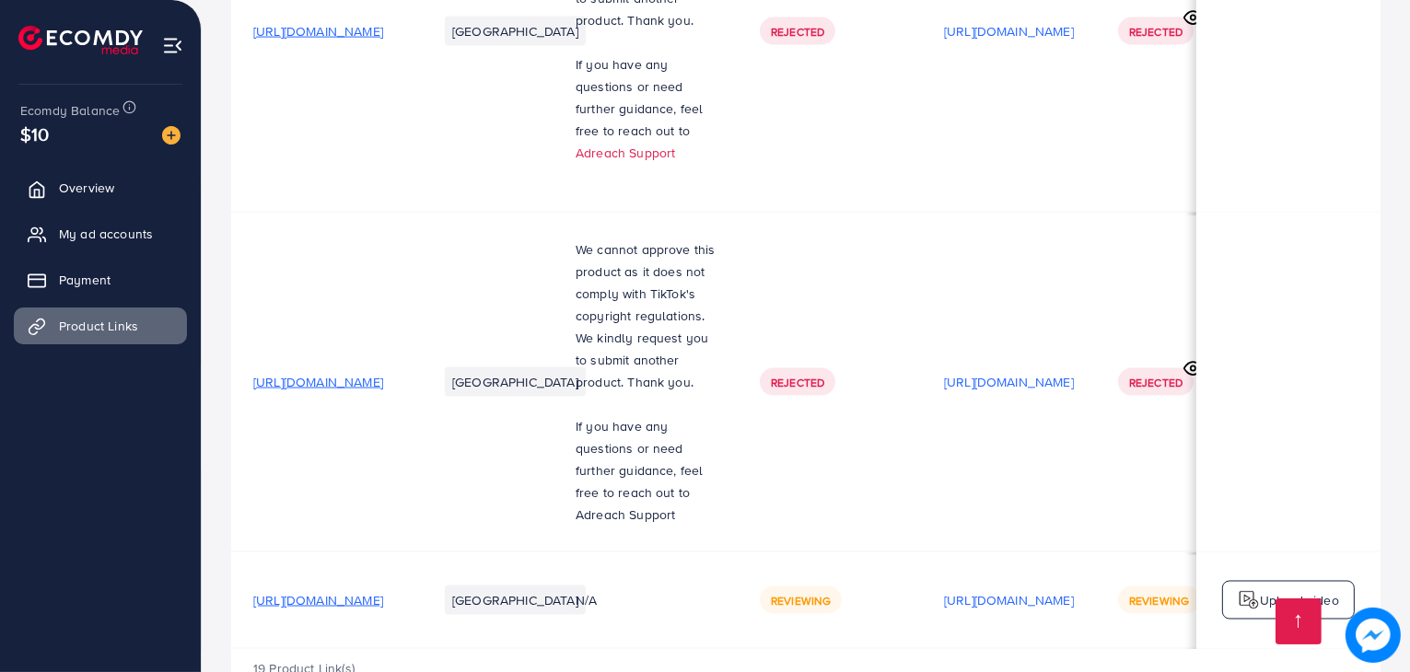
click at [553, 273] on td "[GEOGRAPHIC_DATA]" at bounding box center [484, 383] width 138 height 340
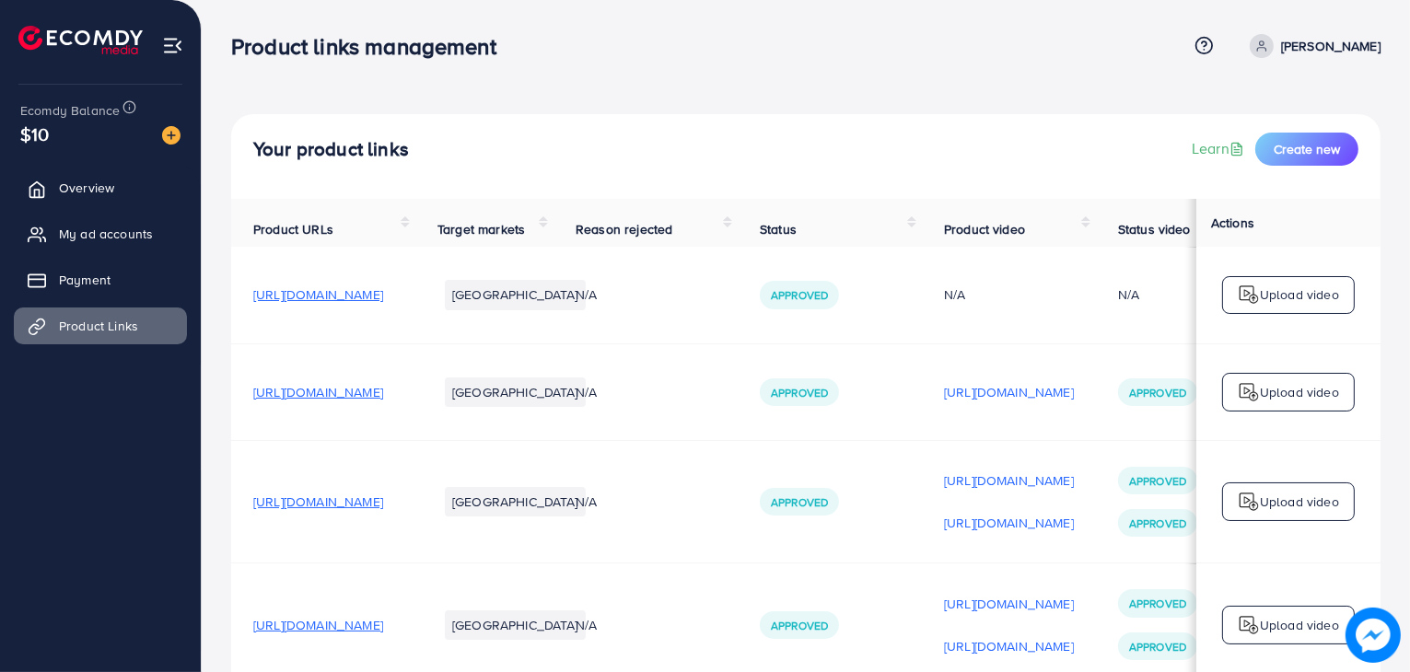
click at [332, 145] on h4 "Your product links" at bounding box center [331, 149] width 156 height 23
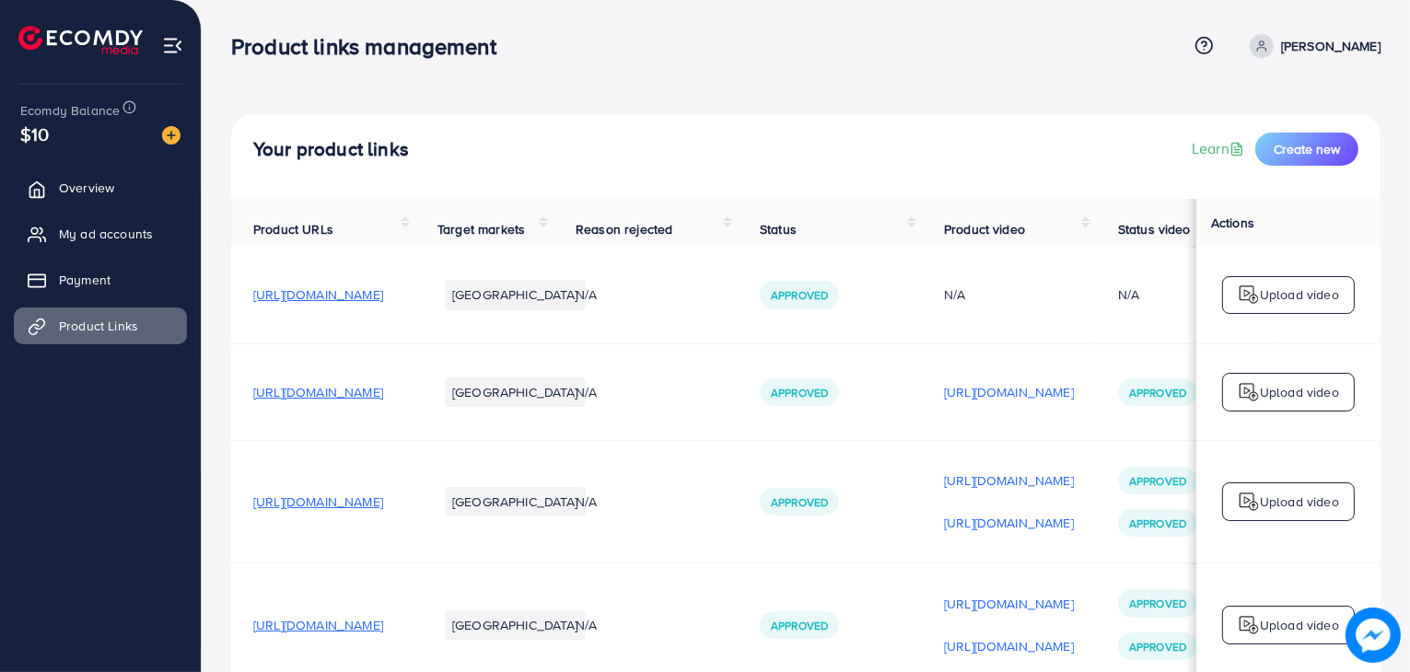
click at [288, 40] on h3 "Product links management" at bounding box center [371, 46] width 280 height 27
click at [336, 66] on div "Product links management Help Center Contact Support Plans and Pricing Term and…" at bounding box center [805, 46] width 1149 height 50
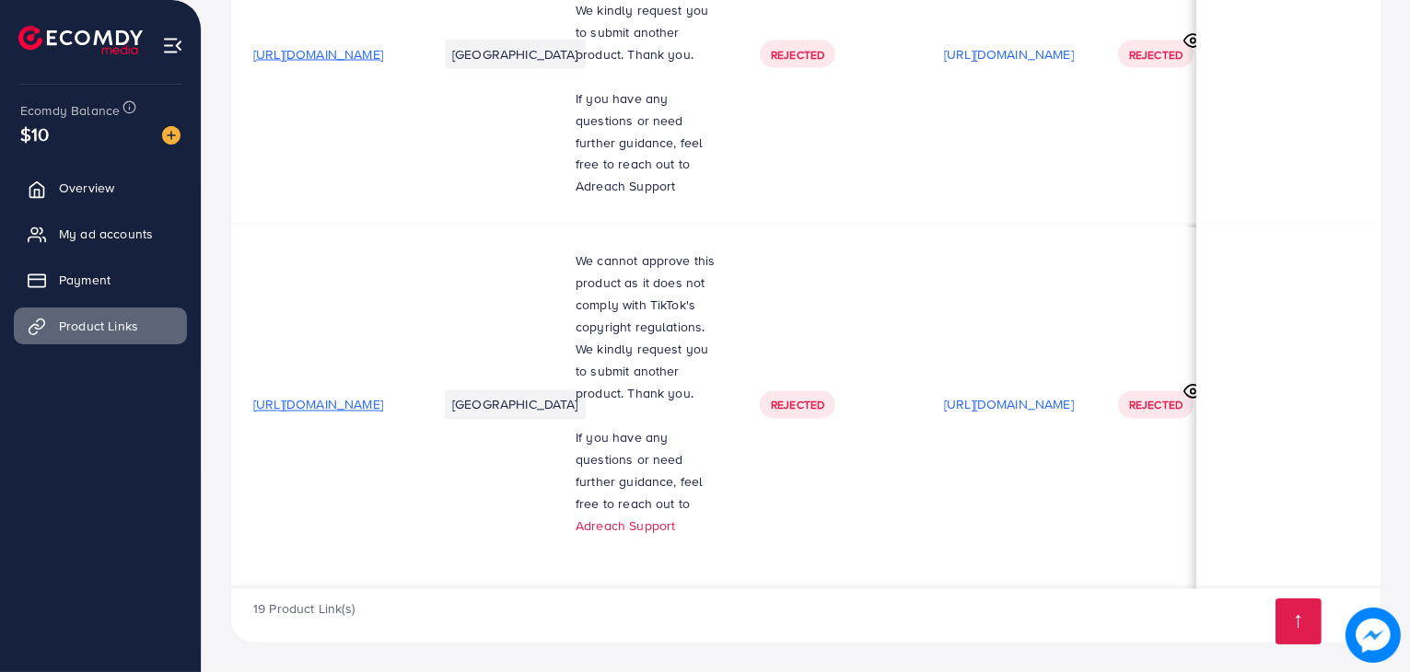
scroll to position [3, 313]
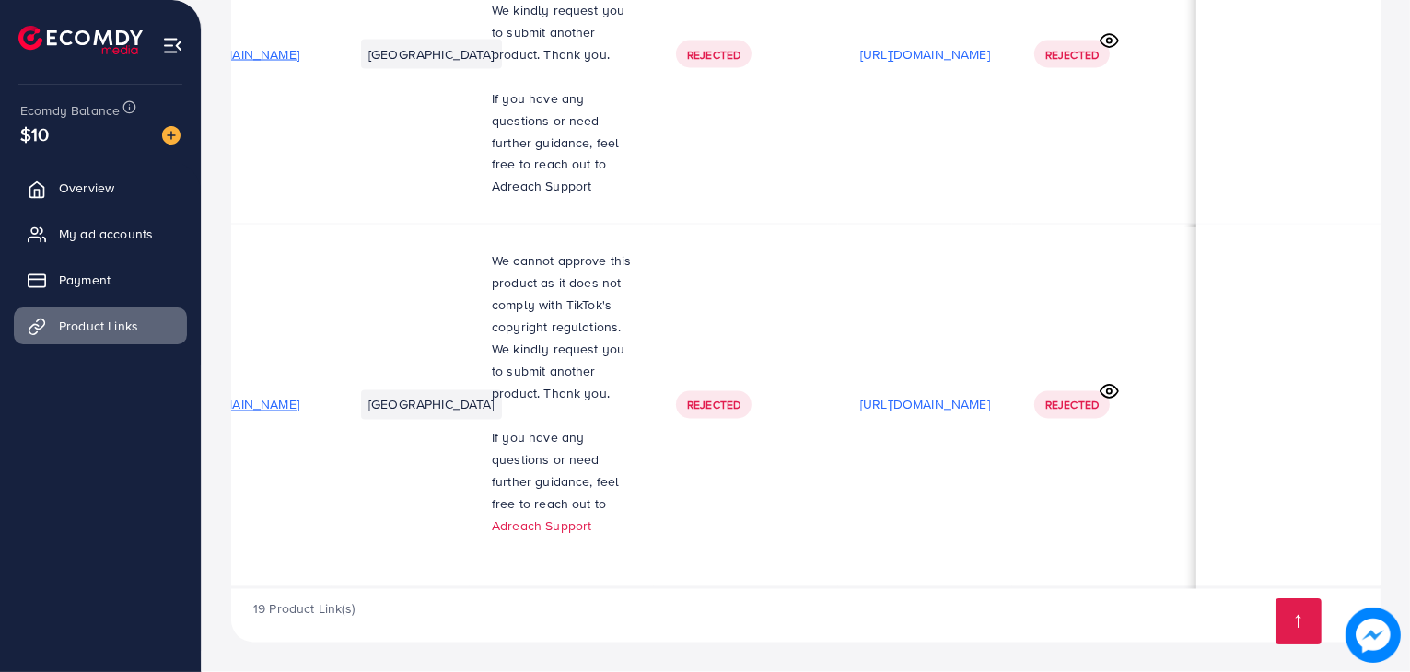
click at [1107, 389] on circle at bounding box center [1109, 391] width 5 height 5
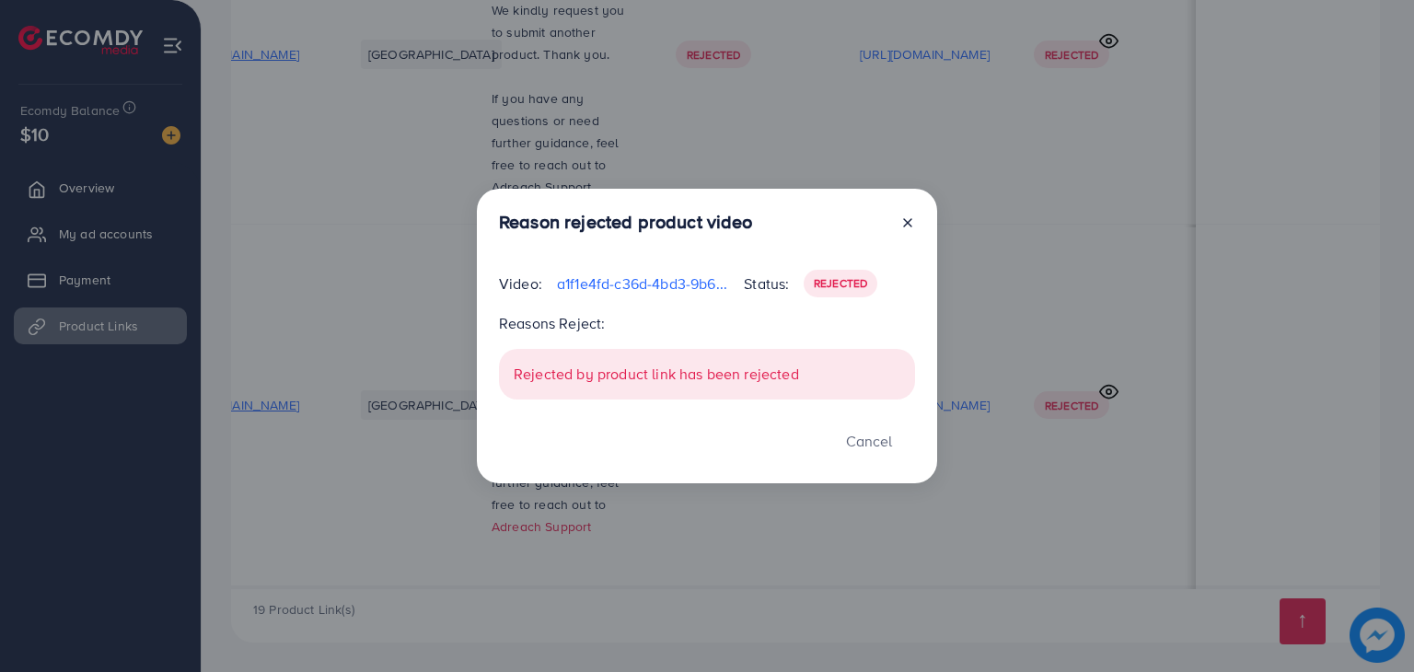
click at [921, 226] on div "Reason rejected product video Video: a1f1e4fd-c36d-4bd3-9b61-af049cae57e1-17592…" at bounding box center [707, 336] width 460 height 295
click at [903, 223] on icon at bounding box center [907, 222] width 15 height 15
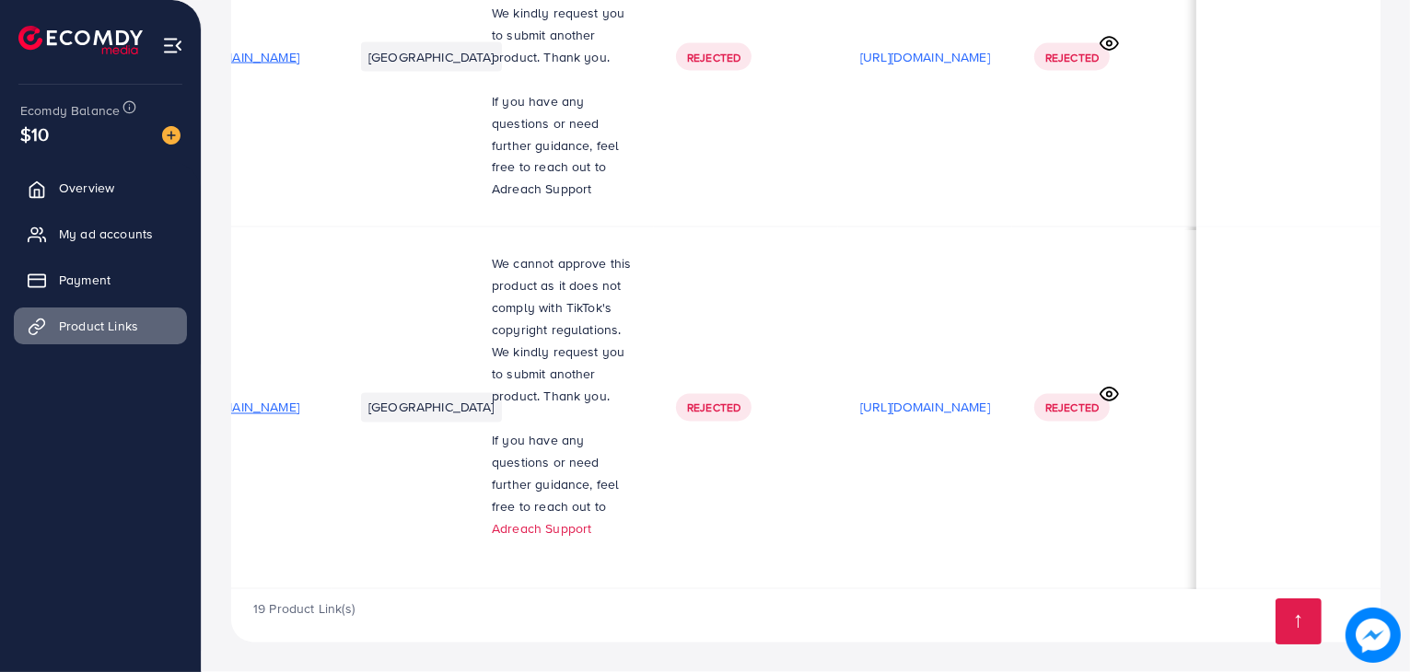
scroll to position [0, 313]
